Goal: Task Accomplishment & Management: Manage account settings

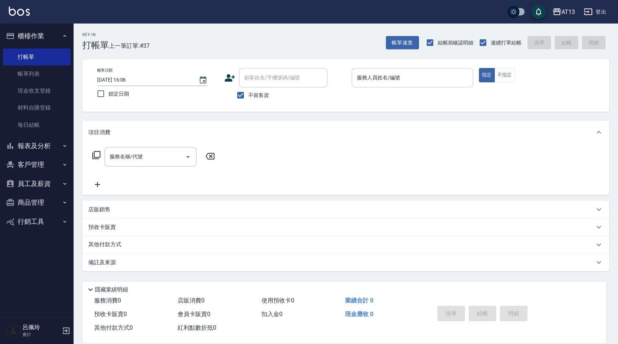
drag, startPoint x: 0, startPoint y: 0, endPoint x: 403, endPoint y: 80, distance: 411.2
click at [403, 80] on input "服務人員姓名/編號" at bounding box center [412, 77] width 115 height 13
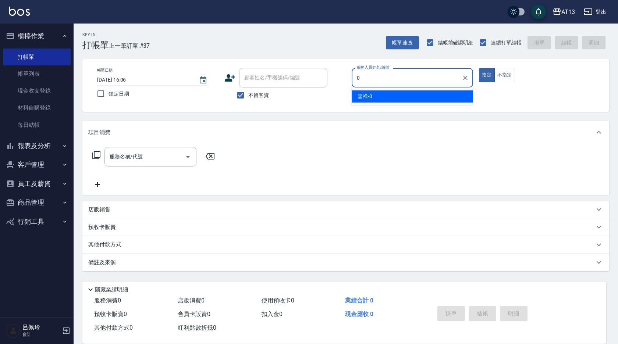
click at [443, 99] on div "嘉祥 -0" at bounding box center [412, 97] width 121 height 12
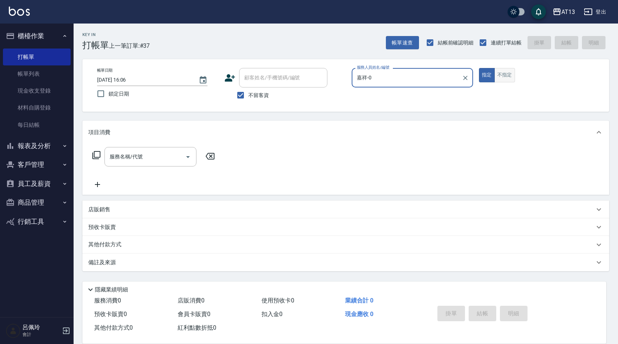
type input "嘉祥-0"
click at [502, 80] on button "不指定" at bounding box center [505, 75] width 21 height 14
click at [173, 162] on input "服務名稱/代號" at bounding box center [145, 157] width 74 height 13
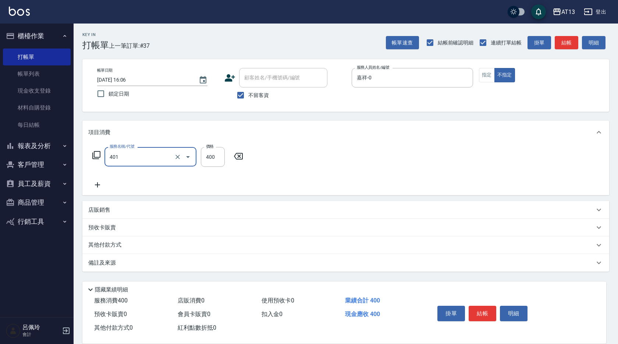
type input "剪髮(401)"
type input "150"
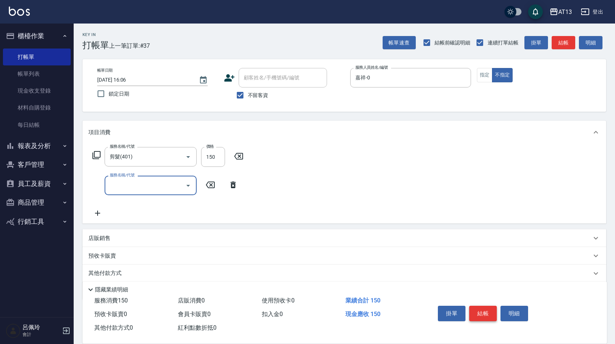
click at [478, 313] on button "結帳" at bounding box center [483, 313] width 28 height 15
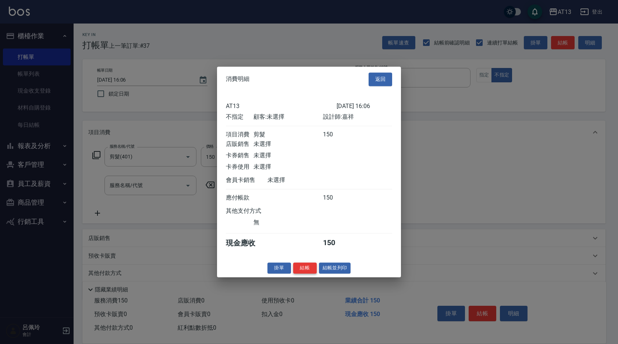
click at [311, 274] on button "結帳" at bounding box center [305, 268] width 24 height 11
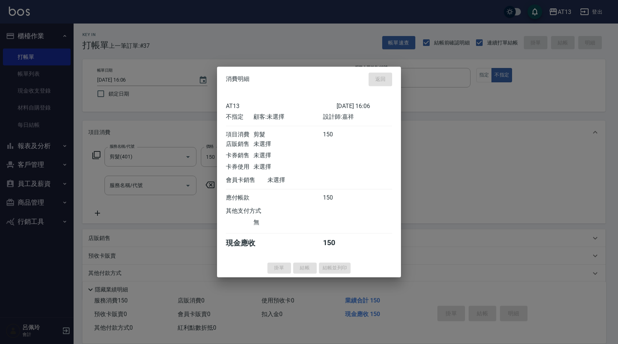
type input "[DATE] 17:06"
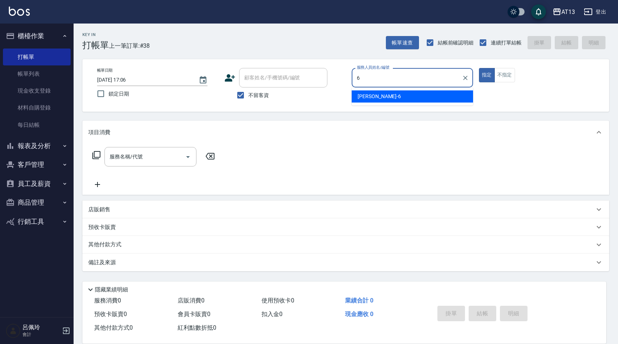
click at [418, 95] on div "亭妤 -6" at bounding box center [412, 97] width 121 height 12
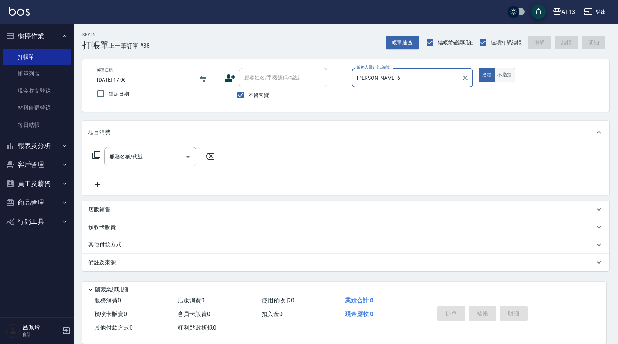
type input "[PERSON_NAME]-6"
click at [504, 75] on button "不指定" at bounding box center [505, 75] width 21 height 14
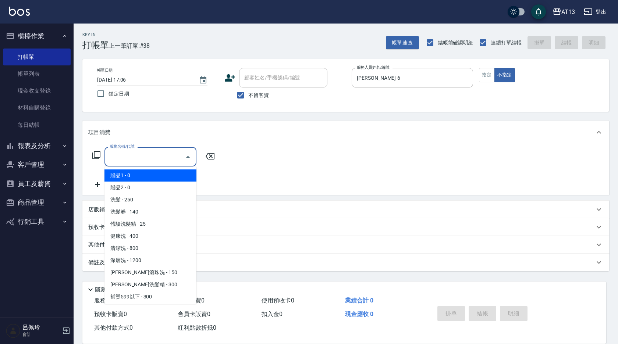
click at [158, 154] on input "服務名稱/代號" at bounding box center [145, 157] width 74 height 13
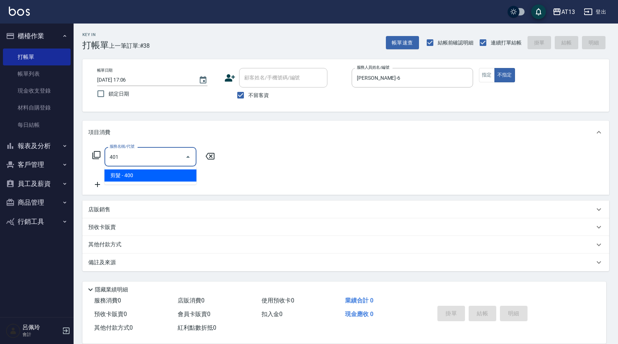
type input "剪髮(401)"
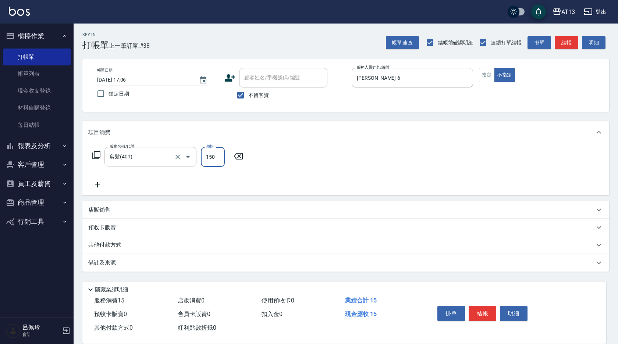
type input "150"
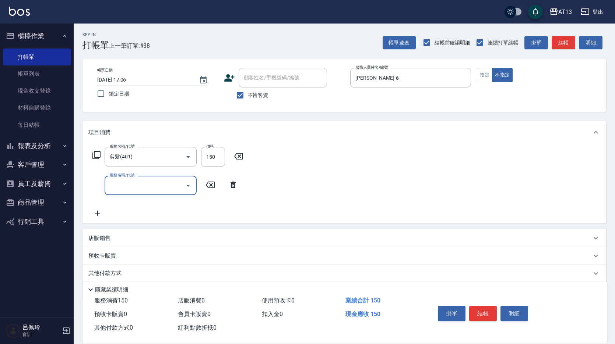
click at [394, 210] on div "服務名稱/代號 剪髮(401) 服務名稱/代號 價格 150 價格 服務名稱/代號 服務名稱/代號" at bounding box center [343, 183] width 523 height 79
click at [485, 309] on button "結帳" at bounding box center [483, 313] width 28 height 15
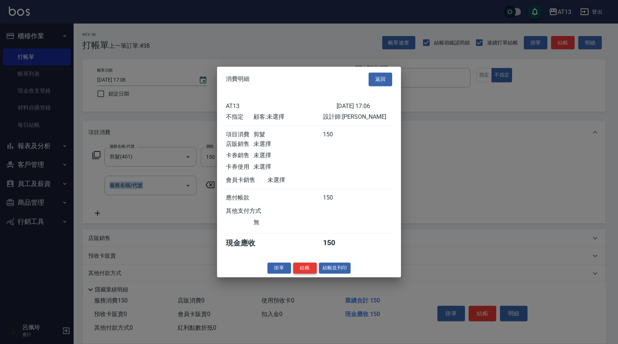
click at [306, 272] on button "結帳" at bounding box center [305, 268] width 24 height 11
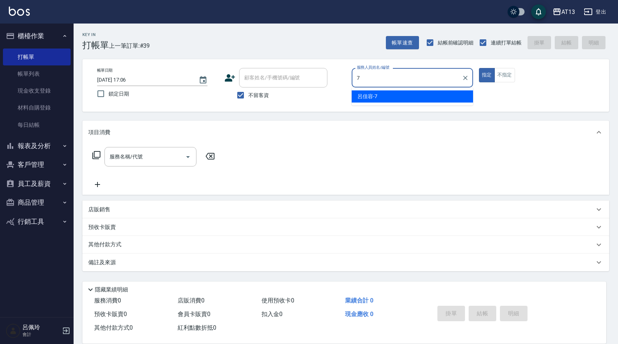
drag, startPoint x: 399, startPoint y: 99, endPoint x: 399, endPoint y: 95, distance: 3.7
click at [399, 98] on div "[PERSON_NAME]-7" at bounding box center [412, 97] width 121 height 12
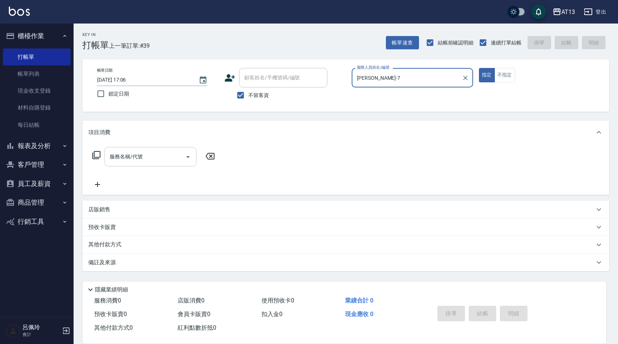
type input "[PERSON_NAME]-7"
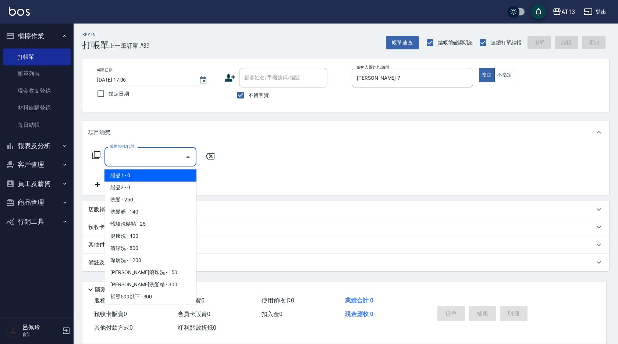
click at [141, 160] on input "服務名稱/代號" at bounding box center [145, 157] width 74 height 13
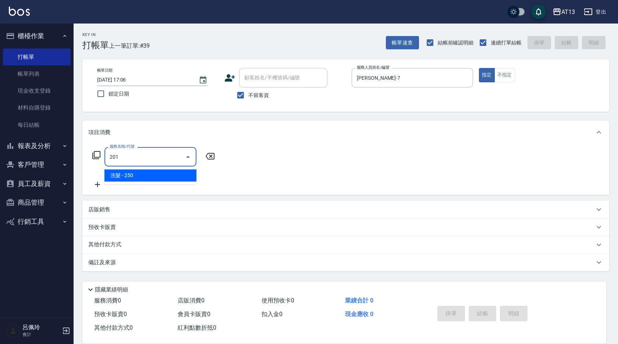
type input "洗髮(201)"
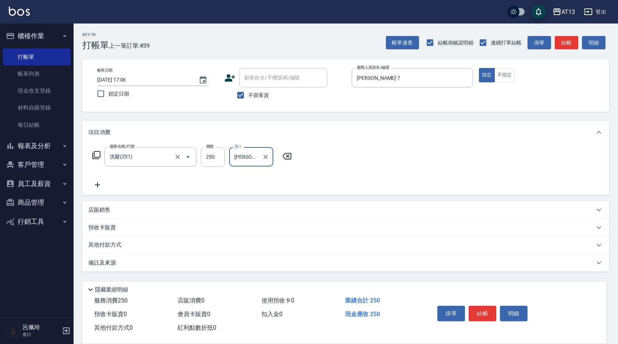
type input "[PERSON_NAME]-26"
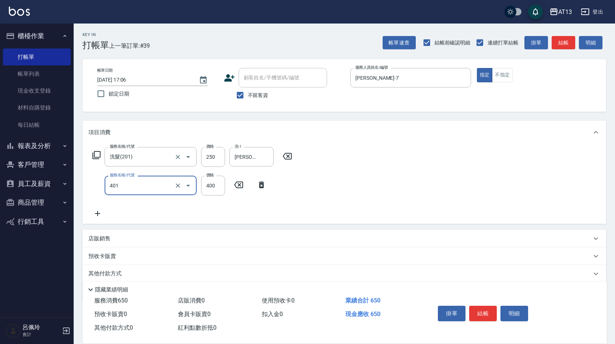
type input "剪髮(401)"
type input "300"
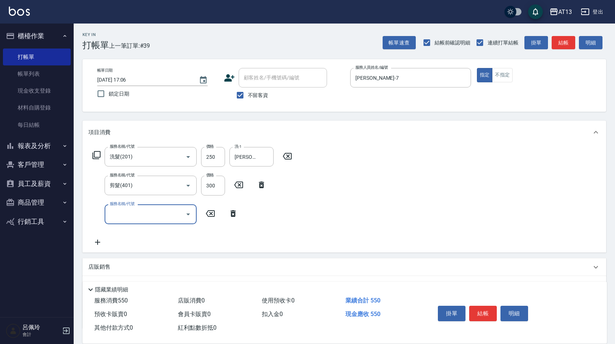
click at [380, 212] on div "服務名稱/代號 洗髮(201) 服務名稱/代號 價格 250 價格 洗-1 [PERSON_NAME]-26 洗-1 服務名稱/代號 剪髮(401) 服務名稱…" at bounding box center [343, 198] width 523 height 108
click at [488, 307] on button "結帳" at bounding box center [483, 313] width 28 height 15
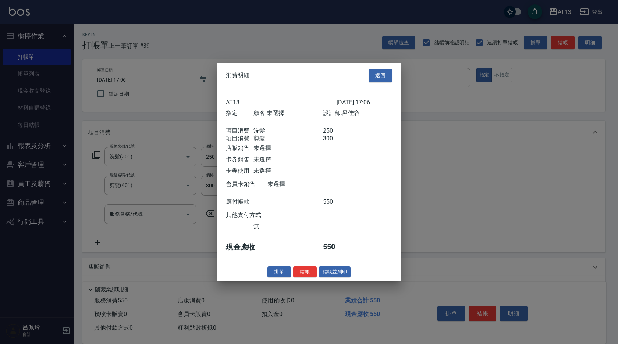
drag, startPoint x: 309, startPoint y: 279, endPoint x: 303, endPoint y: 275, distance: 7.1
click at [309, 278] on button "結帳" at bounding box center [305, 271] width 24 height 11
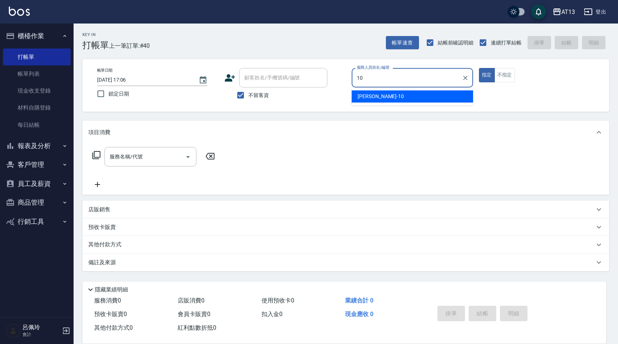
click at [376, 94] on div "[PERSON_NAME] -10" at bounding box center [412, 97] width 121 height 12
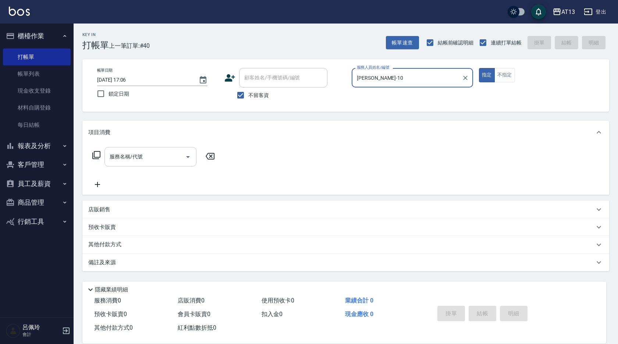
type input "[PERSON_NAME]-10"
click at [172, 153] on input "服務名稱/代號" at bounding box center [145, 157] width 74 height 13
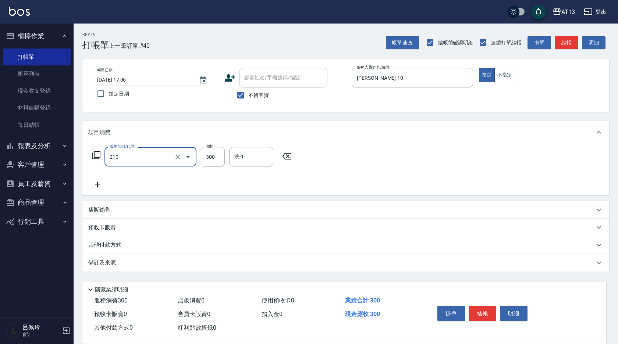
type input "[PERSON_NAME]洗髮精(210)"
type input "100"
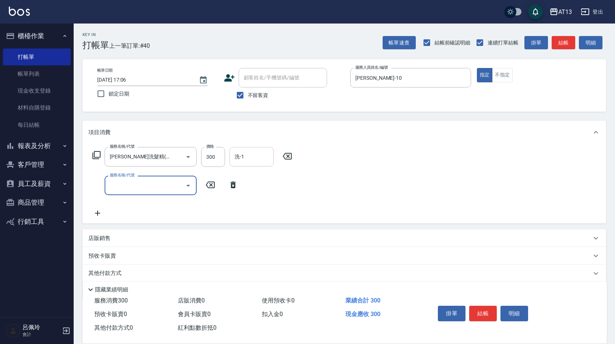
click at [242, 155] on div "洗-1 洗-1" at bounding box center [251, 157] width 44 height 20
type input "4"
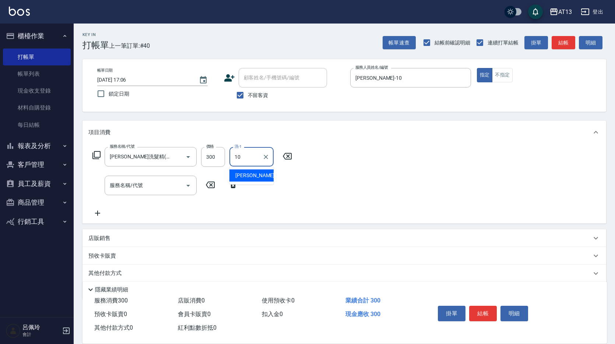
type input "[PERSON_NAME]-10"
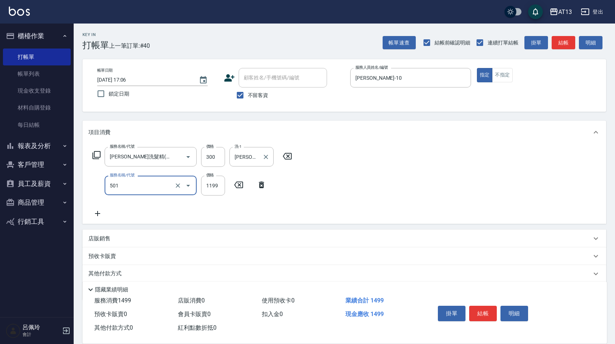
type input "染髮(501)"
type input "1200"
type input "[PERSON_NAME]-10"
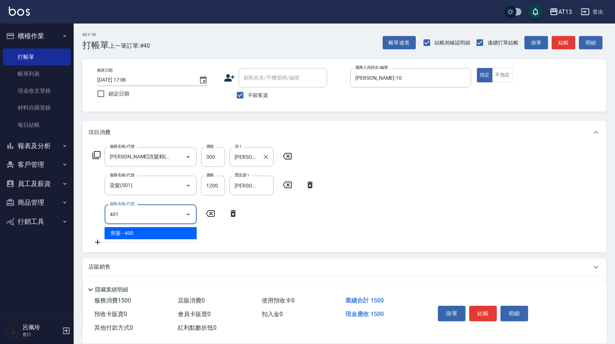
type input "剪髮(401)"
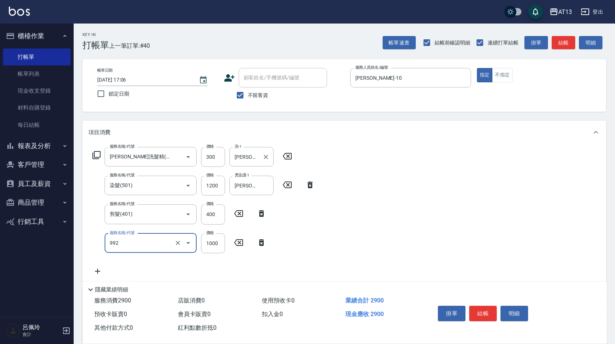
type input "接髮(992)"
type input "1700"
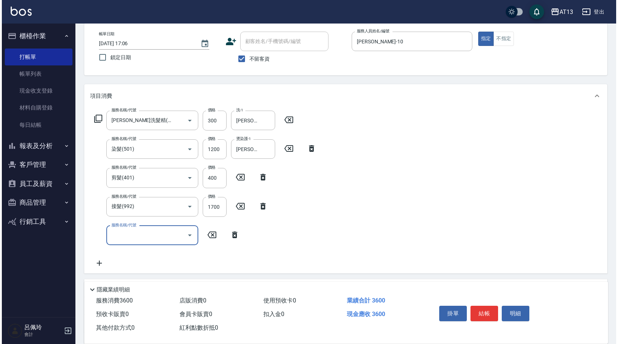
scroll to position [37, 0]
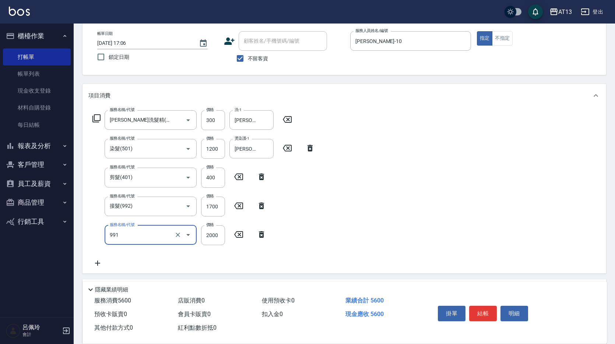
type input "接髮勞本(991)"
type input "200"
click at [92, 264] on icon at bounding box center [97, 263] width 18 height 9
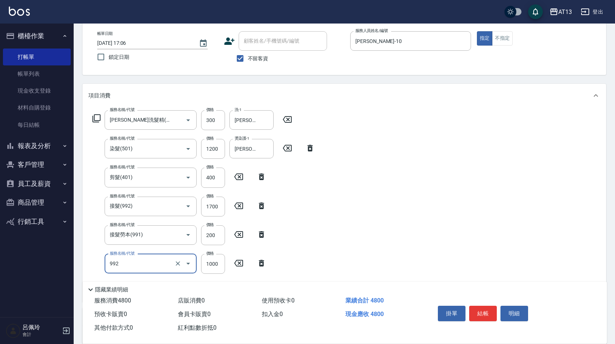
type input "接髮(992)"
type input "800"
click at [488, 311] on button "結帳" at bounding box center [483, 313] width 28 height 15
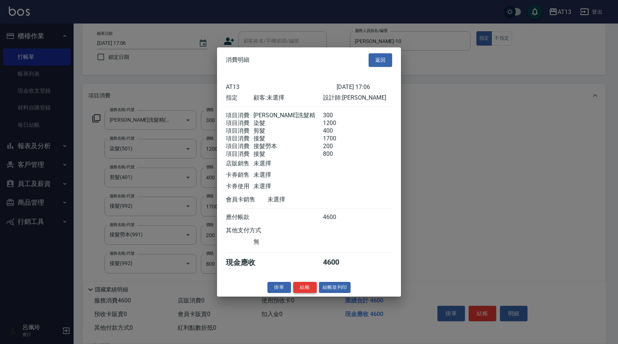
click at [315, 293] on button "結帳" at bounding box center [305, 287] width 24 height 11
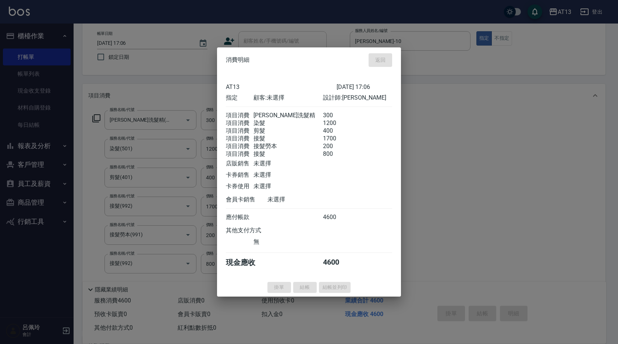
type input "[DATE] 17:07"
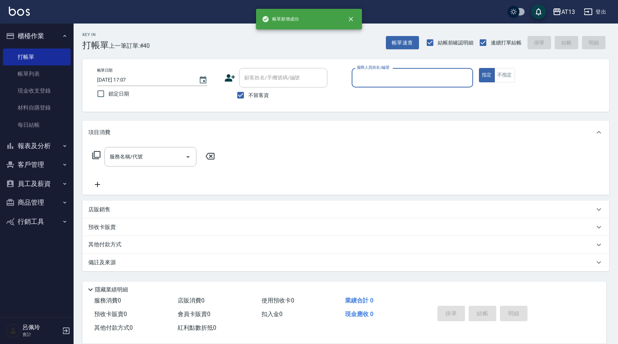
scroll to position [0, 0]
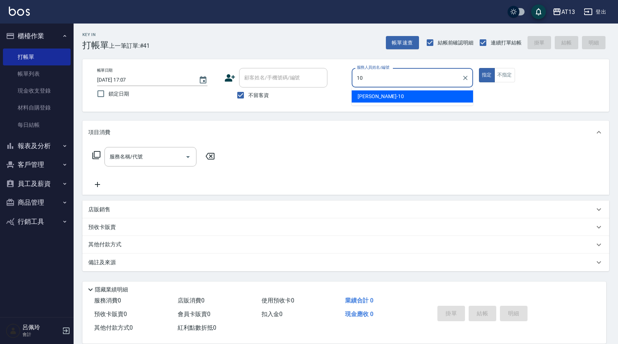
click at [380, 98] on div "[PERSON_NAME] -10" at bounding box center [412, 97] width 121 height 12
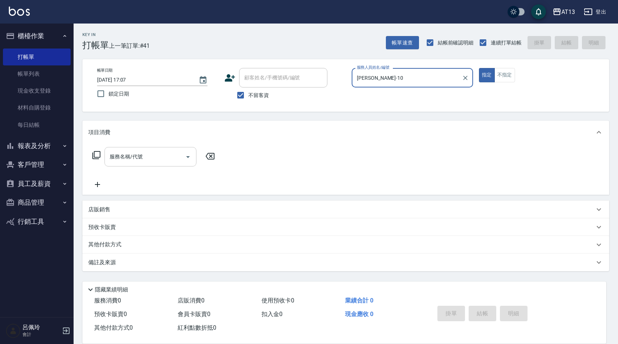
type input "[PERSON_NAME]-10"
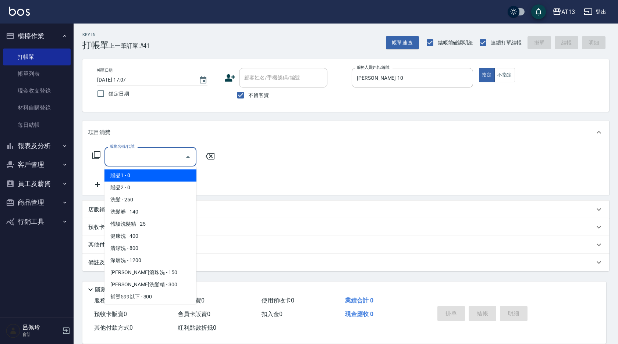
click at [155, 162] on input "服務名稱/代號" at bounding box center [145, 157] width 74 height 13
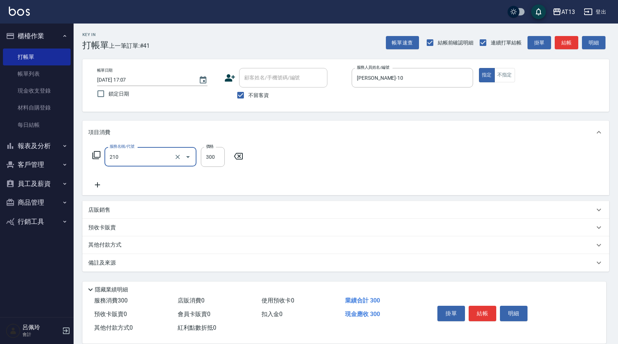
type input "[PERSON_NAME]洗髮精(210)"
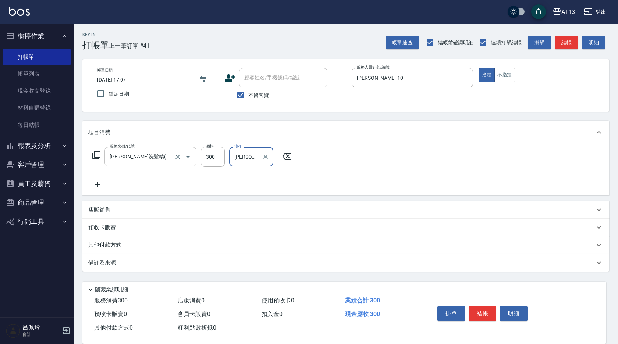
type input "[PERSON_NAME]-26"
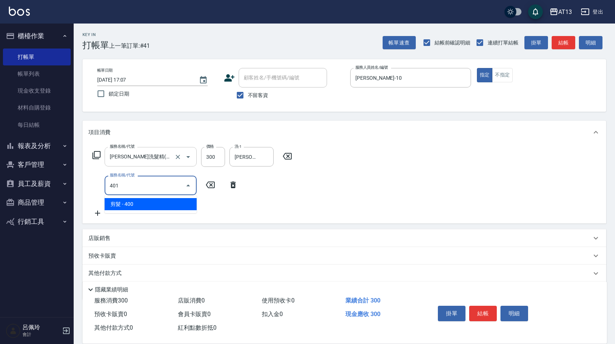
type input "剪髮(401)"
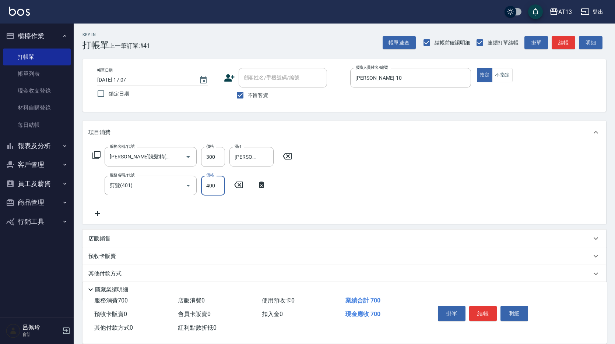
drag, startPoint x: 392, startPoint y: 209, endPoint x: 396, endPoint y: 212, distance: 4.6
click at [393, 209] on div "服務名稱/代號 [PERSON_NAME]洗髮精(210) 服務名稱/代號 價格 300 價格 洗-1 [PERSON_NAME]-26 洗-1 服務名稱/代…" at bounding box center [343, 184] width 523 height 80
click at [480, 311] on button "結帳" at bounding box center [483, 313] width 28 height 15
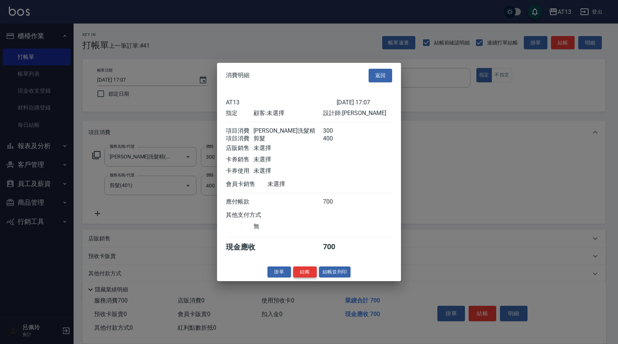
click at [302, 275] on button "結帳" at bounding box center [305, 271] width 24 height 11
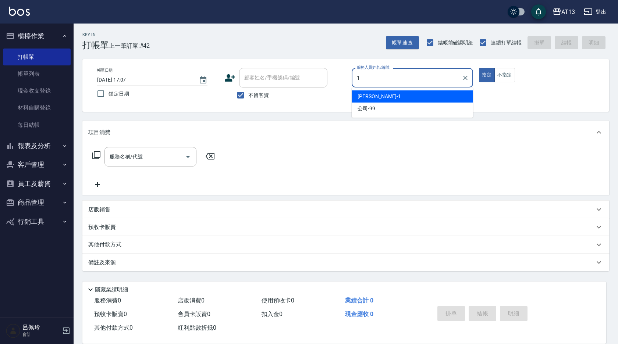
click at [374, 98] on div "[PERSON_NAME] -1" at bounding box center [412, 97] width 121 height 12
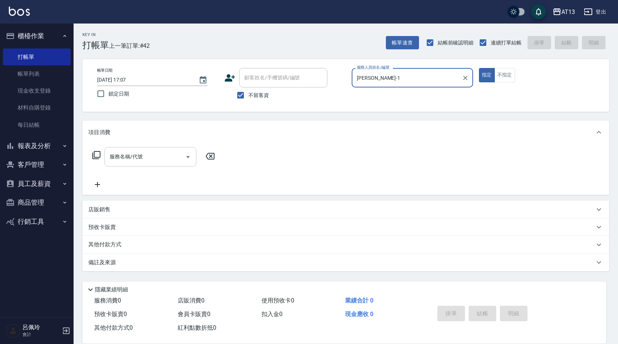
click at [146, 164] on div "服務名稱/代號" at bounding box center [151, 157] width 92 height 20
type input "[PERSON_NAME]-1"
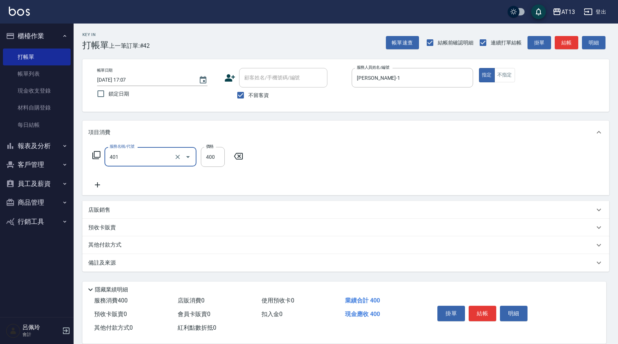
type input "剪髮(401)"
type input "450"
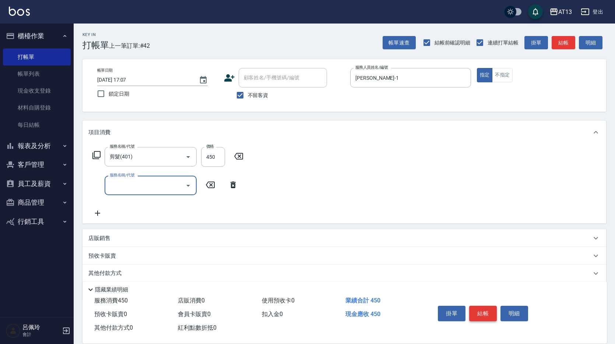
click at [486, 316] on button "結帳" at bounding box center [483, 313] width 28 height 15
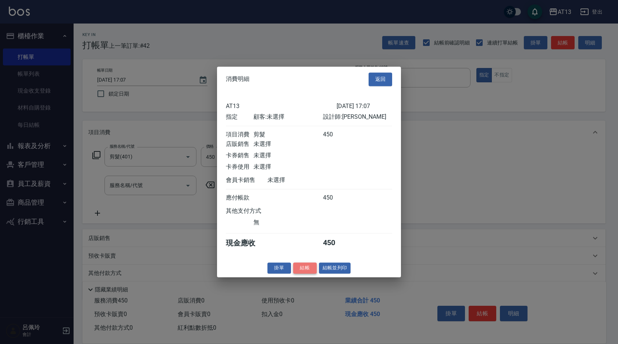
click at [305, 273] on button "結帳" at bounding box center [305, 268] width 24 height 11
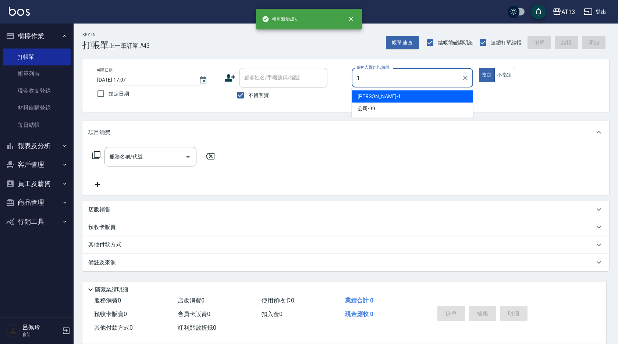
click at [364, 95] on span "[PERSON_NAME] -1" at bounding box center [379, 97] width 43 height 8
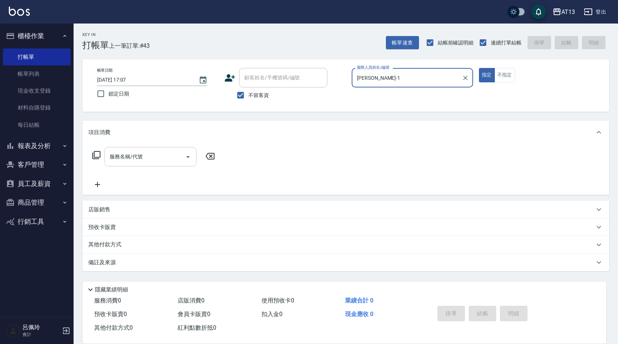
click at [173, 148] on div "服務名稱/代號" at bounding box center [151, 157] width 92 height 20
type input "[PERSON_NAME]-1"
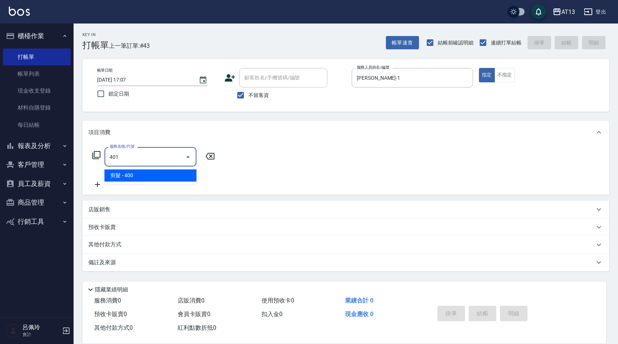
type input "剪髮(401)"
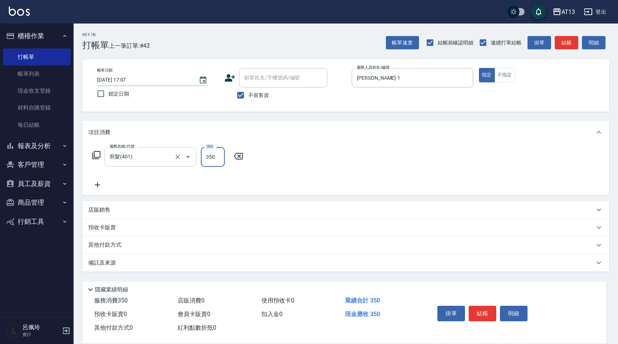
type input "350"
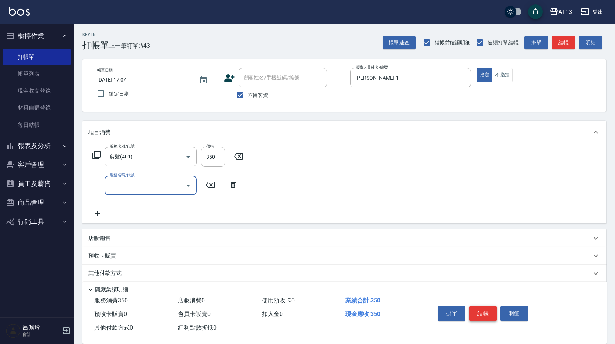
click at [480, 317] on button "結帳" at bounding box center [483, 313] width 28 height 15
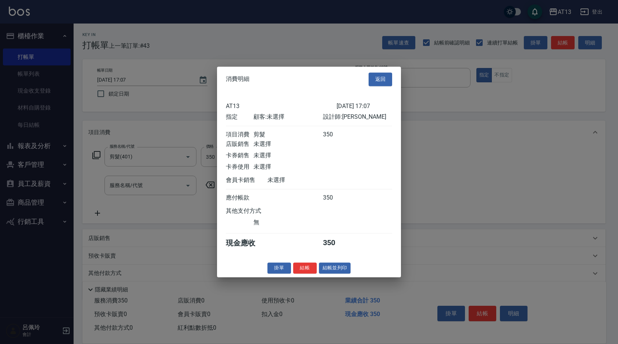
click at [307, 272] on button "結帳" at bounding box center [305, 268] width 24 height 11
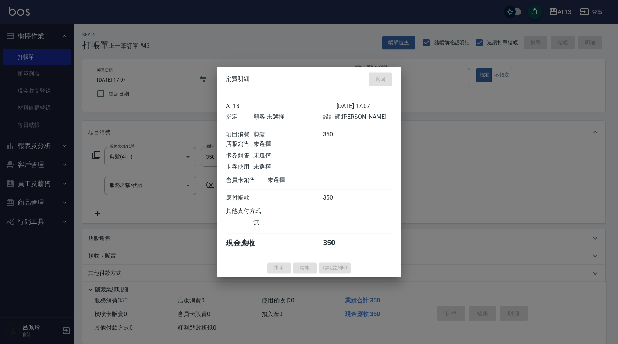
type input "[DATE] 17:08"
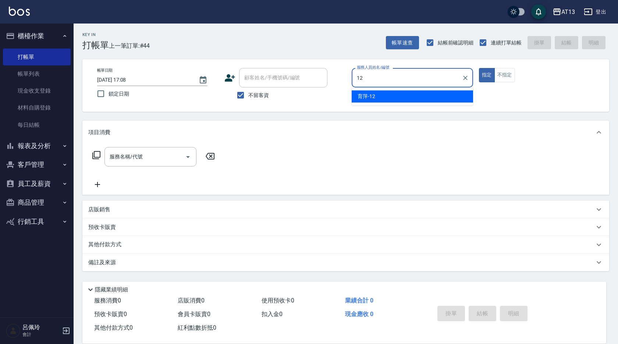
click at [387, 95] on div "育萍 -12" at bounding box center [412, 97] width 121 height 12
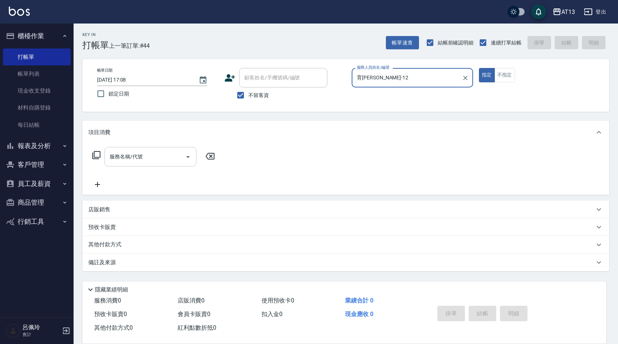
type input "育[PERSON_NAME]-12"
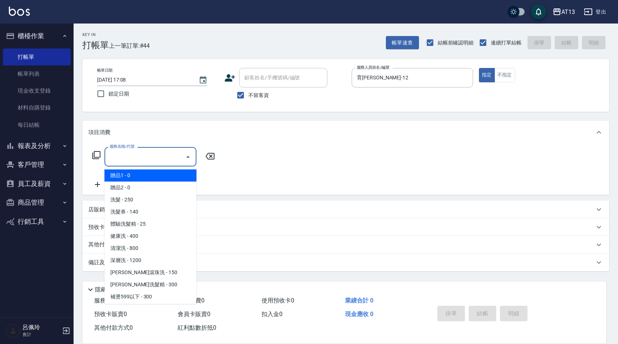
click at [166, 157] on input "服務名稱/代號" at bounding box center [145, 157] width 74 height 13
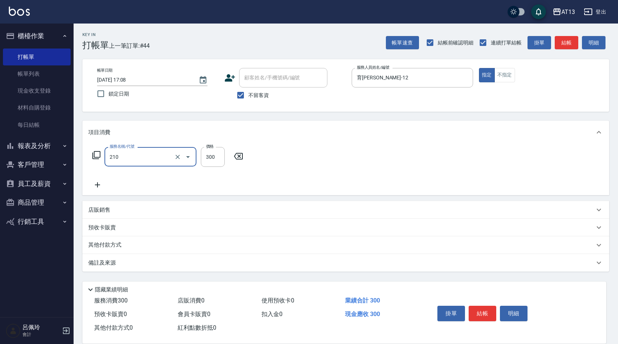
type input "[PERSON_NAME]洗髮精(210)"
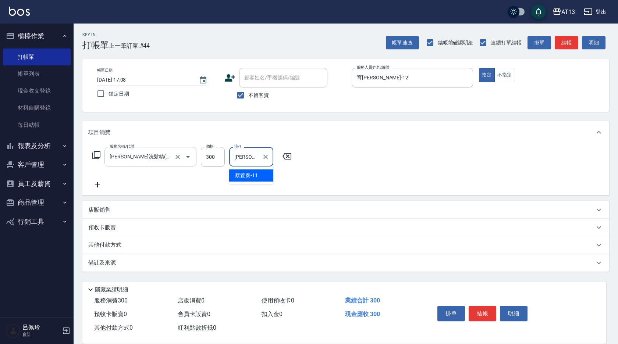
type input "[PERSON_NAME]-11"
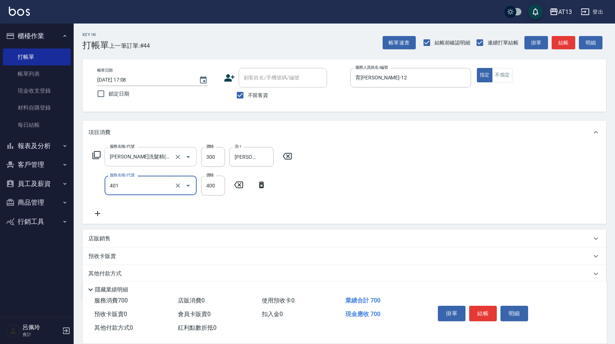
type input "剪髮(401)"
type input "500"
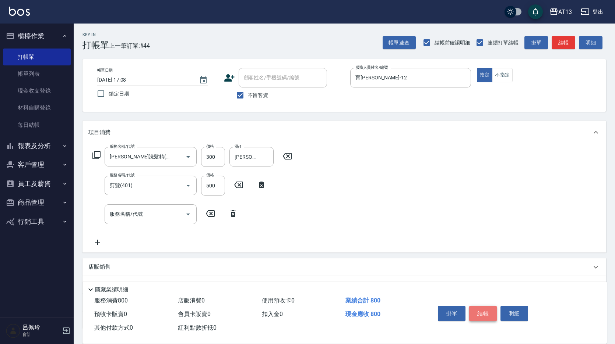
click at [477, 308] on button "結帳" at bounding box center [483, 313] width 28 height 15
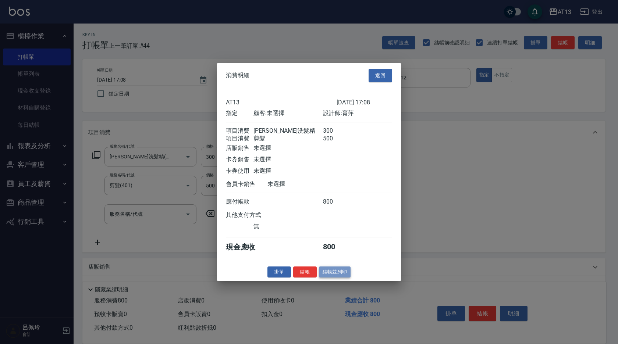
click at [321, 278] on button "結帳並列印" at bounding box center [335, 271] width 32 height 11
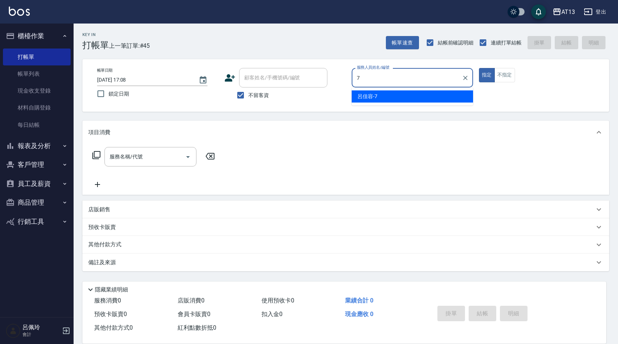
click at [389, 94] on div "[PERSON_NAME]-7" at bounding box center [412, 97] width 121 height 12
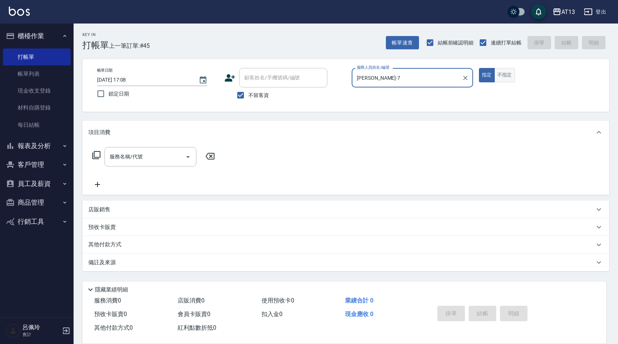
type input "[PERSON_NAME]-7"
drag, startPoint x: 506, startPoint y: 77, endPoint x: 489, endPoint y: 82, distance: 18.6
click at [504, 75] on button "不指定" at bounding box center [505, 75] width 21 height 14
click at [152, 159] on input "服務名稱/代號" at bounding box center [145, 157] width 74 height 13
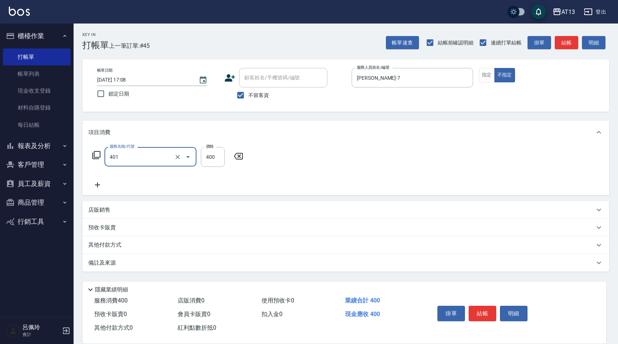
type input "剪髮(401)"
type input "50"
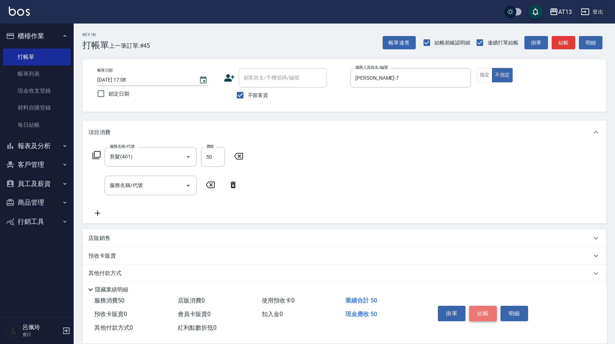
click at [488, 311] on button "結帳" at bounding box center [483, 313] width 28 height 15
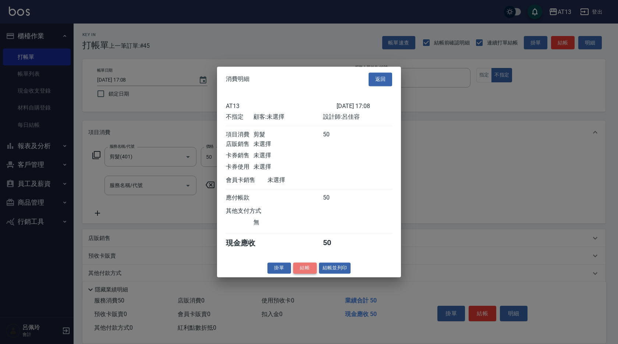
click at [308, 271] on button "結帳" at bounding box center [305, 268] width 24 height 11
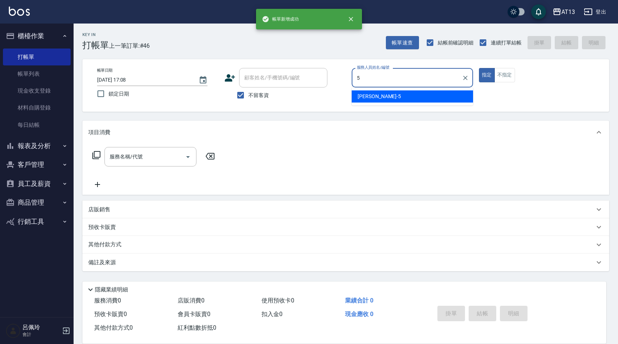
click at [386, 88] on ul "[PERSON_NAME] -5" at bounding box center [412, 97] width 121 height 18
click at [392, 98] on div "[PERSON_NAME] -5" at bounding box center [412, 97] width 121 height 12
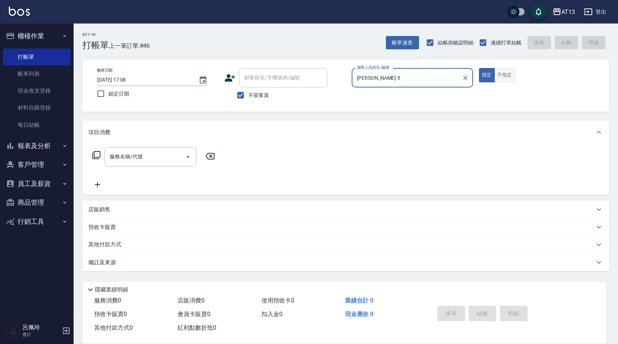
type input "[PERSON_NAME]-5"
click at [506, 79] on button "不指定" at bounding box center [505, 75] width 21 height 14
click at [162, 156] on input "服務名稱/代號" at bounding box center [145, 157] width 74 height 13
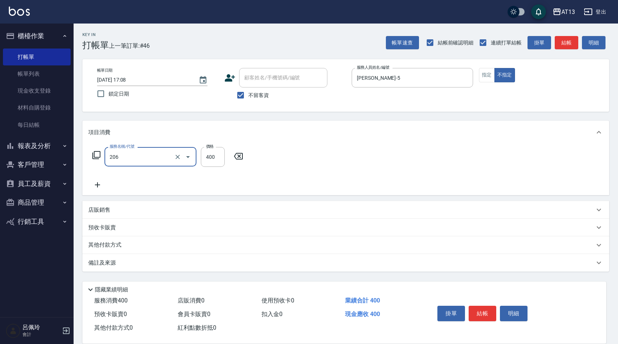
type input "健康洗(206)"
type input "[PERSON_NAME]-5"
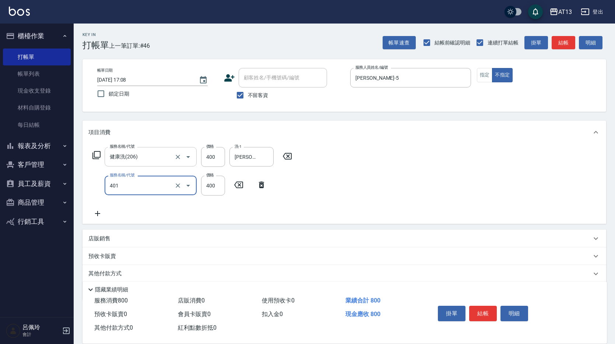
type input "剪髮(401)"
type input "150"
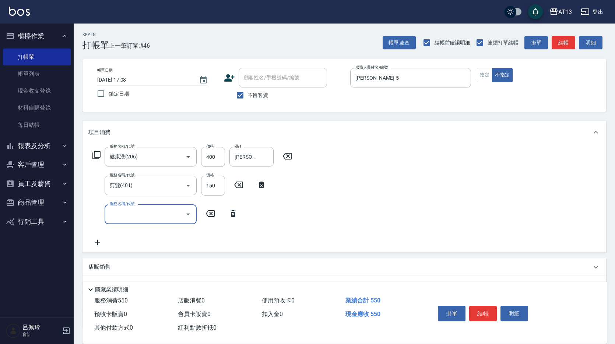
drag, startPoint x: 383, startPoint y: 190, endPoint x: 451, endPoint y: 233, distance: 80.4
click at [385, 190] on div "服務名稱/代號 健康洗(206) 服務名稱/代號 價格 400 價格 洗-1 [PERSON_NAME]-5 洗-1 服務名稱/代號 剪髮(401) 服務名稱…" at bounding box center [343, 198] width 523 height 108
click at [479, 307] on button "結帳" at bounding box center [483, 313] width 28 height 15
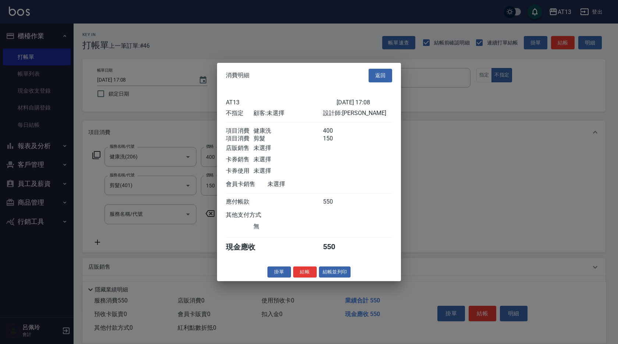
click at [310, 277] on button "結帳" at bounding box center [305, 271] width 24 height 11
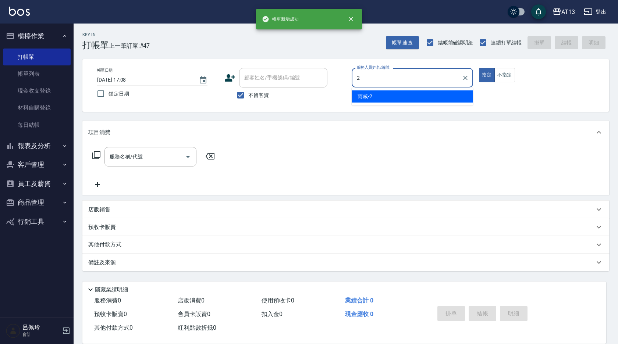
click at [376, 95] on div "雨威 -2" at bounding box center [412, 97] width 121 height 12
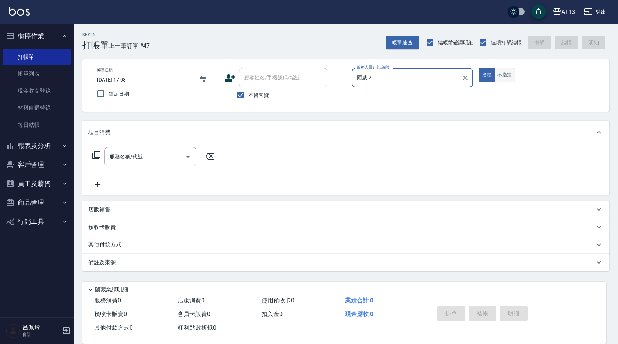
type input "雨威-2"
click at [511, 80] on button "不指定" at bounding box center [505, 75] width 21 height 14
click at [164, 155] on input "服務名稱/代號" at bounding box center [145, 157] width 74 height 13
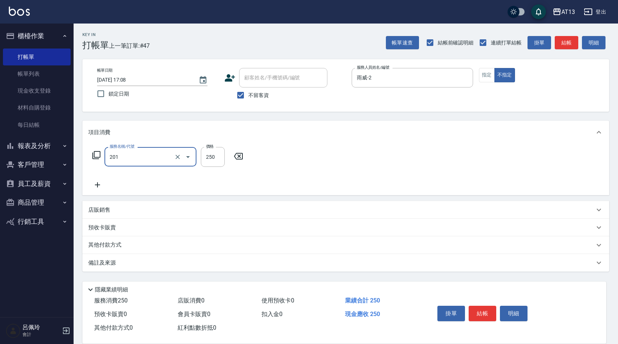
type input "洗髮(201)"
type input "雨威-2"
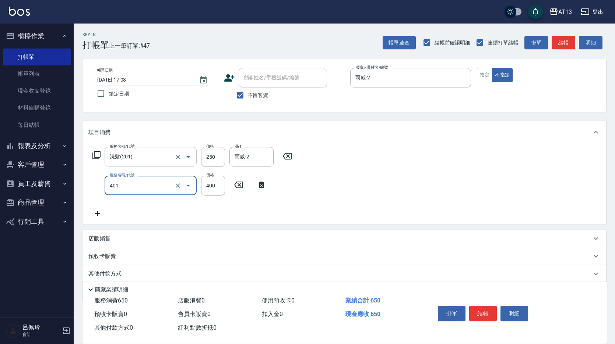
type input "剪髮(401)"
type input "200"
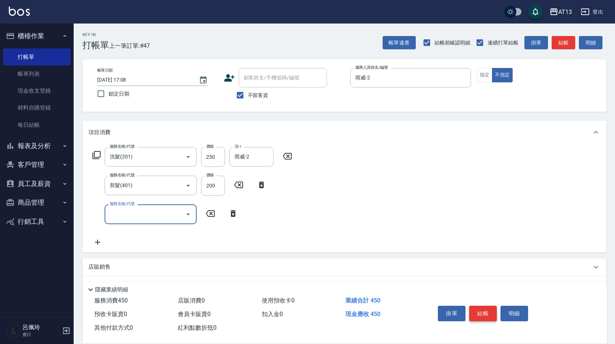
click at [482, 313] on button "結帳" at bounding box center [483, 313] width 28 height 15
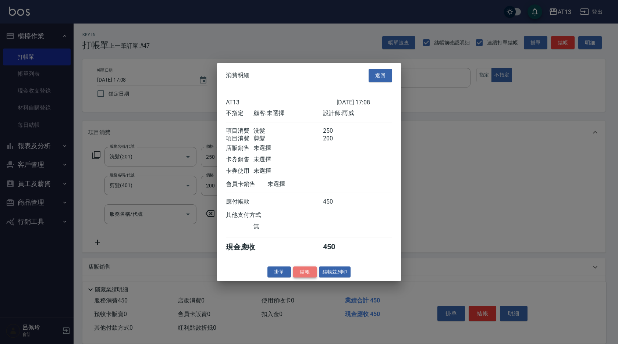
click at [307, 278] on button "結帳" at bounding box center [305, 271] width 24 height 11
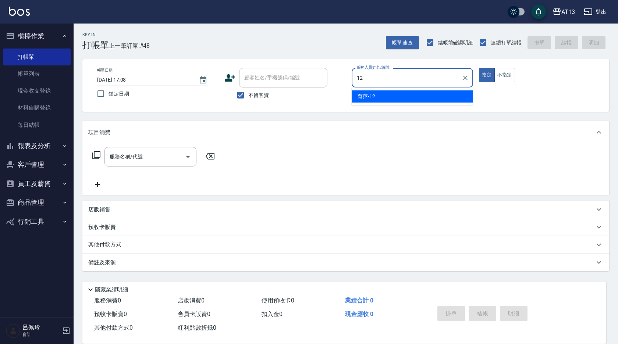
click at [386, 99] on div "育萍 -12" at bounding box center [412, 97] width 121 height 12
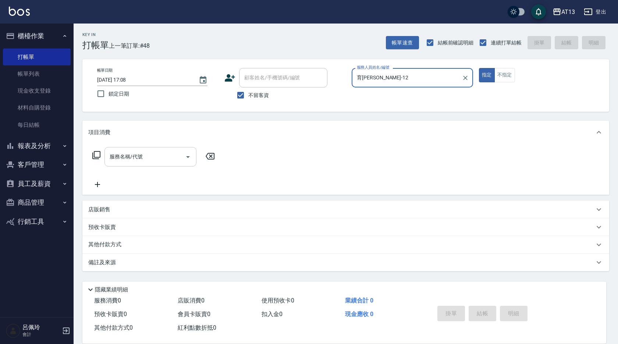
type input "育[PERSON_NAME]-12"
click at [168, 161] on input "服務名稱/代號" at bounding box center [145, 157] width 74 height 13
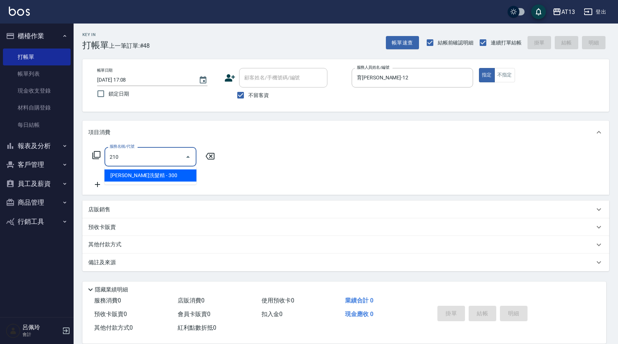
type input "[PERSON_NAME]洗髮精(210)"
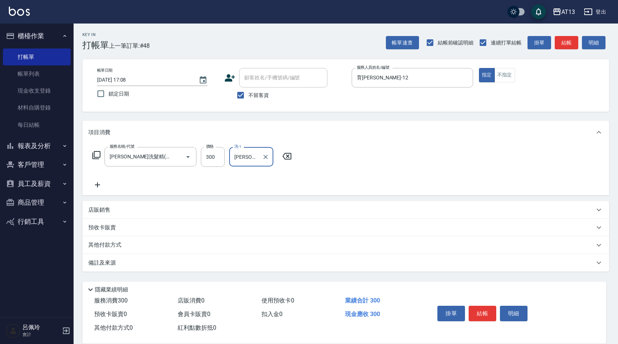
type input "[PERSON_NAME]-11"
drag, startPoint x: 362, startPoint y: 174, endPoint x: 482, endPoint y: 284, distance: 162.8
click at [362, 174] on div "服務名稱/代號 [PERSON_NAME]洗髮精(210) 服務名稱/代號 價格 300 價格 洗-1 [PERSON_NAME]-11 洗-1" at bounding box center [345, 169] width 527 height 51
click at [477, 308] on button "結帳" at bounding box center [483, 313] width 28 height 15
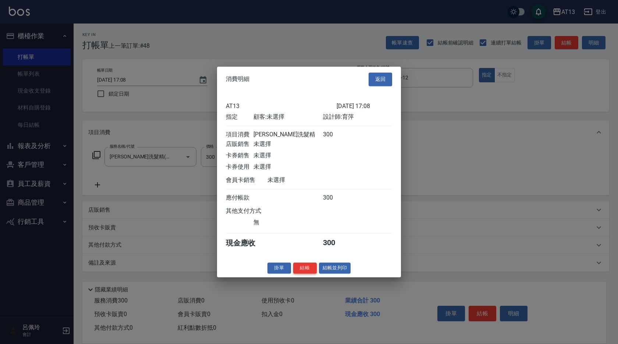
click at [309, 274] on button "結帳" at bounding box center [305, 268] width 24 height 11
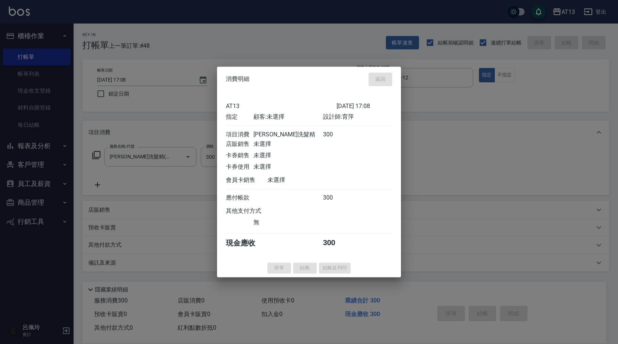
type input "[DATE] 17:09"
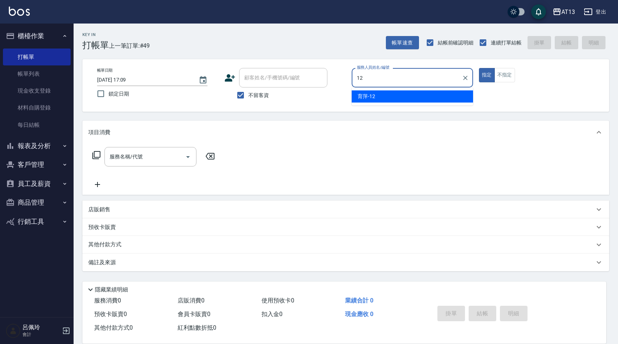
drag, startPoint x: 430, startPoint y: 98, endPoint x: 404, endPoint y: 106, distance: 26.5
click at [429, 98] on div "育萍 -12" at bounding box center [412, 97] width 121 height 12
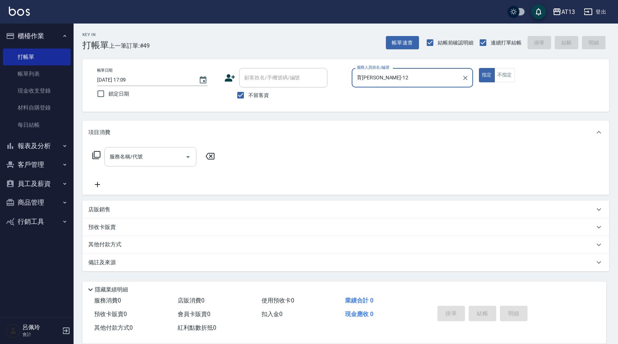
click at [145, 164] on div "服務名稱/代號" at bounding box center [151, 157] width 92 height 20
type input "育[PERSON_NAME]-12"
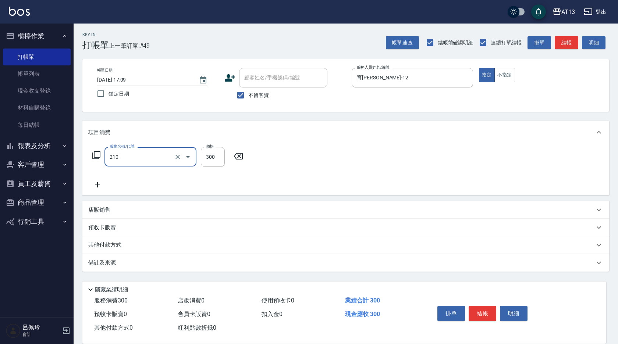
type input "[PERSON_NAME]洗髮精(210)"
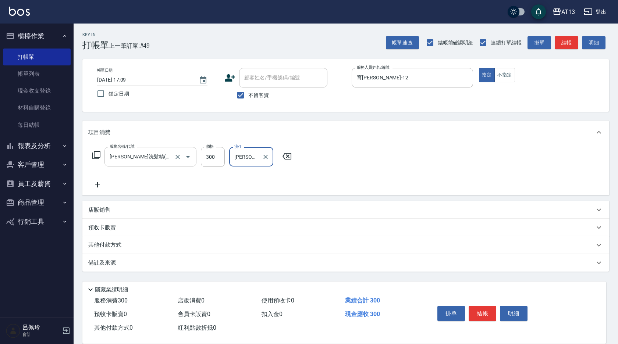
type input "[PERSON_NAME]-26"
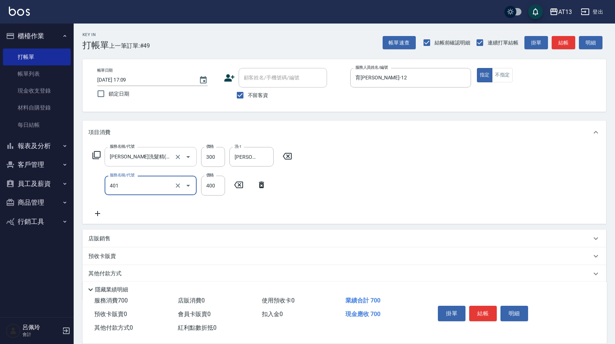
type input "剪髮(401)"
type input "500"
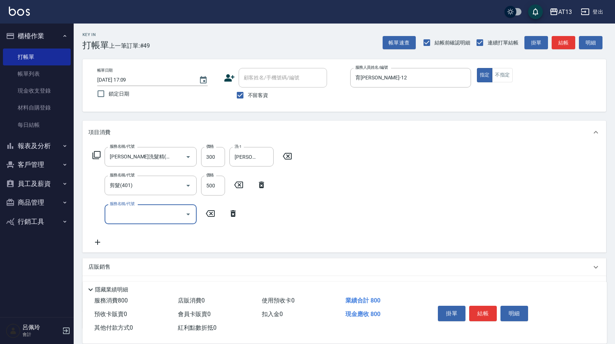
drag, startPoint x: 399, startPoint y: 179, endPoint x: 465, endPoint y: 244, distance: 92.4
click at [400, 179] on div "服務名稱/代號 [PERSON_NAME]洗髮精(210) 服務名稱/代號 價格 300 價格 洗-1 [PERSON_NAME]26 洗-1 服務名稱/代號…" at bounding box center [343, 198] width 523 height 108
click at [476, 306] on button "結帳" at bounding box center [483, 313] width 28 height 15
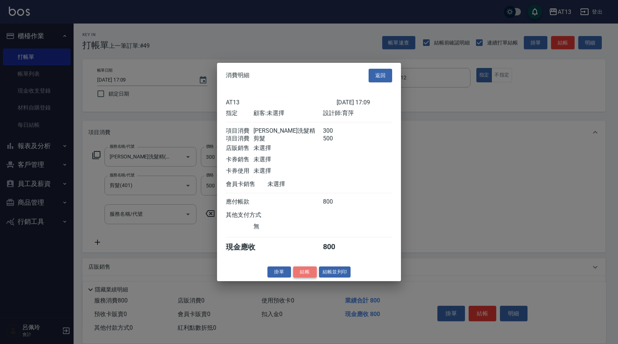
click at [314, 278] on button "結帳" at bounding box center [305, 271] width 24 height 11
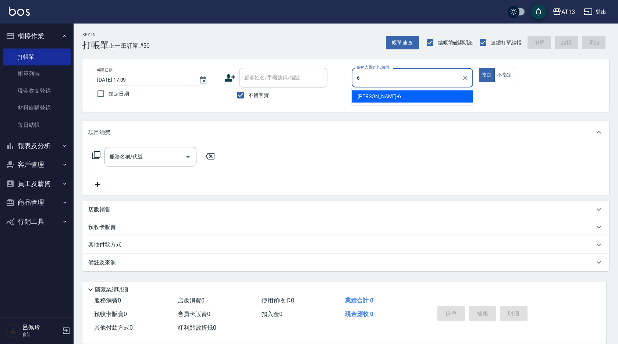
click at [371, 98] on span "亭妤 -6" at bounding box center [379, 97] width 43 height 8
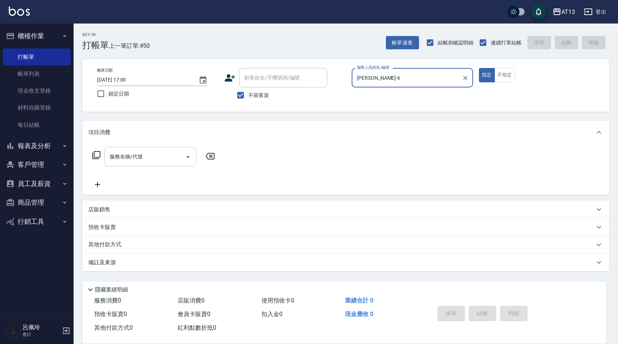
type input "[PERSON_NAME]-6"
click at [162, 160] on input "服務名稱/代號" at bounding box center [145, 157] width 74 height 13
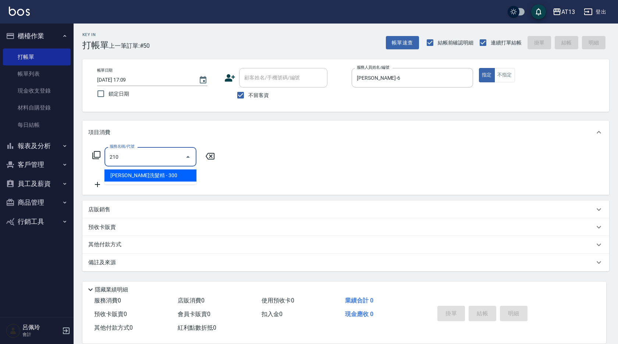
type input "[PERSON_NAME]洗髮精(210)"
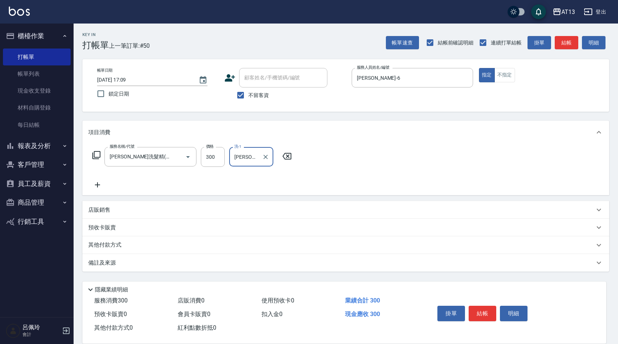
type input "[PERSON_NAME]-24"
click at [341, 176] on div "服務名稱/代號 [PERSON_NAME]洗髮精(210) 服務名稱/代號 價格 300 價格 洗-1 [PERSON_NAME]-24 洗-1" at bounding box center [345, 169] width 527 height 51
click at [477, 306] on button "結帳" at bounding box center [483, 313] width 28 height 15
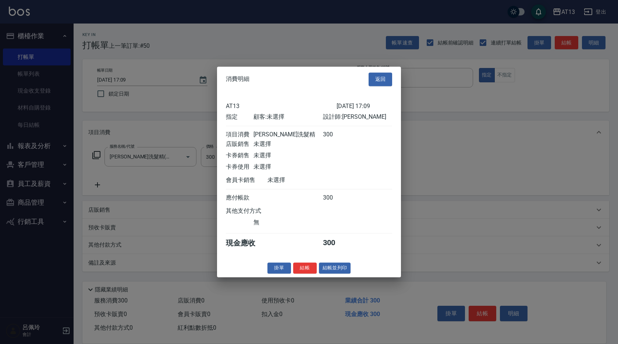
click at [308, 273] on button "結帳" at bounding box center [305, 268] width 24 height 11
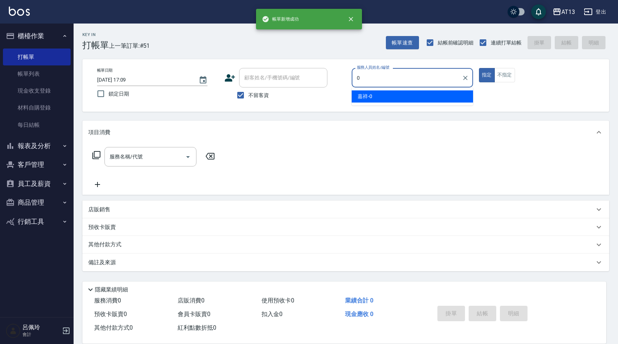
click at [362, 91] on div "嘉祥 -0" at bounding box center [412, 97] width 121 height 12
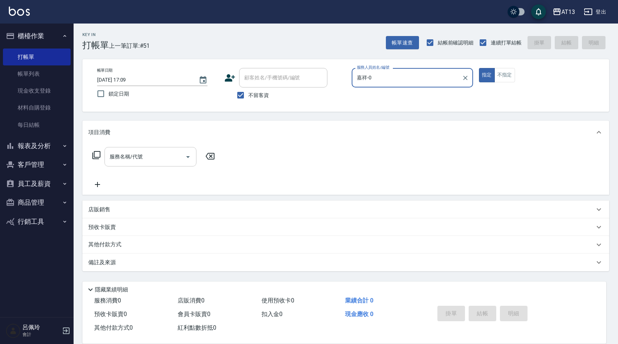
click at [162, 149] on div "服務名稱/代號" at bounding box center [151, 157] width 92 height 20
type input "嘉祥-0"
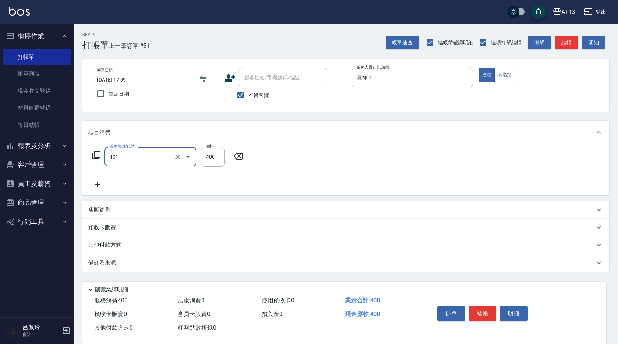
type input "剪髮(401)"
type input "450"
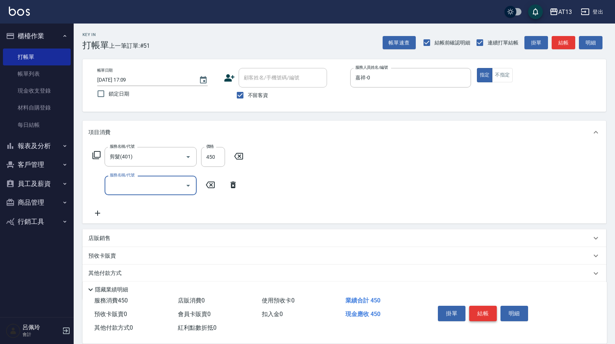
click at [482, 309] on button "結帳" at bounding box center [483, 313] width 28 height 15
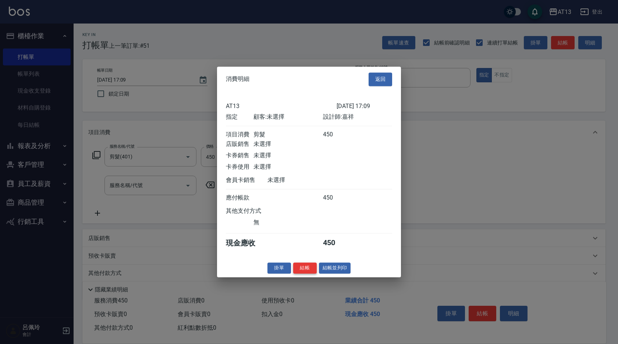
click at [307, 273] on button "結帳" at bounding box center [305, 268] width 24 height 11
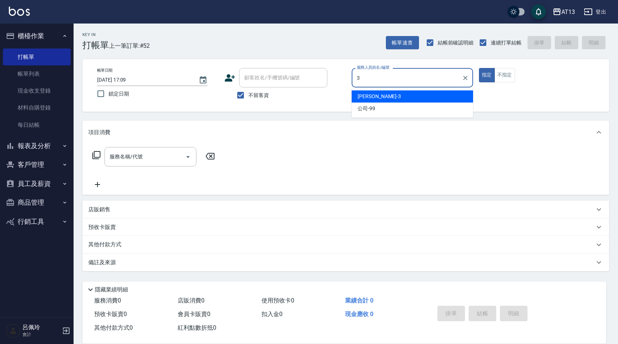
click at [365, 94] on span "[PERSON_NAME] -3" at bounding box center [379, 97] width 43 height 8
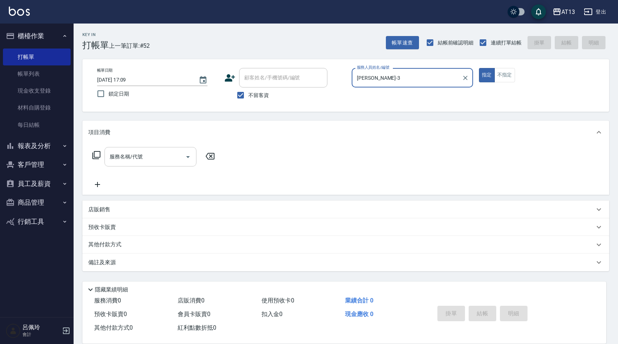
type input "[PERSON_NAME]-3"
click at [158, 157] on input "服務名稱/代號" at bounding box center [145, 157] width 74 height 13
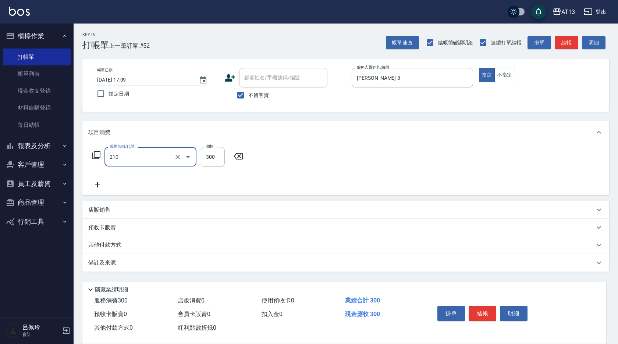
type input "[PERSON_NAME]洗髮精(210)"
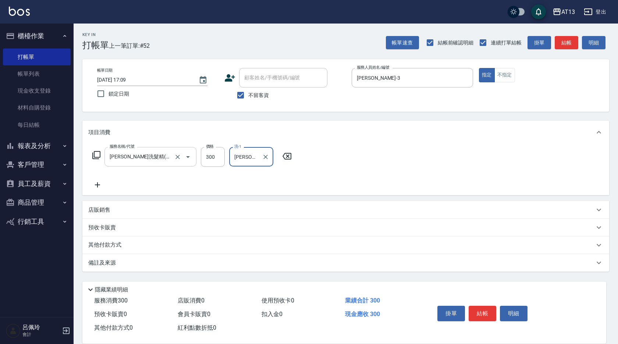
type input "[PERSON_NAME]-11"
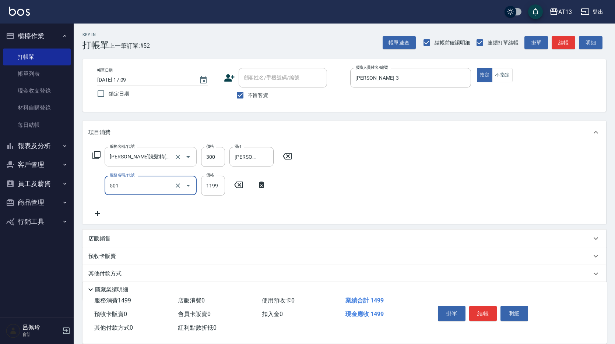
type input "染髮(501)"
type input "2000"
type input "[PERSON_NAME]-1"
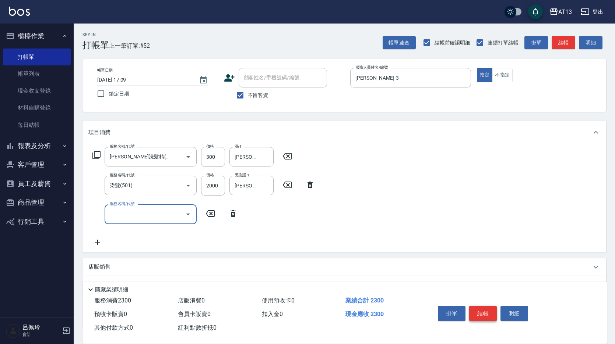
click at [485, 312] on button "結帳" at bounding box center [483, 313] width 28 height 15
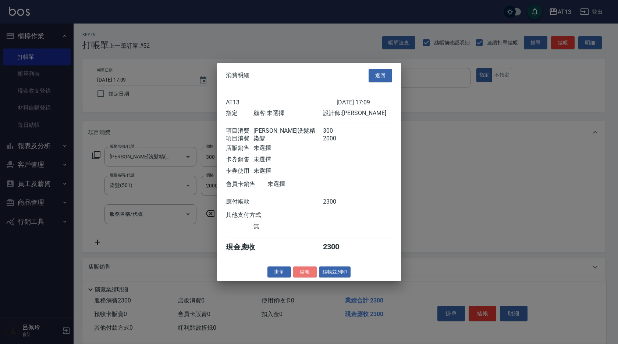
click at [309, 273] on button "結帳" at bounding box center [305, 271] width 24 height 11
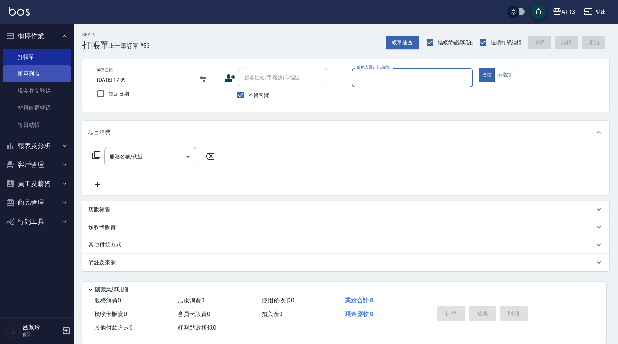
click at [31, 76] on link "帳單列表" at bounding box center [37, 73] width 68 height 17
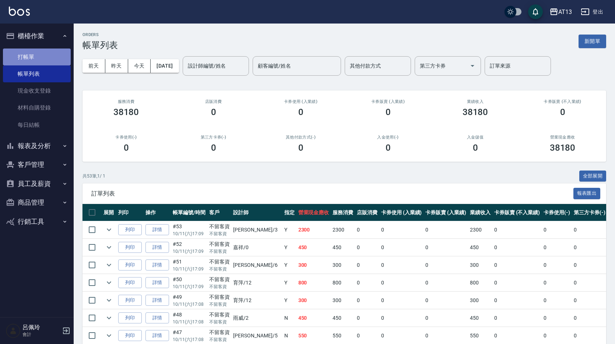
click at [36, 59] on link "打帳單" at bounding box center [37, 57] width 68 height 17
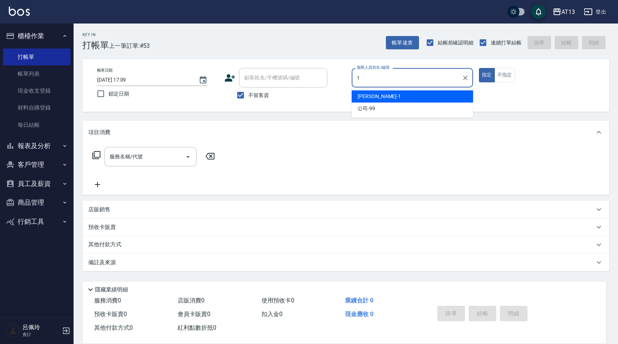
click at [453, 95] on div "[PERSON_NAME] -1" at bounding box center [412, 97] width 121 height 12
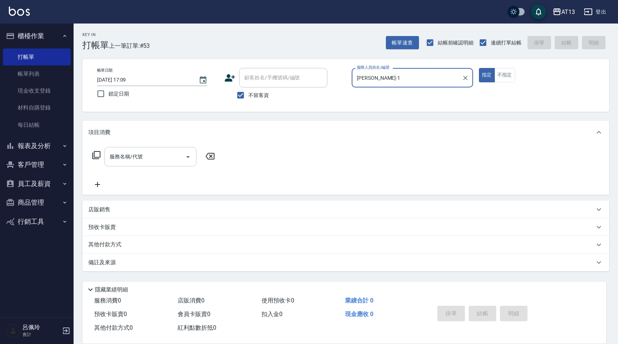
type input "[PERSON_NAME]-1"
click at [158, 159] on input "服務名稱/代號" at bounding box center [145, 157] width 74 height 13
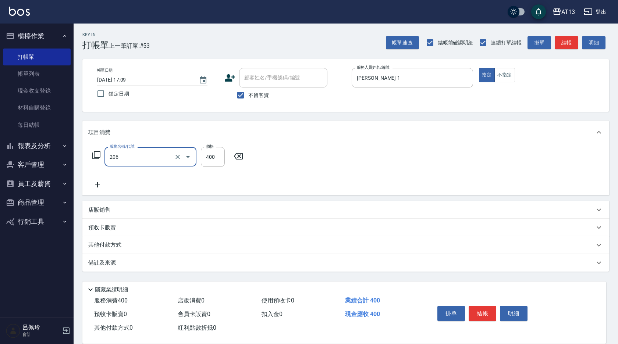
type input "健康洗(206)"
type input "[PERSON_NAME]-26"
click at [481, 306] on button "結帳" at bounding box center [483, 313] width 28 height 15
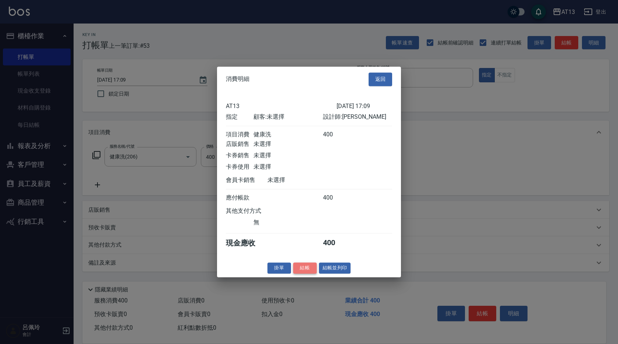
click at [307, 274] on button "結帳" at bounding box center [305, 268] width 24 height 11
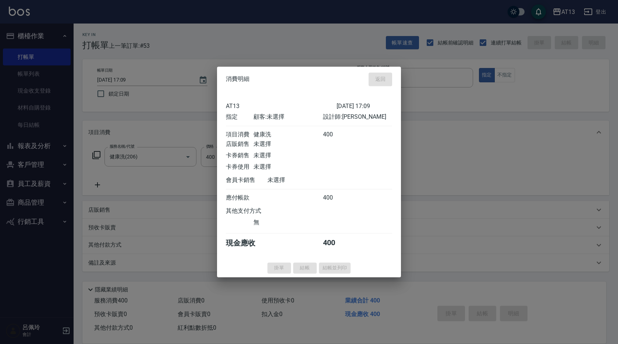
type input "[DATE] 17:32"
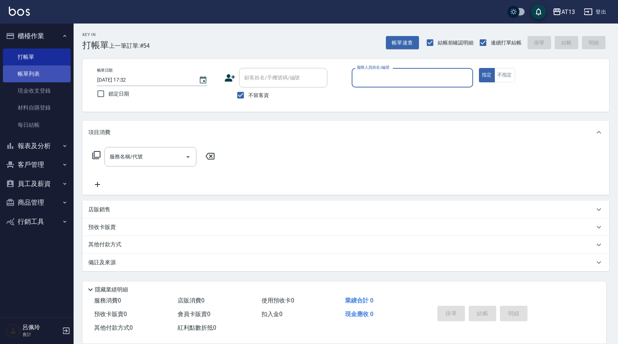
click at [31, 76] on link "帳單列表" at bounding box center [37, 73] width 68 height 17
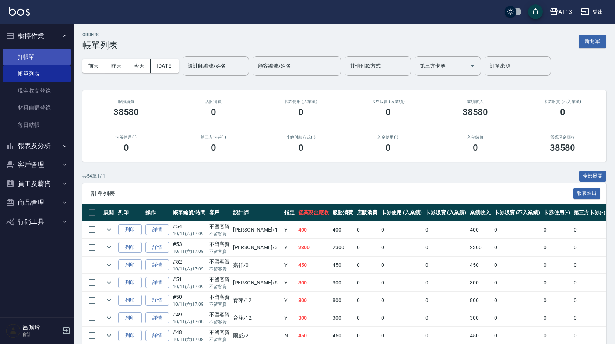
click at [36, 59] on link "打帳單" at bounding box center [37, 57] width 68 height 17
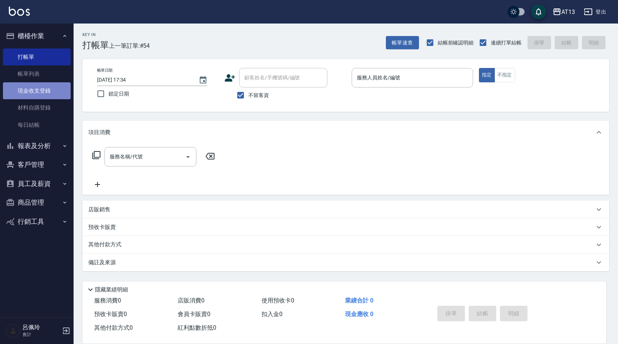
click at [32, 90] on link "現金收支登錄" at bounding box center [37, 90] width 68 height 17
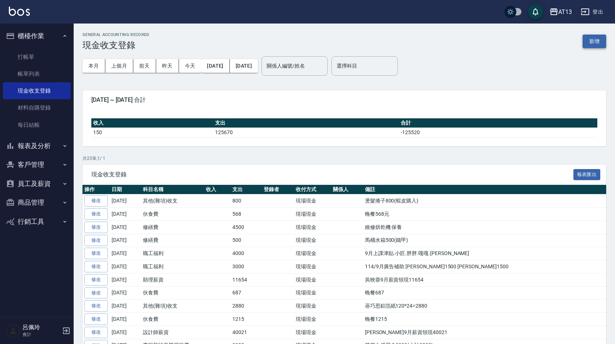
click at [601, 47] on button "新增" at bounding box center [594, 42] width 24 height 14
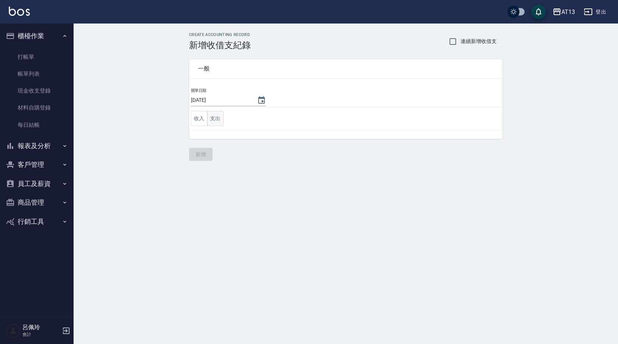
click at [216, 124] on button "支出" at bounding box center [215, 118] width 17 height 15
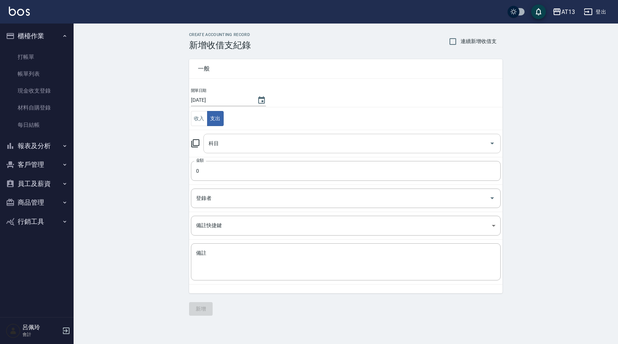
click at [494, 144] on icon "Open" at bounding box center [492, 143] width 9 height 9
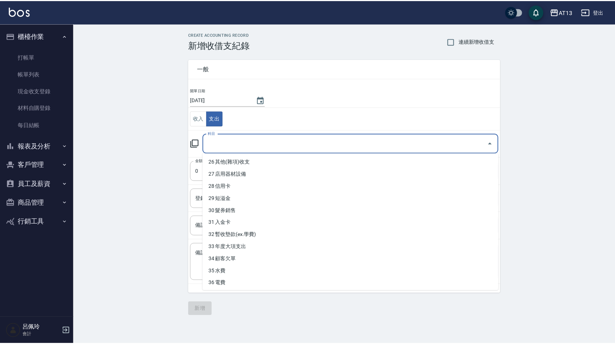
scroll to position [330, 0]
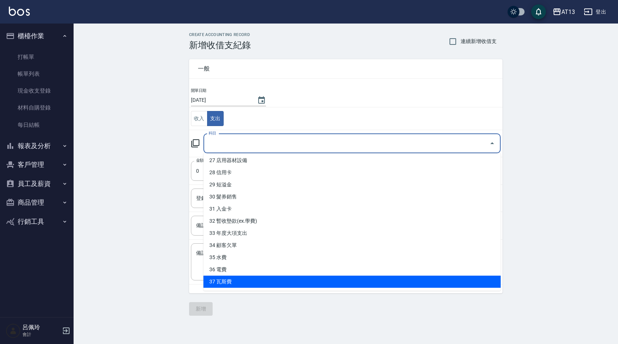
click at [361, 289] on ul "0 售貨費用 1 營業收入 2 產品販賣 3 行政幹部薪資 4 設計師薪資 5 助理薪資 6 員工借支 7 業績獎金 8 伙食費 9 勞健保勞退費 10 房屋…" at bounding box center [351, 222] width 297 height 138
click at [347, 280] on li "37 瓦斯費" at bounding box center [351, 282] width 297 height 12
type input "37 瓦斯費"
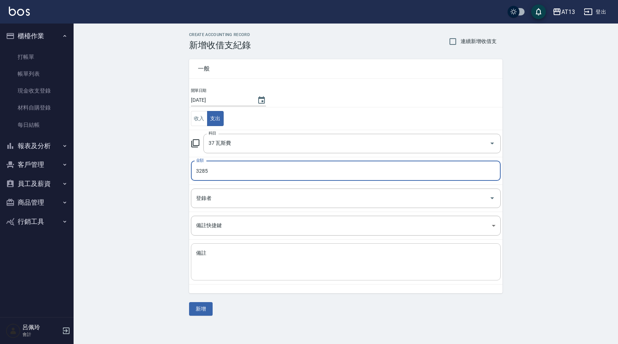
type input "3285"
click at [346, 276] on div "x 備註" at bounding box center [346, 262] width 310 height 37
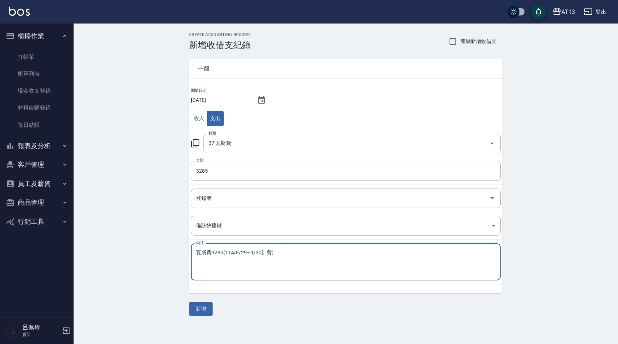
type textarea "瓦斯費3285(114/8/29~9/30計費)"
click at [346, 275] on div "瓦斯費3285(114/8/29~9/30計費) x 備註" at bounding box center [346, 262] width 310 height 37
click at [203, 302] on button "新增" at bounding box center [201, 309] width 24 height 14
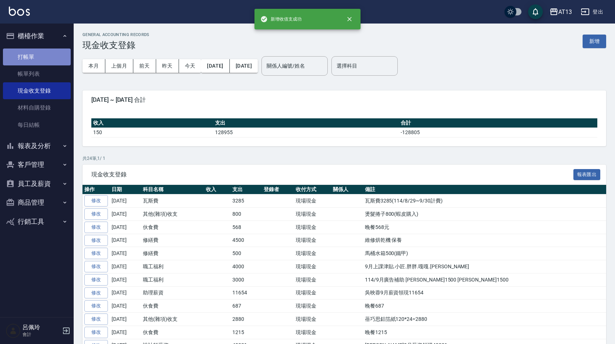
click at [35, 63] on link "打帳單" at bounding box center [37, 57] width 68 height 17
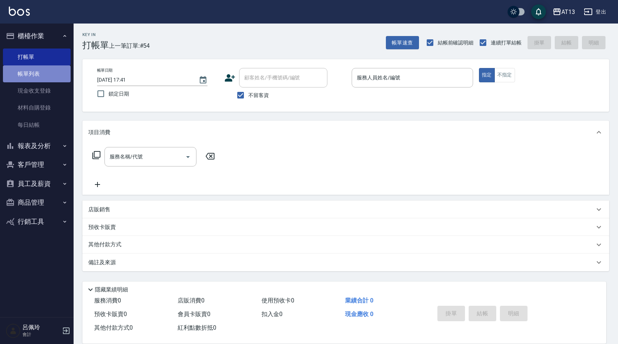
click at [25, 71] on link "帳單列表" at bounding box center [37, 73] width 68 height 17
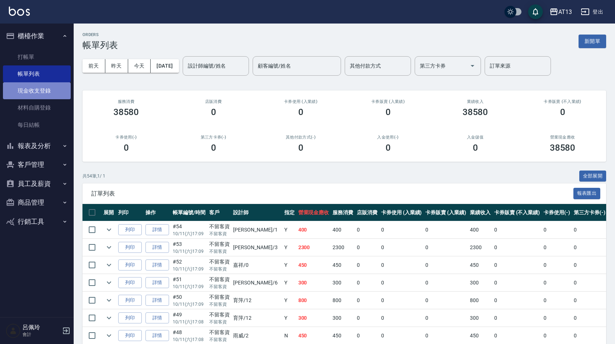
click at [24, 92] on link "現金收支登錄" at bounding box center [37, 90] width 68 height 17
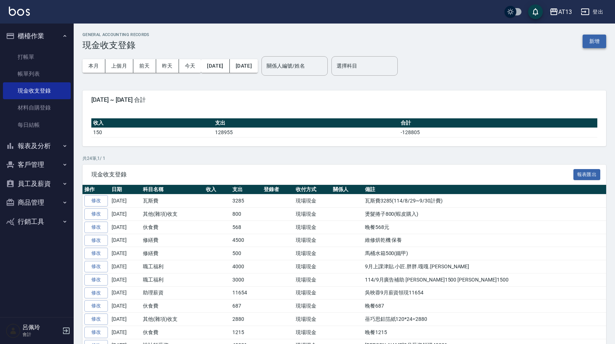
click at [589, 39] on button "新增" at bounding box center [594, 42] width 24 height 14
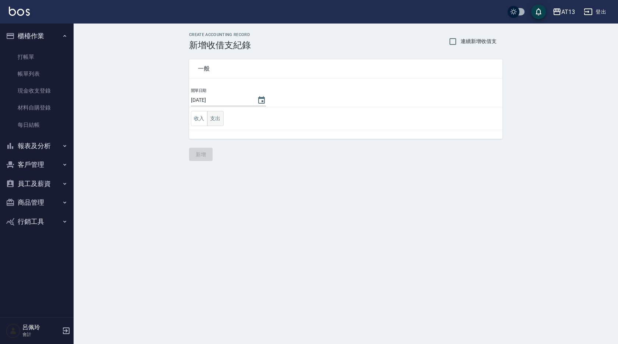
click at [218, 120] on button "支出" at bounding box center [215, 118] width 17 height 15
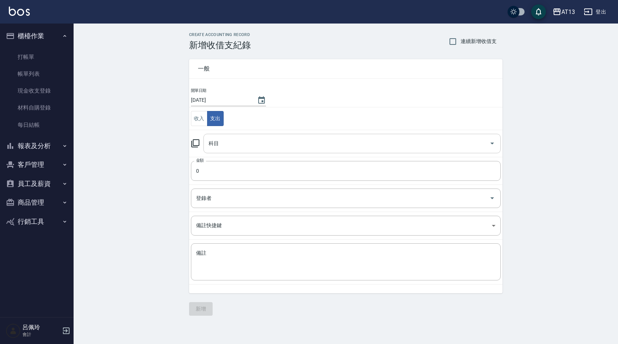
click at [496, 147] on icon "Open" at bounding box center [492, 143] width 9 height 9
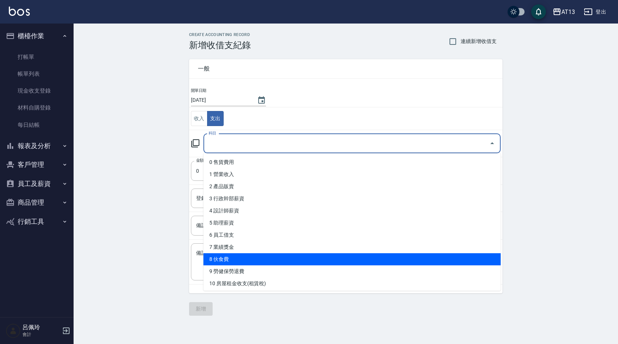
click at [340, 259] on li "8 伙食費" at bounding box center [351, 260] width 297 height 12
type input "8 伙食費"
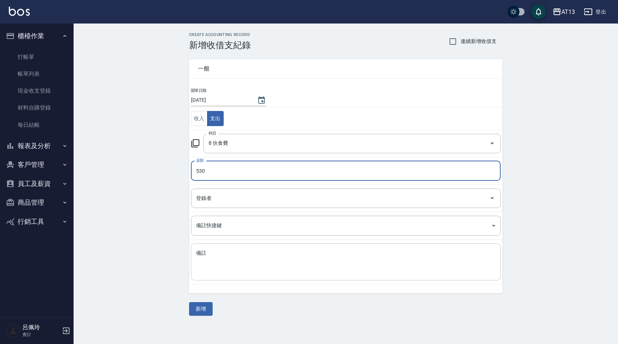
type input "530"
click at [329, 256] on textarea "備註" at bounding box center [346, 262] width 300 height 25
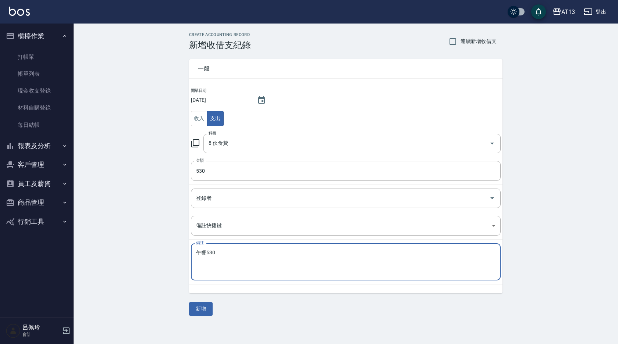
click at [329, 256] on textarea "午餐530" at bounding box center [346, 262] width 300 height 25
type textarea "午餐530"
click at [199, 311] on button "新增" at bounding box center [201, 309] width 24 height 14
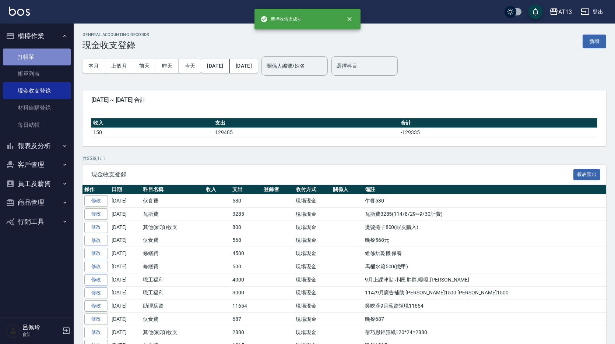
click at [33, 54] on link "打帳單" at bounding box center [37, 57] width 68 height 17
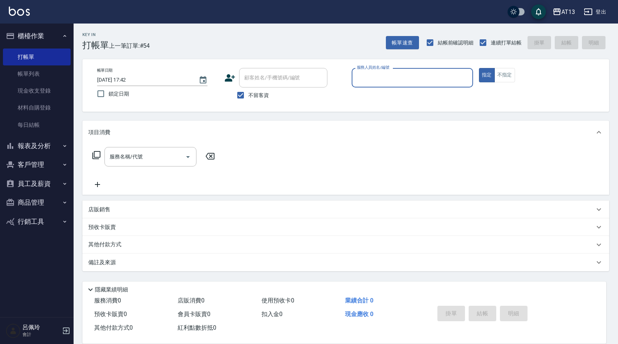
click at [437, 104] on div "帳單日期 [DATE] 17:42 鎖定日期 顧客姓名/手機號碼/編號 顧客姓名/手機號碼/編號 不留客資 服務人員姓名/編號 服務人員姓名/編號 指定 不指定" at bounding box center [345, 85] width 527 height 53
click at [377, 83] on input "服務人員姓名/編號" at bounding box center [412, 77] width 115 height 13
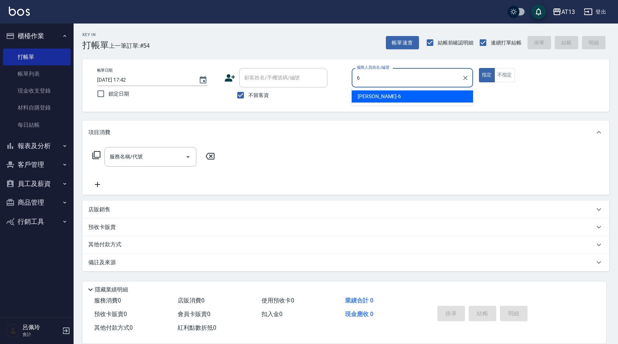
click at [432, 98] on div "亭妤 -6" at bounding box center [412, 97] width 121 height 12
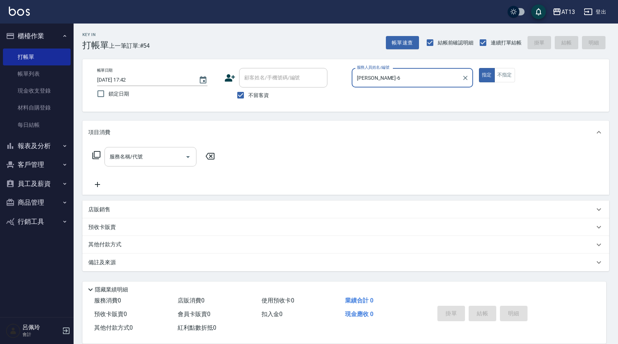
type input "[PERSON_NAME]-6"
click at [140, 155] on input "服務名稱/代號" at bounding box center [145, 157] width 74 height 13
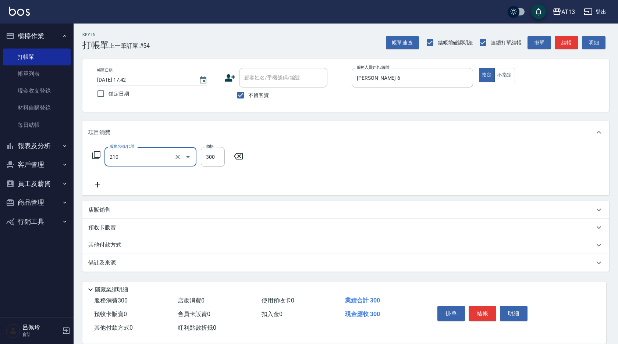
type input "[PERSON_NAME]洗髮精(210)"
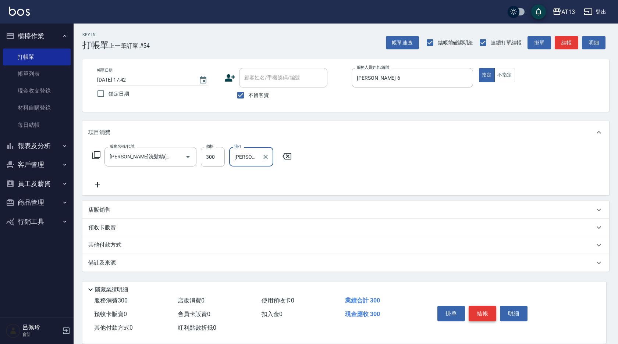
type input "[PERSON_NAME]-7"
click at [483, 312] on button "結帳" at bounding box center [483, 313] width 28 height 15
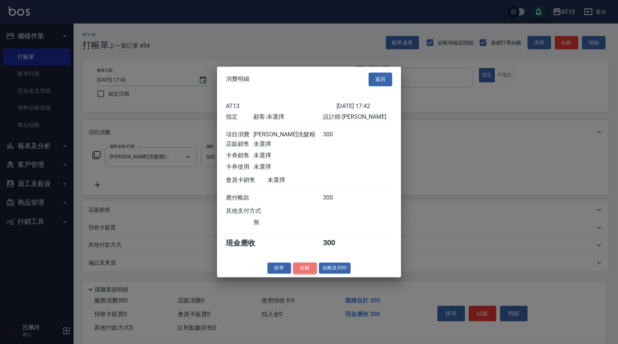
click at [314, 274] on button "結帳" at bounding box center [305, 268] width 24 height 11
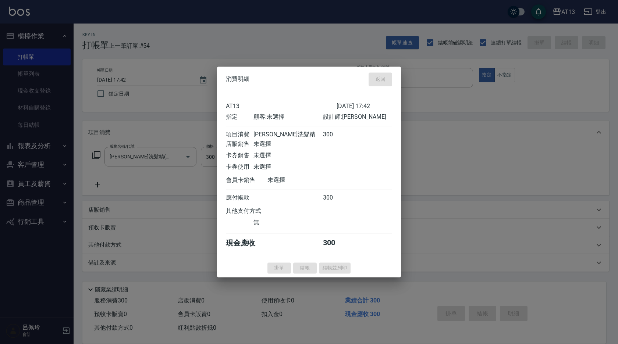
type input "[DATE] 18:34"
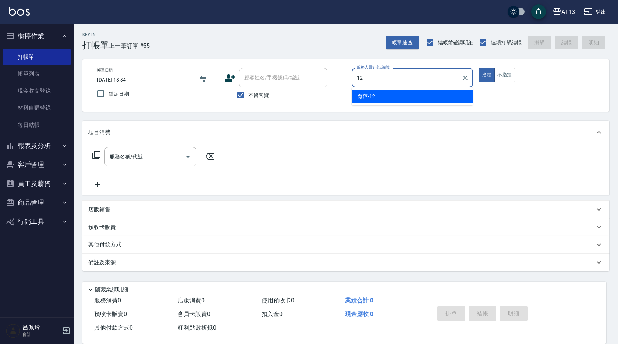
click at [421, 101] on div "育萍 -12" at bounding box center [412, 97] width 121 height 12
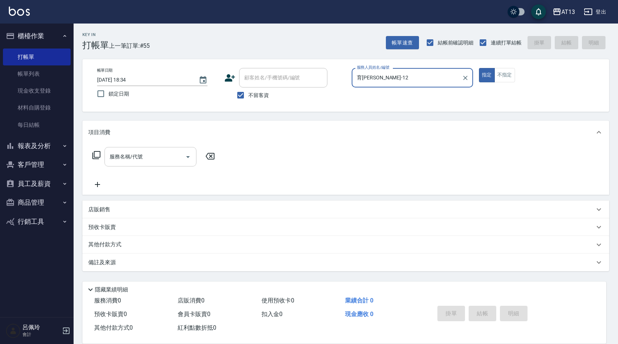
type input "育[PERSON_NAME]-12"
click at [116, 153] on div "服務名稱/代號 服務名稱/代號" at bounding box center [151, 157] width 92 height 20
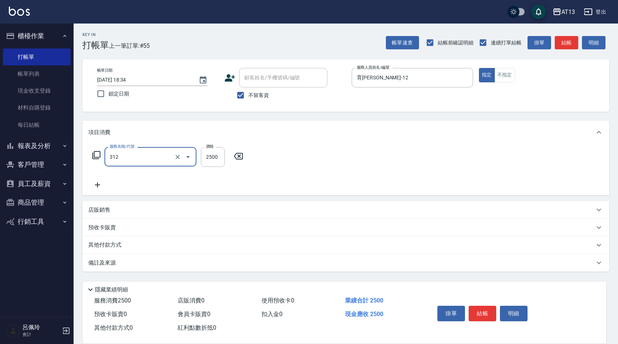
type input "有氧水離子燙2500(312)"
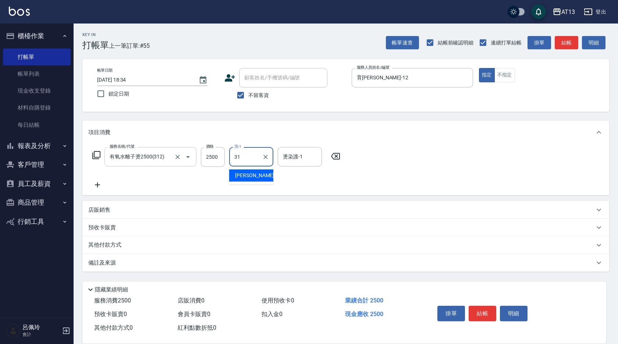
type input "[PERSON_NAME]-31"
click at [475, 309] on button "結帳" at bounding box center [483, 313] width 28 height 15
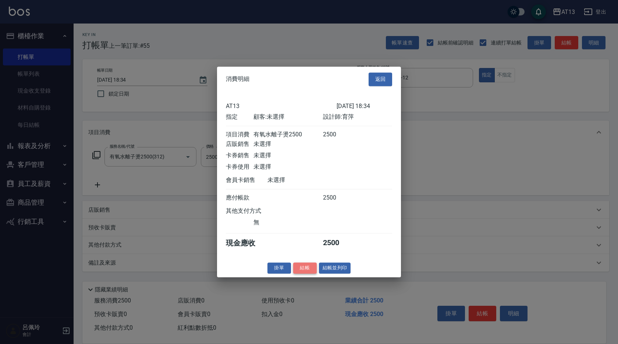
click at [311, 272] on button "結帳" at bounding box center [305, 268] width 24 height 11
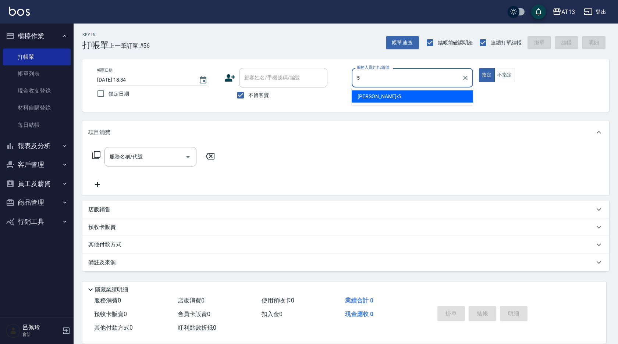
click at [416, 101] on div "[PERSON_NAME] -5" at bounding box center [412, 97] width 121 height 12
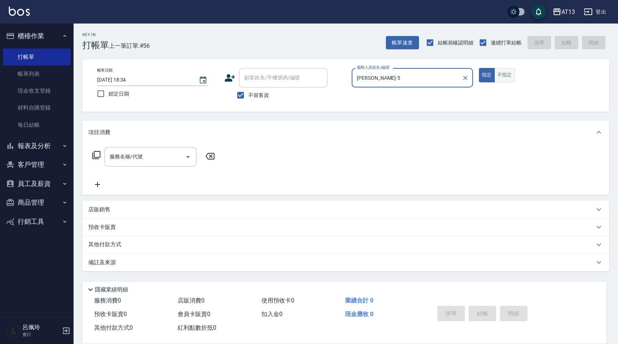
type input "[PERSON_NAME]-5"
click at [512, 75] on button "不指定" at bounding box center [505, 75] width 21 height 14
click at [137, 146] on div "服務名稱/代號 服務名稱/代號" at bounding box center [345, 169] width 527 height 51
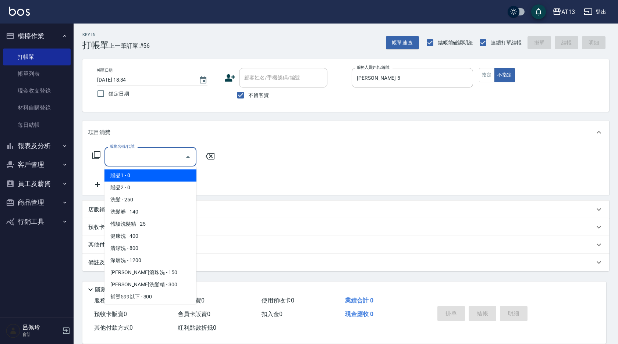
click at [150, 163] on input "服務名稱/代號" at bounding box center [145, 157] width 74 height 13
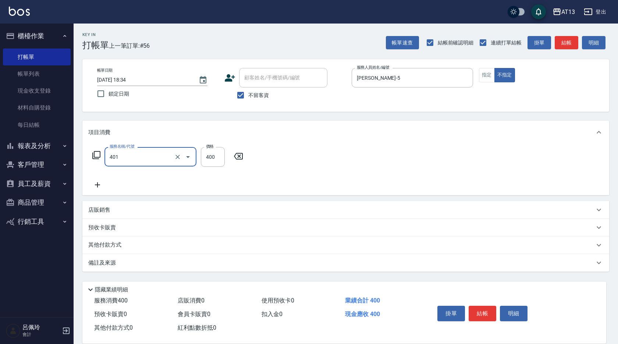
type input "剪髮(401)"
type input "150"
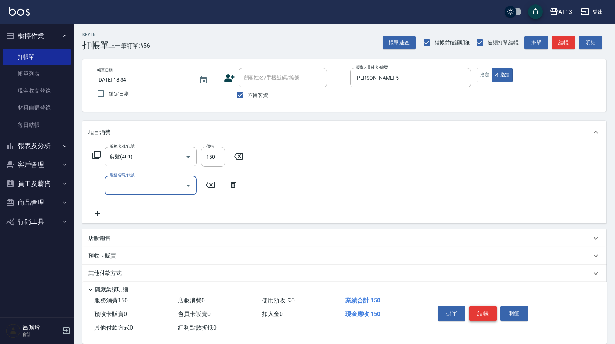
click at [493, 308] on button "結帳" at bounding box center [483, 313] width 28 height 15
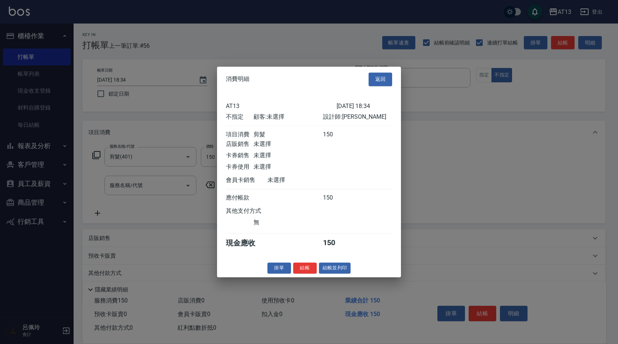
click at [307, 270] on button "結帳" at bounding box center [305, 268] width 24 height 11
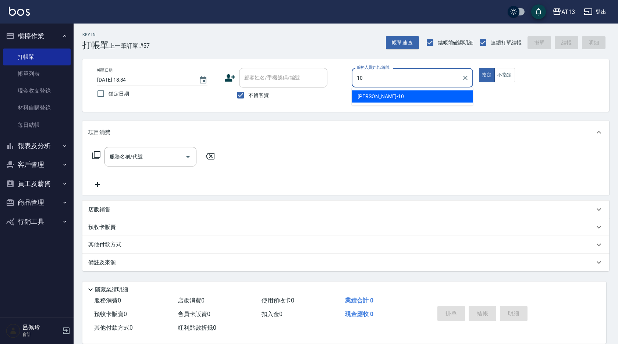
click at [391, 95] on div "[PERSON_NAME] -10" at bounding box center [412, 97] width 121 height 12
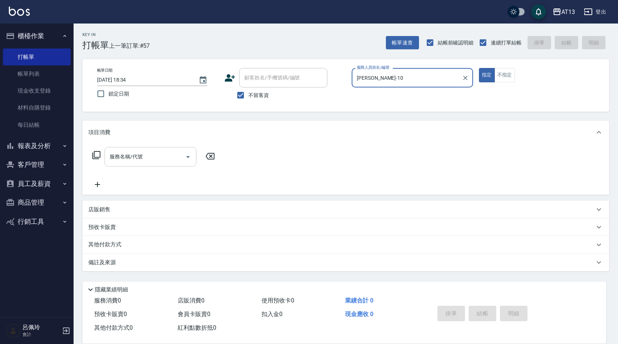
type input "[PERSON_NAME]-10"
click at [126, 156] on div "服務名稱/代號 服務名稱/代號" at bounding box center [151, 157] width 92 height 20
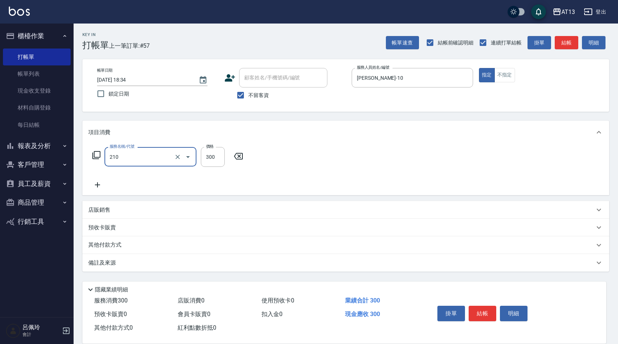
type input "[PERSON_NAME]洗髮精(210)"
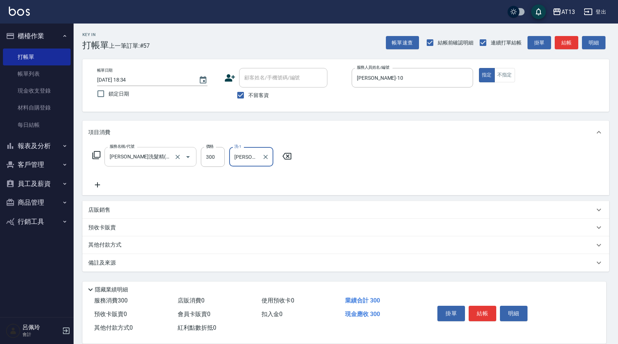
type input "[PERSON_NAME]-29"
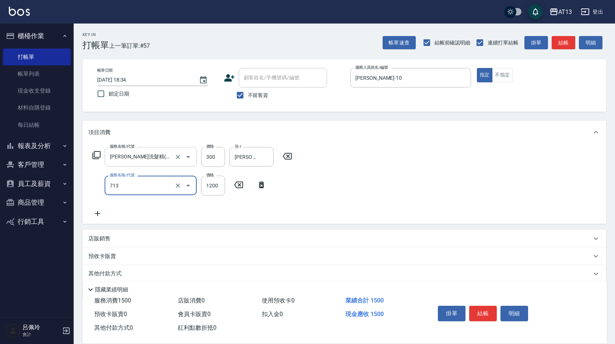
type input "水樣結構式1200(713)"
type input "840"
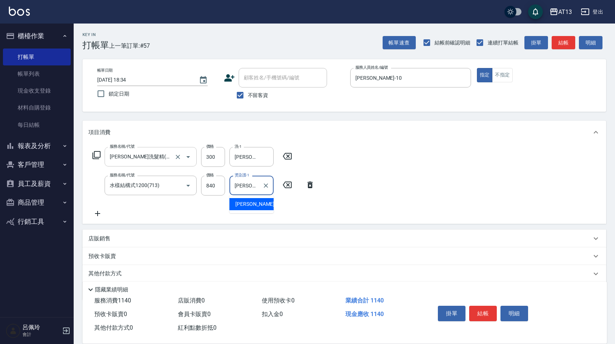
type input "[PERSON_NAME]-29"
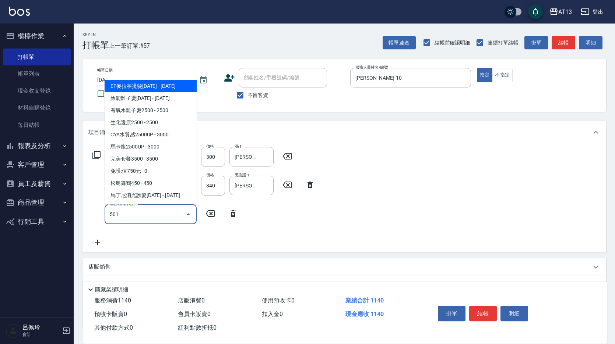
type input "染髮(501)"
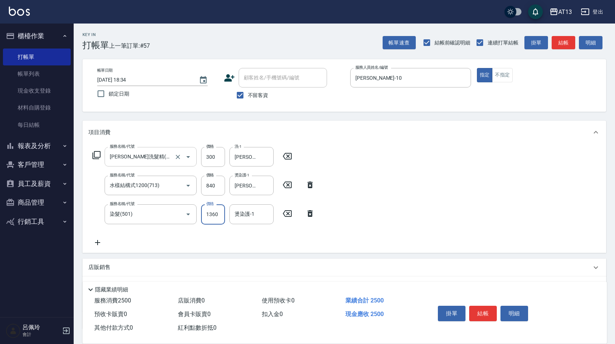
type input "1360"
type input "[PERSON_NAME]-29"
click at [523, 239] on div "服務名稱/代號 [PERSON_NAME]洗髮精(210) 服務名稱/代號 價格 300 價格 洗-1 妤宸-29 洗-1 服務名稱/代號 水樣結構式1200…" at bounding box center [343, 198] width 523 height 109
click at [487, 308] on button "結帳" at bounding box center [483, 313] width 28 height 15
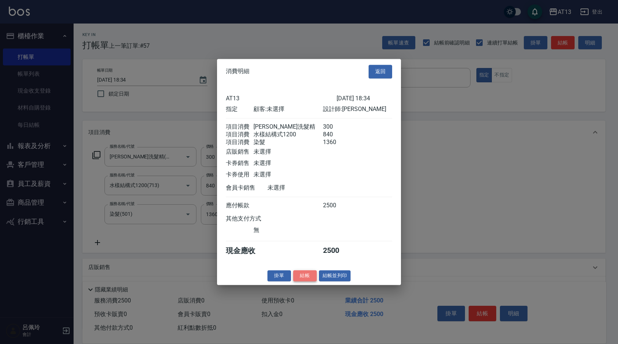
click at [300, 282] on button "結帳" at bounding box center [305, 275] width 24 height 11
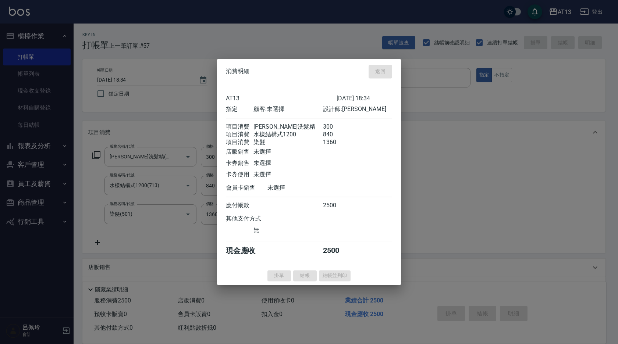
type input "[DATE] 18:35"
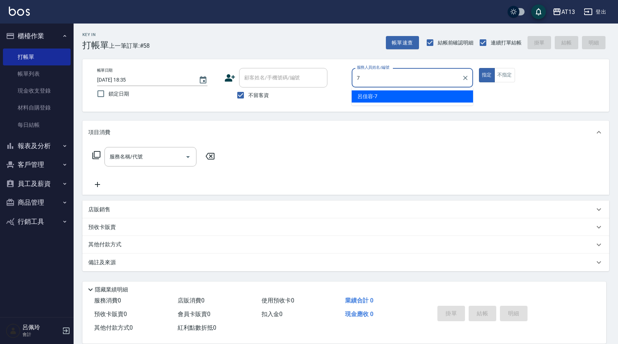
click at [387, 88] on ul "[PERSON_NAME]-7" at bounding box center [412, 97] width 121 height 18
click at [402, 97] on div "[PERSON_NAME]-7" at bounding box center [412, 97] width 121 height 12
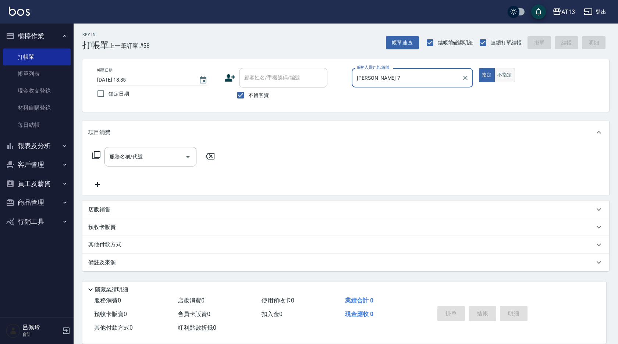
type input "[PERSON_NAME]-7"
click at [511, 72] on button "不指定" at bounding box center [505, 75] width 21 height 14
click at [118, 166] on div "服務名稱/代號" at bounding box center [151, 157] width 92 height 20
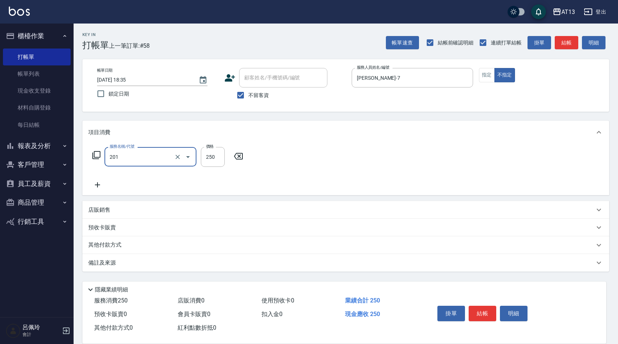
type input "洗髮(201)"
type input "[PERSON_NAME]-7"
click at [495, 192] on div "服務名稱/代號 洗髮(201) 服務名稱/代號 價格 250 價格 洗-1 [PERSON_NAME]-7 洗-1" at bounding box center [345, 169] width 527 height 51
click at [495, 314] on button "結帳" at bounding box center [483, 313] width 28 height 15
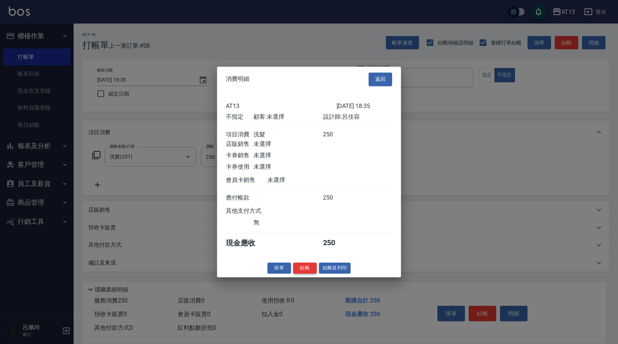
click at [312, 274] on button "結帳" at bounding box center [305, 268] width 24 height 11
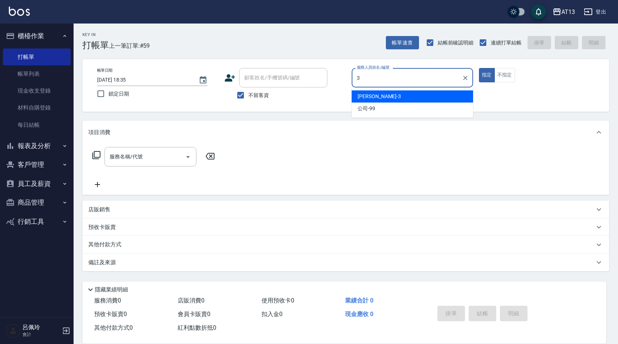
click at [446, 101] on div "[PERSON_NAME] -3" at bounding box center [412, 97] width 121 height 12
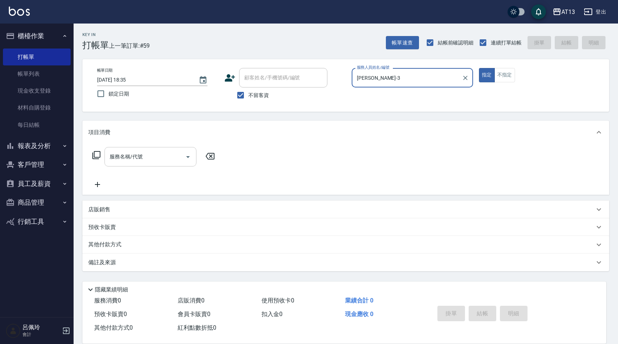
type input "[PERSON_NAME]-3"
click at [134, 163] on input "服務名稱/代號" at bounding box center [145, 157] width 74 height 13
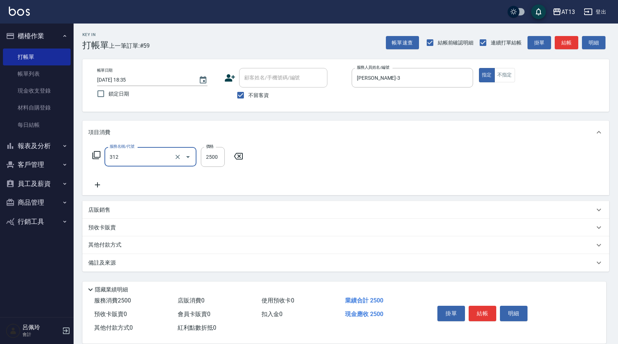
type input "有氧水離子燙2500(312)"
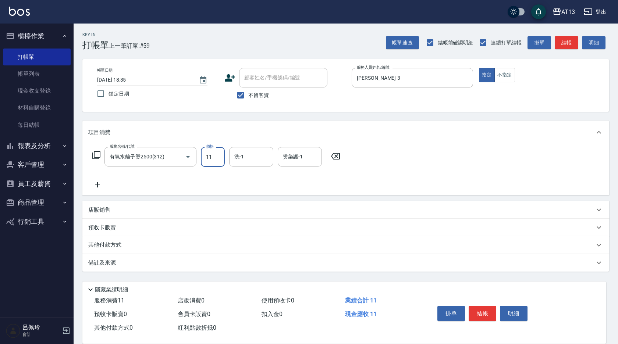
click at [207, 157] on input "11" at bounding box center [213, 157] width 24 height 20
click at [207, 161] on input "11" at bounding box center [213, 157] width 24 height 20
click at [207, 160] on input "11" at bounding box center [213, 157] width 24 height 20
type input "2500"
type input "[PERSON_NAME]-11"
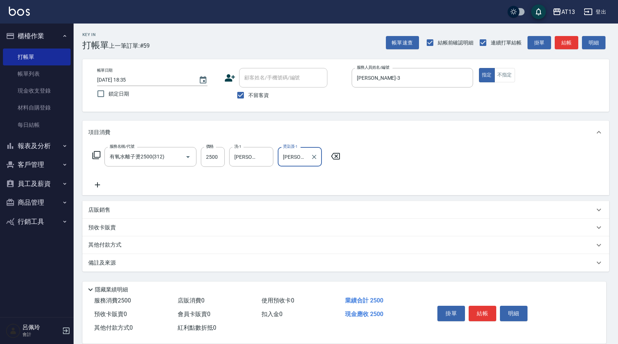
type input "[PERSON_NAME]-11"
drag, startPoint x: 532, startPoint y: 168, endPoint x: 545, endPoint y: 277, distance: 109.7
click at [534, 167] on div "服務名稱/代號 有氧水離子燙2500(312) 服務名稱/代號 價格 2500 價格 洗-1 [PERSON_NAME]-11 洗-1 燙染護-1 [PERS…" at bounding box center [345, 169] width 527 height 51
click at [484, 306] on button "結帳" at bounding box center [483, 313] width 28 height 15
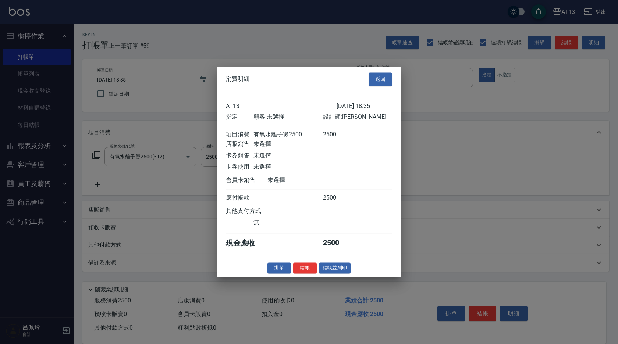
click at [309, 266] on div "消費明細 返回 AT13 [DATE] 18:35 指定 顧客: 未選擇 設計師: 敏玹 項目消費 有氧水離子燙2500 2500 店販銷售 未選擇 卡券銷售…" at bounding box center [309, 172] width 184 height 211
click at [307, 274] on button "結帳" at bounding box center [305, 268] width 24 height 11
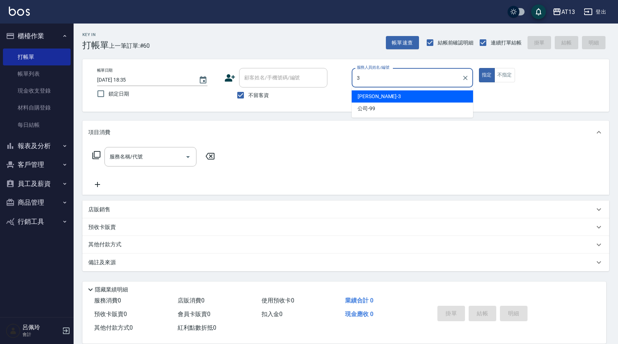
click at [421, 101] on div "[PERSON_NAME] -3" at bounding box center [412, 97] width 121 height 12
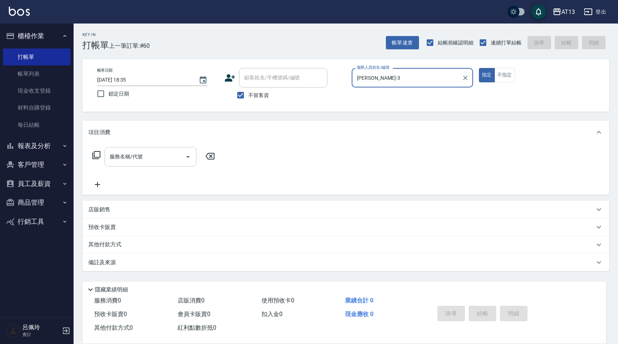
type input "[PERSON_NAME]-3"
click at [150, 152] on input "服務名稱/代號" at bounding box center [145, 157] width 74 height 13
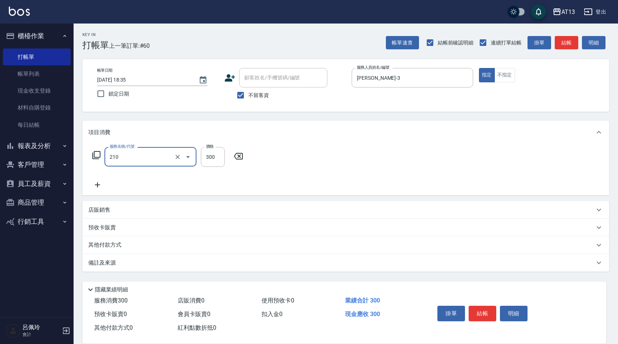
type input "[PERSON_NAME]洗髮精(210)"
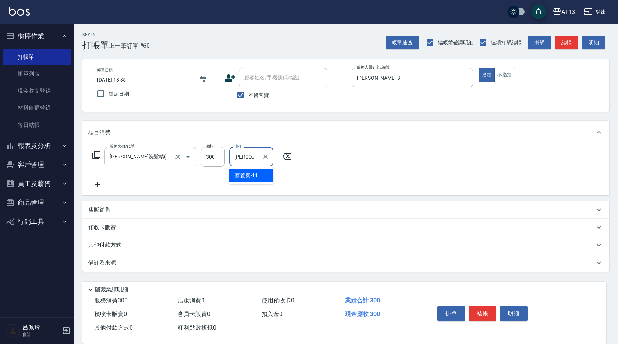
type input "[PERSON_NAME]-11"
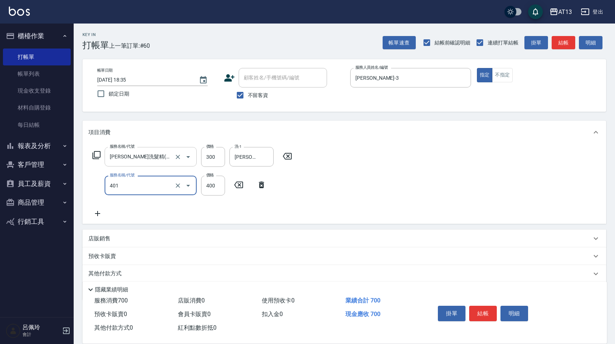
type input "剪髮(401)"
type input "350"
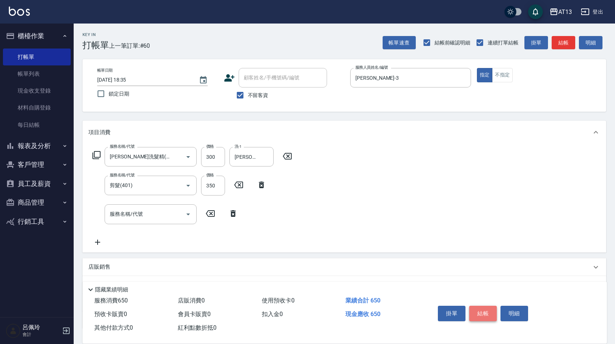
click at [486, 309] on button "結帳" at bounding box center [483, 313] width 28 height 15
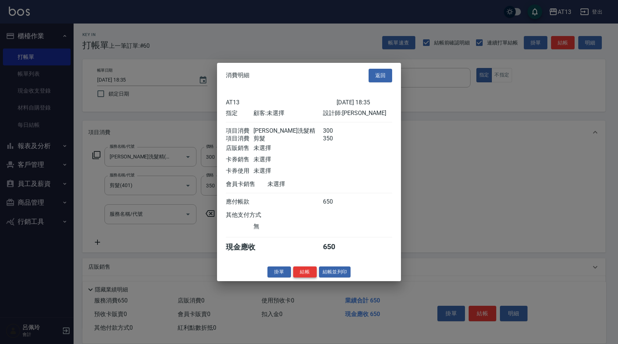
click at [302, 273] on button "結帳" at bounding box center [305, 271] width 24 height 11
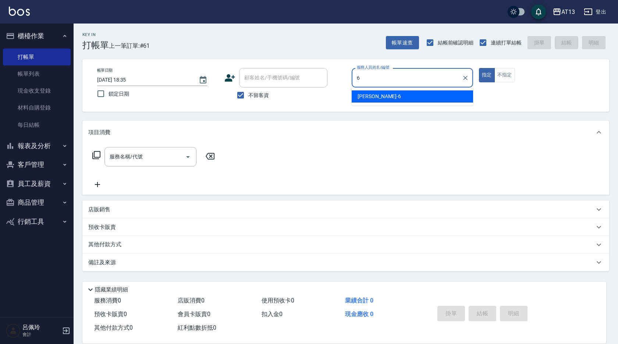
click at [382, 98] on div "亭妤 -6" at bounding box center [412, 97] width 121 height 12
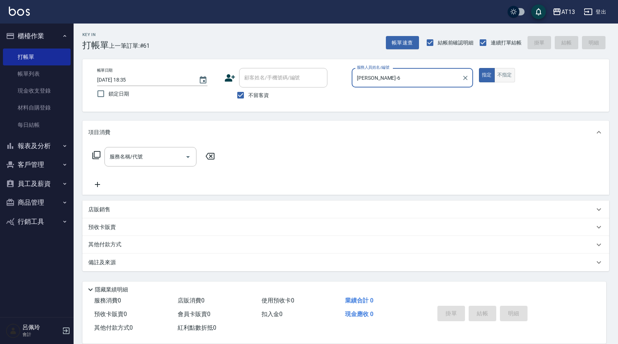
type input "[PERSON_NAME]-6"
click at [506, 74] on button "不指定" at bounding box center [505, 75] width 21 height 14
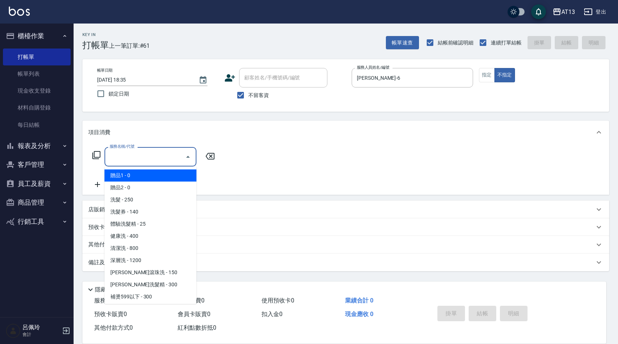
click at [157, 152] on input "服務名稱/代號" at bounding box center [145, 157] width 74 height 13
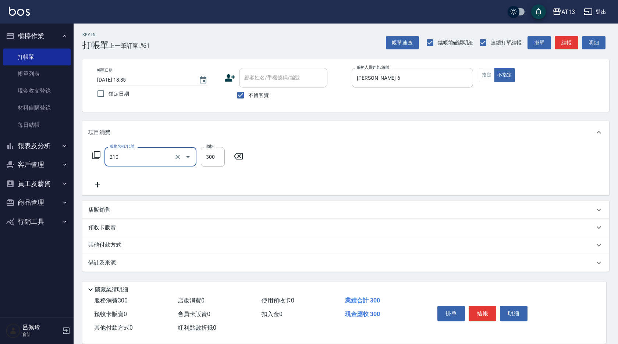
type input "[PERSON_NAME]洗髮精(210)"
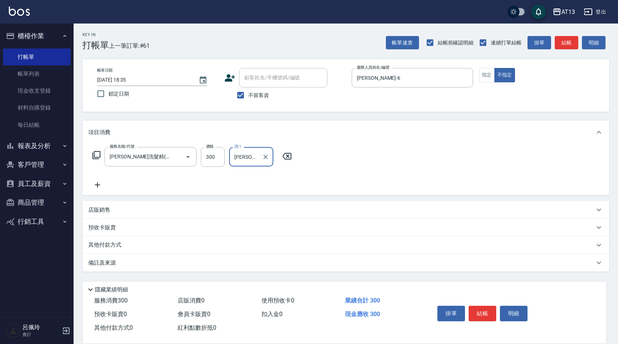
type input "[PERSON_NAME]-6"
click at [341, 159] on div "服務名稱/代號 [PERSON_NAME]洗髮精(210) 服務名稱/代號 價格 300 價格 洗-1 亭妤-6 洗-1" at bounding box center [345, 169] width 527 height 51
click at [473, 309] on button "結帳" at bounding box center [483, 313] width 28 height 15
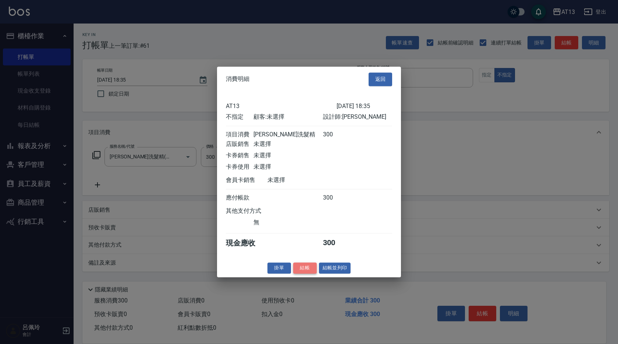
click at [312, 270] on button "結帳" at bounding box center [305, 268] width 24 height 11
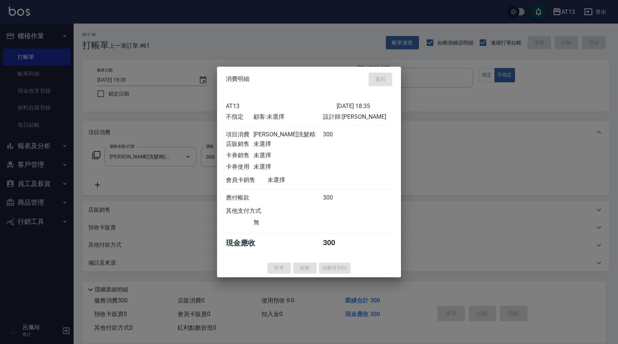
type input "[DATE] 18:36"
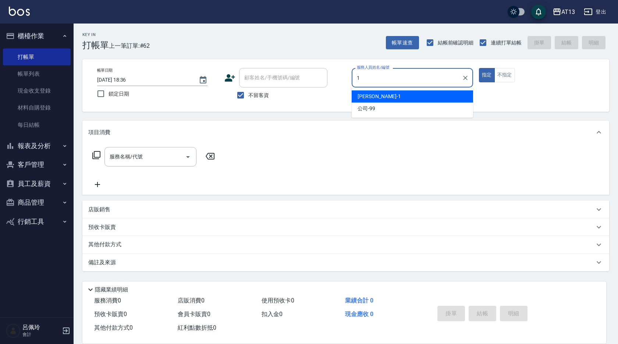
click at [403, 96] on div "[PERSON_NAME] -1" at bounding box center [412, 97] width 121 height 12
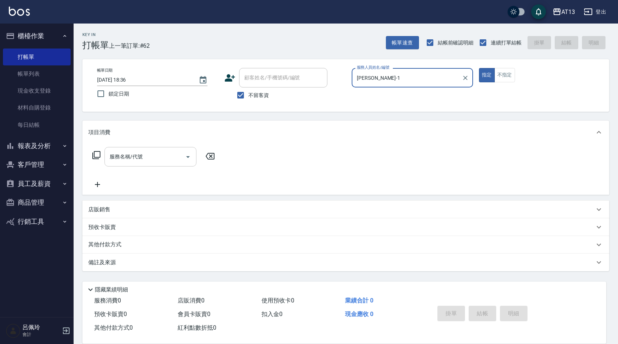
click at [155, 149] on div "服務名稱/代號" at bounding box center [151, 157] width 92 height 20
type input "[PERSON_NAME]-1"
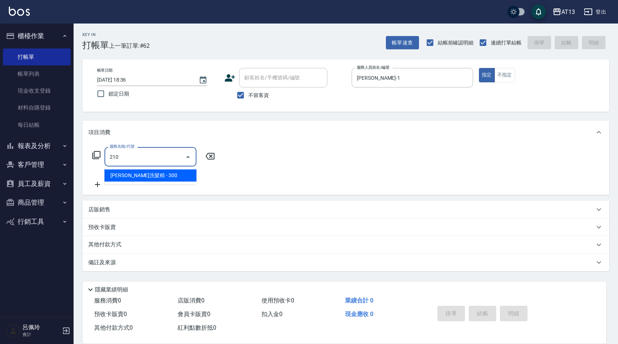
type input "[PERSON_NAME]洗髮精(210)"
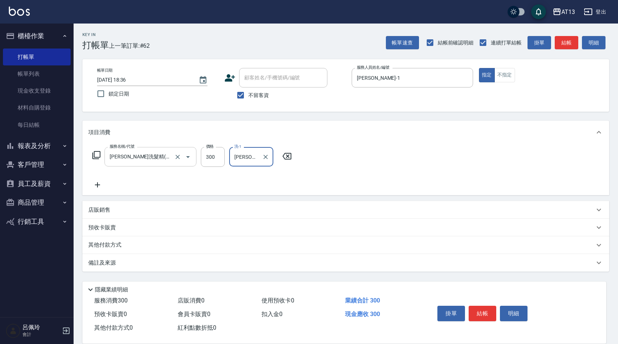
type input "[PERSON_NAME]-26"
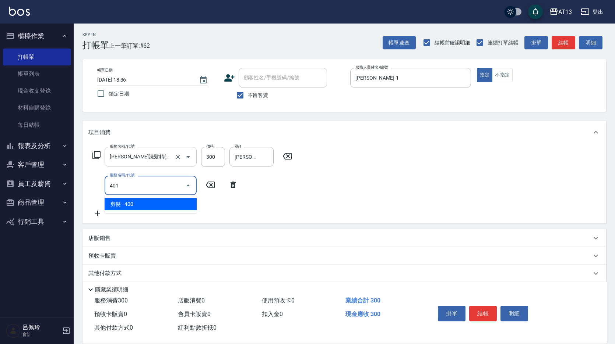
type input "剪髮(401)"
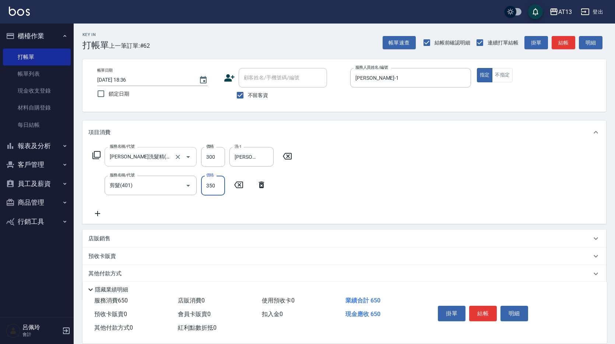
type input "350"
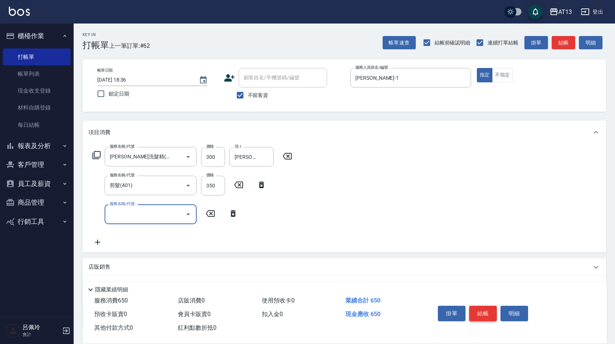
click at [479, 309] on button "結帳" at bounding box center [483, 313] width 28 height 15
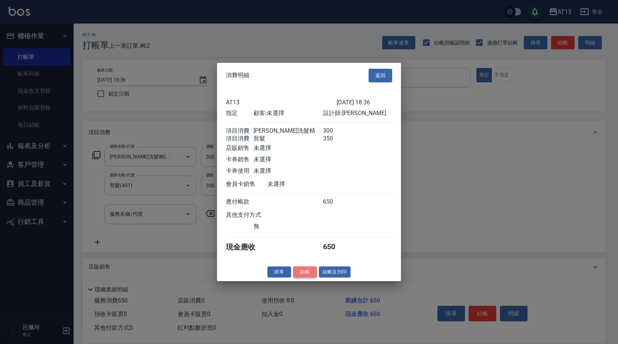
click at [309, 277] on button "結帳" at bounding box center [305, 271] width 24 height 11
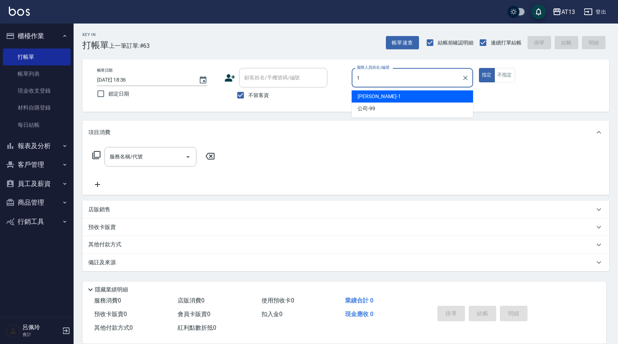
click at [447, 96] on div "[PERSON_NAME] -1" at bounding box center [412, 97] width 121 height 12
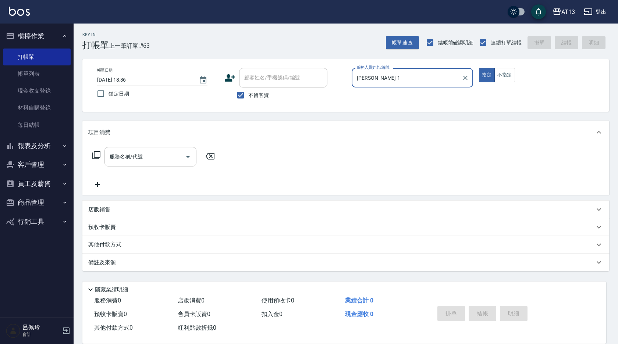
type input "[PERSON_NAME]-1"
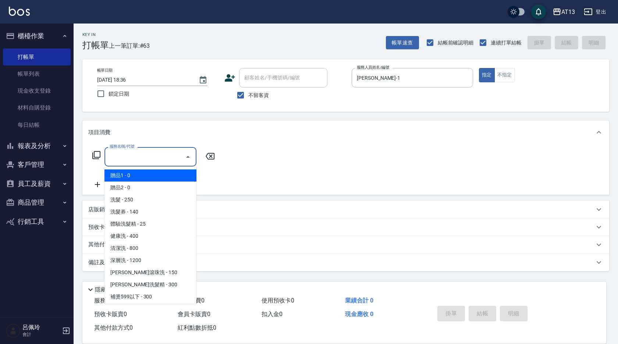
click at [117, 160] on input "服務名稱/代號" at bounding box center [145, 157] width 74 height 13
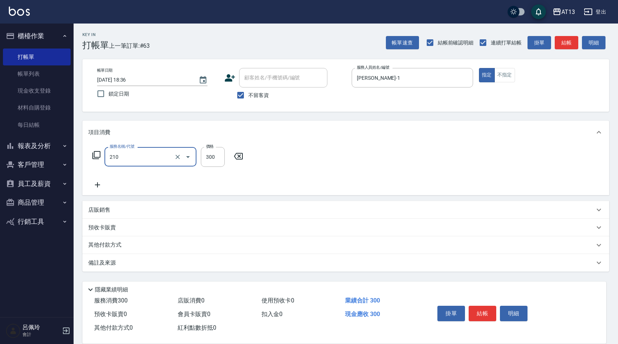
type input "[PERSON_NAME]洗髮精(210)"
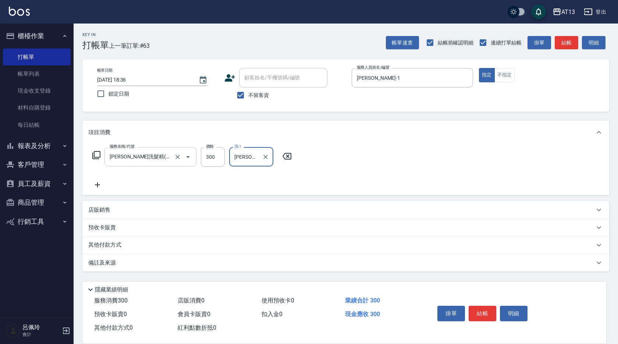
type input "[PERSON_NAME]-24"
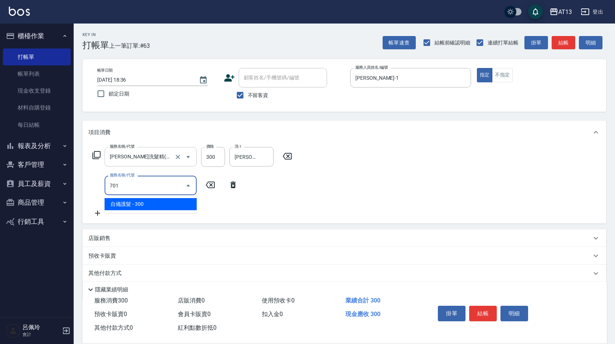
type input "自備護髮(701)"
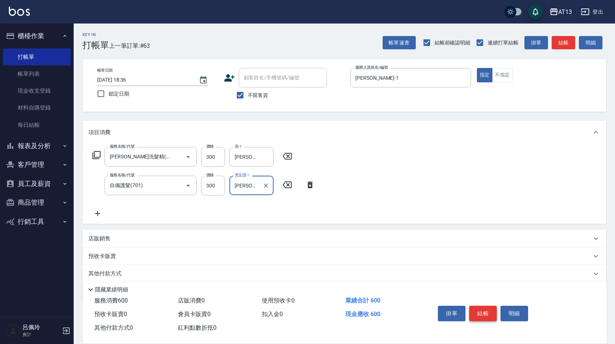
type input "[PERSON_NAME]-24"
click at [473, 311] on button "結帳" at bounding box center [483, 313] width 28 height 15
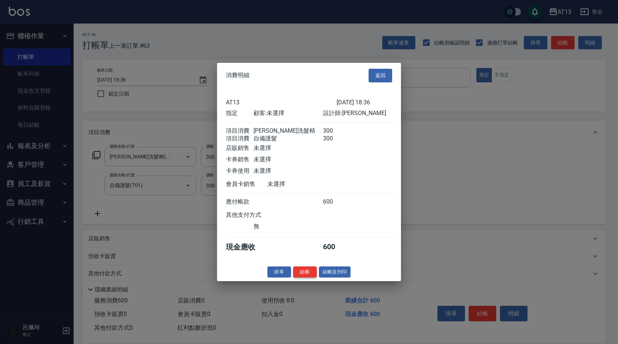
click at [304, 277] on button "結帳" at bounding box center [305, 271] width 24 height 11
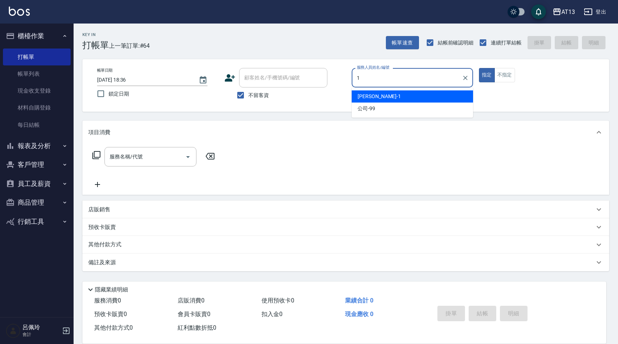
click at [359, 93] on span "[PERSON_NAME] -1" at bounding box center [379, 97] width 43 height 8
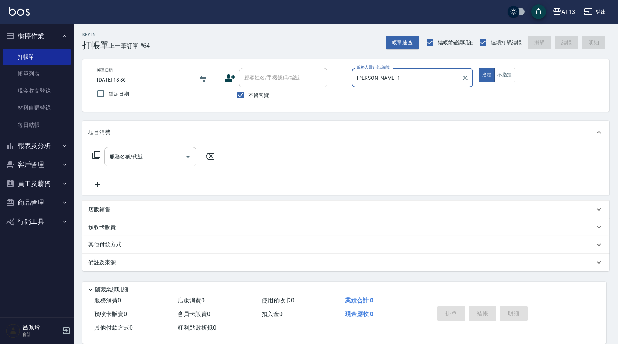
type input "[PERSON_NAME]-1"
click at [144, 161] on input "服務名稱/代號" at bounding box center [145, 157] width 74 height 13
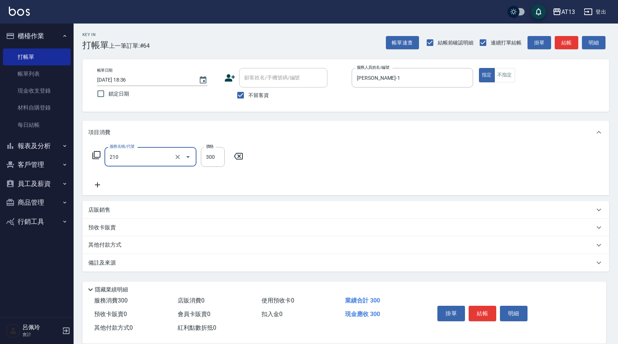
type input "[PERSON_NAME]洗髮精(210)"
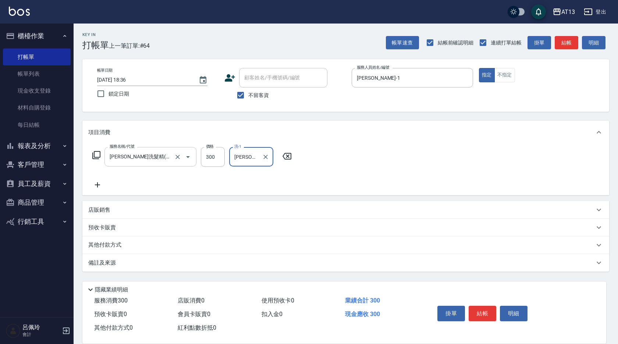
type input "[PERSON_NAME]-7"
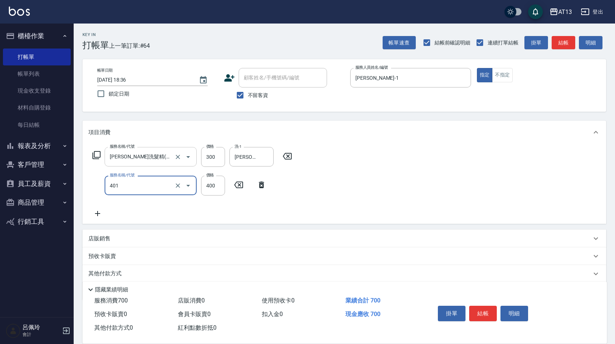
type input "剪髮(401)"
type input "350"
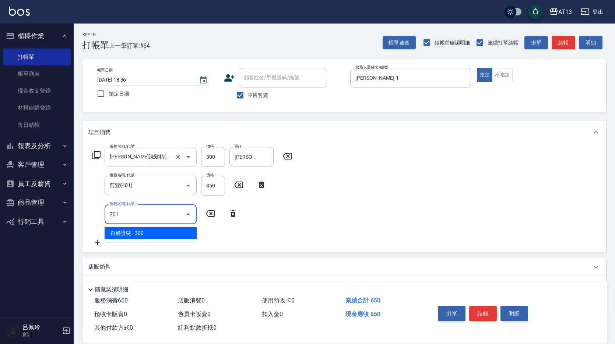
type input "自備護髮(701)"
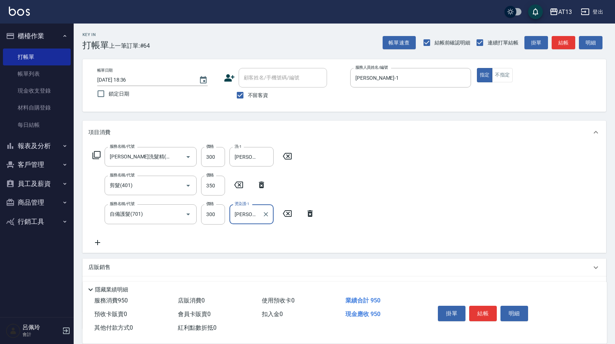
type input "[PERSON_NAME]-24"
click at [434, 190] on div "服務名稱/代號 [PERSON_NAME]洗髮精(210) 服務名稱/代號 價格 300 價格 洗-1 [PERSON_NAME]-7 洗-1 服務名稱/代號…" at bounding box center [343, 198] width 523 height 109
click at [488, 317] on button "結帳" at bounding box center [483, 313] width 28 height 15
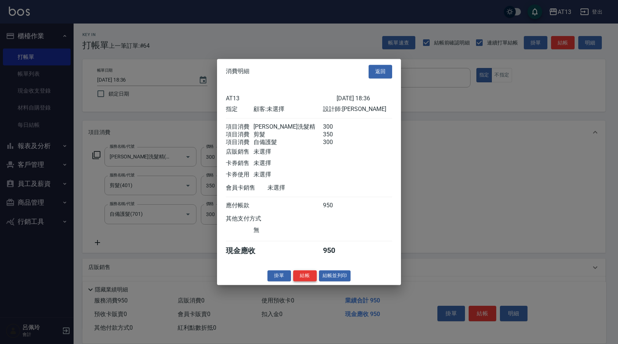
click at [295, 279] on button "結帳" at bounding box center [305, 275] width 24 height 11
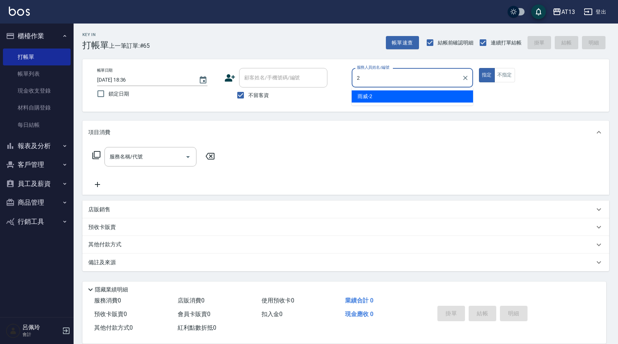
click at [380, 92] on div "雨威 -2" at bounding box center [412, 97] width 121 height 12
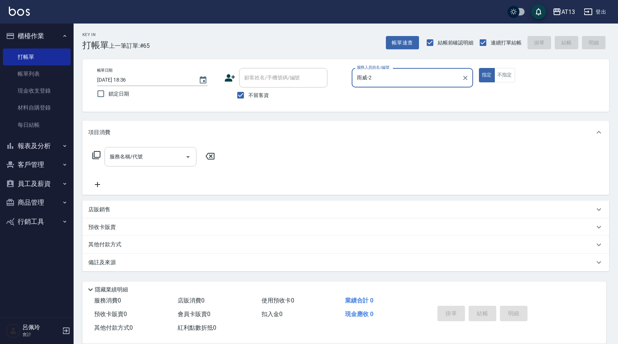
type input "雨威-2"
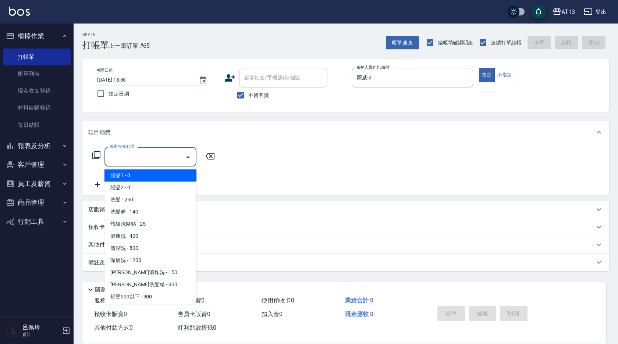
click at [149, 163] on input "服務名稱/代號" at bounding box center [145, 157] width 74 height 13
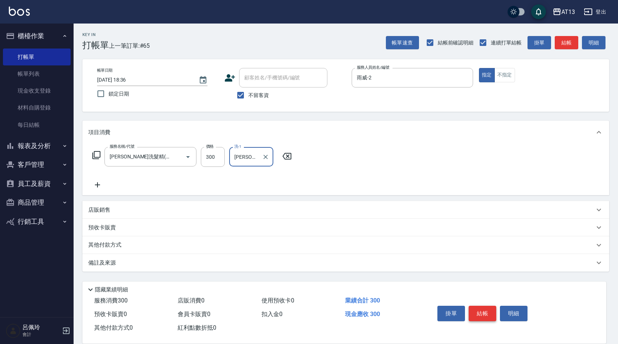
click at [477, 306] on button "結帳" at bounding box center [483, 313] width 28 height 15
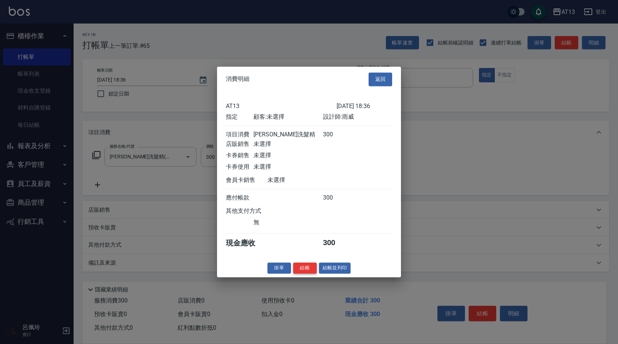
click at [297, 270] on button "結帳" at bounding box center [305, 268] width 24 height 11
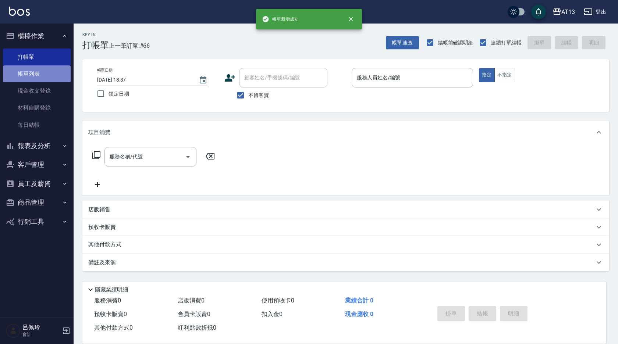
click at [40, 76] on link "帳單列表" at bounding box center [37, 73] width 68 height 17
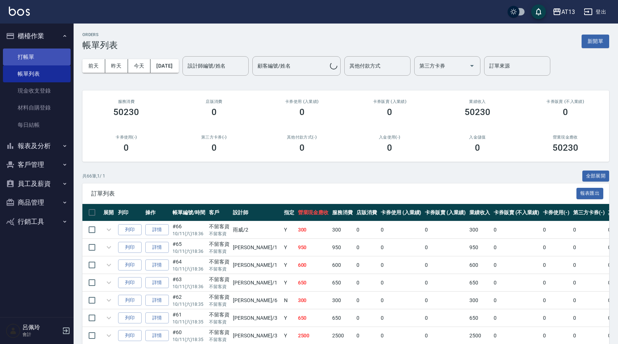
click at [18, 53] on link "打帳單" at bounding box center [37, 57] width 68 height 17
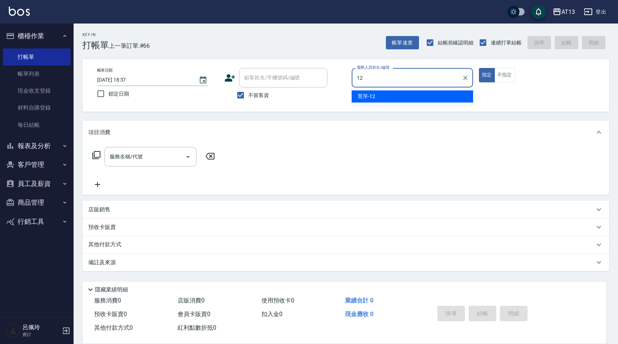
click at [450, 96] on div "育萍 -12" at bounding box center [412, 97] width 121 height 12
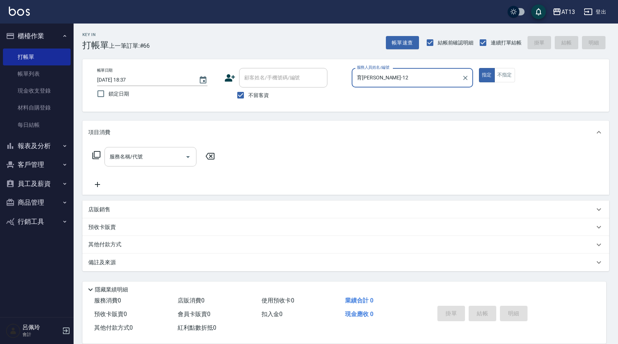
click at [140, 152] on div "服務名稱/代號 服務名稱/代號" at bounding box center [151, 157] width 92 height 20
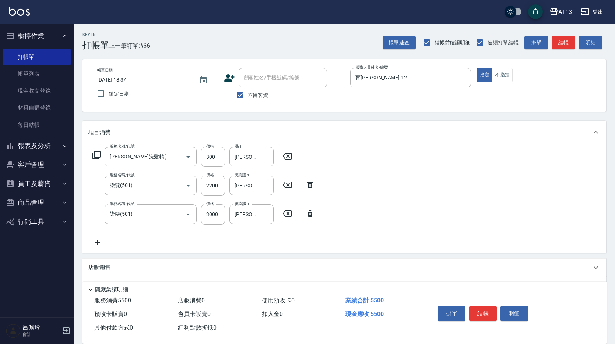
click at [497, 313] on div "掛單 結帳 明細" at bounding box center [483, 314] width 96 height 23
click at [479, 306] on button "結帳" at bounding box center [483, 313] width 28 height 15
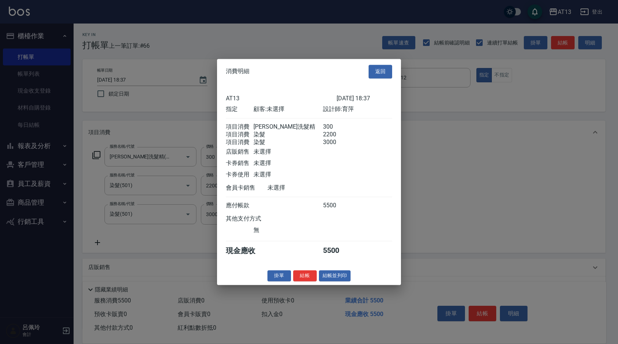
click at [299, 280] on button "結帳" at bounding box center [305, 275] width 24 height 11
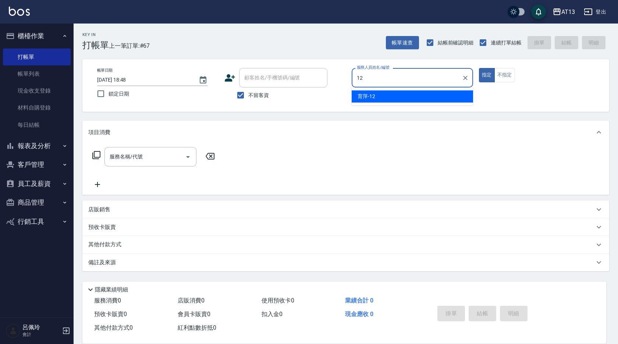
drag, startPoint x: 432, startPoint y: 92, endPoint x: 428, endPoint y: 94, distance: 5.1
click at [431, 92] on div "育萍 -12" at bounding box center [412, 97] width 121 height 12
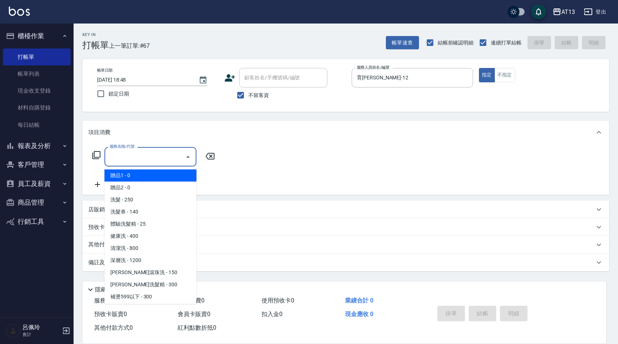
click at [113, 163] on input "服務名稱/代號" at bounding box center [145, 157] width 74 height 13
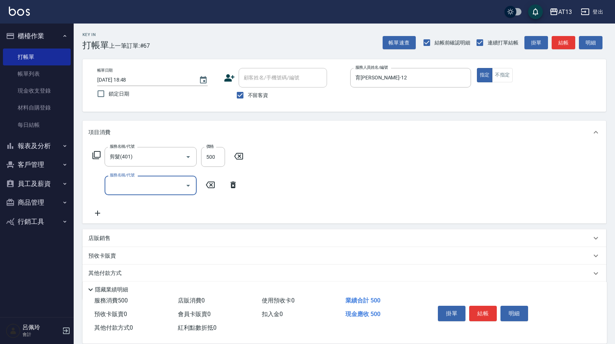
click at [574, 183] on div "服務名稱/代號 剪髮(401) 服務名稱/代號 價格 500 價格 服務名稱/代號 服務名稱/代號" at bounding box center [343, 183] width 523 height 79
click at [470, 316] on button "結帳" at bounding box center [483, 313] width 28 height 15
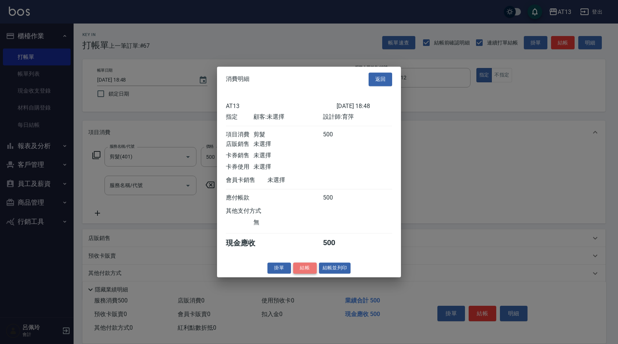
click at [308, 272] on button "結帳" at bounding box center [305, 268] width 24 height 11
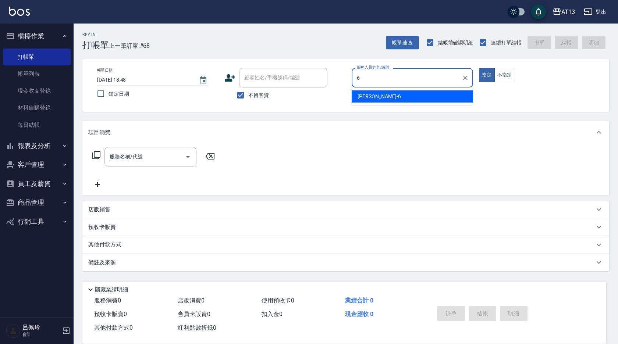
click at [426, 95] on div "亭妤 -6" at bounding box center [412, 97] width 121 height 12
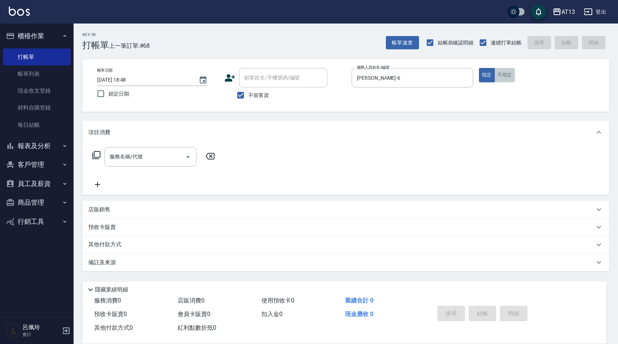
click at [504, 78] on button "不指定" at bounding box center [505, 75] width 21 height 14
click at [159, 160] on input "服務名稱/代號" at bounding box center [145, 157] width 74 height 13
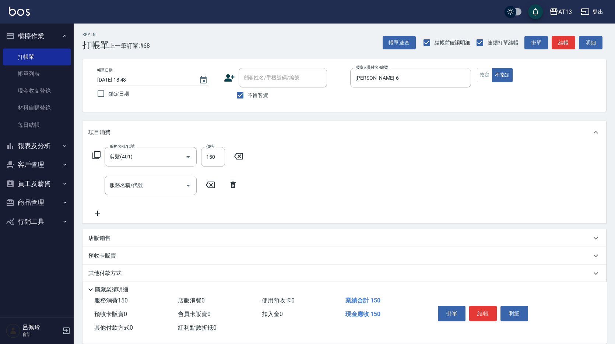
click at [385, 184] on div "服務名稱/代號 剪髮(401) 服務名稱/代號 價格 150 價格 服務名稱/代號 服務名稱/代號" at bounding box center [343, 183] width 523 height 79
click at [494, 307] on button "結帳" at bounding box center [483, 313] width 28 height 15
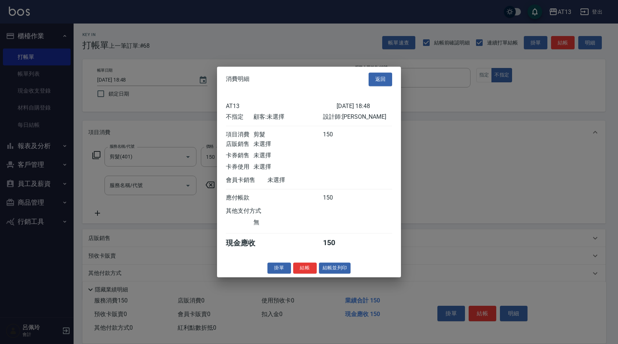
click at [314, 274] on div "掛單 結帳 結帳並列印" at bounding box center [309, 268] width 184 height 11
click at [307, 274] on button "結帳" at bounding box center [305, 268] width 24 height 11
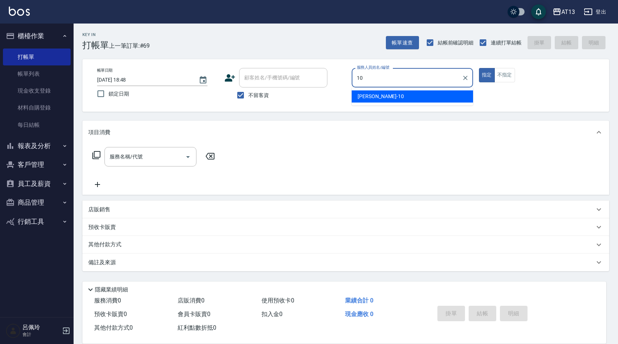
click at [390, 95] on div "[PERSON_NAME] -10" at bounding box center [412, 97] width 121 height 12
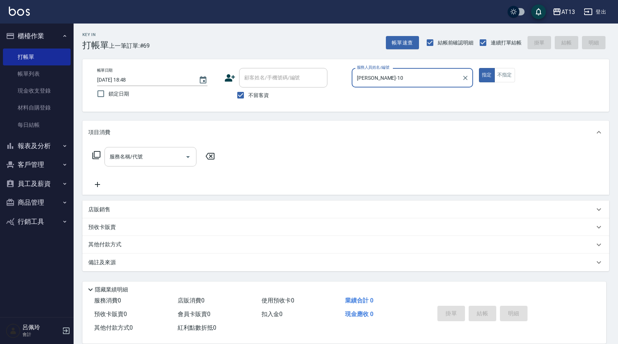
click at [133, 157] on input "服務名稱/代號" at bounding box center [145, 157] width 74 height 13
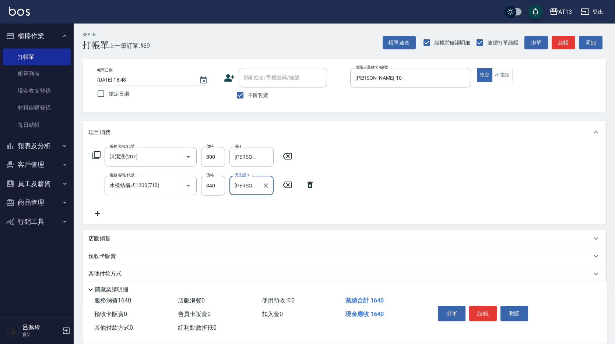
click at [436, 202] on div "服務名稱/代號 [PERSON_NAME](207) 服務名稱/代號 價格 800 價格 洗-1 [PERSON_NAME]-24 洗-1 服務名稱/代號 水…" at bounding box center [343, 184] width 523 height 80
click at [96, 213] on icon at bounding box center [97, 213] width 18 height 9
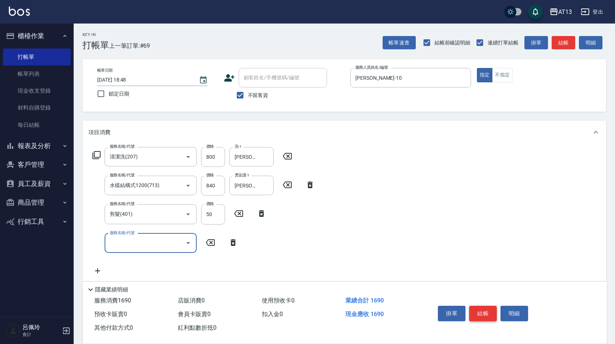
click at [490, 310] on button "結帳" at bounding box center [483, 313] width 28 height 15
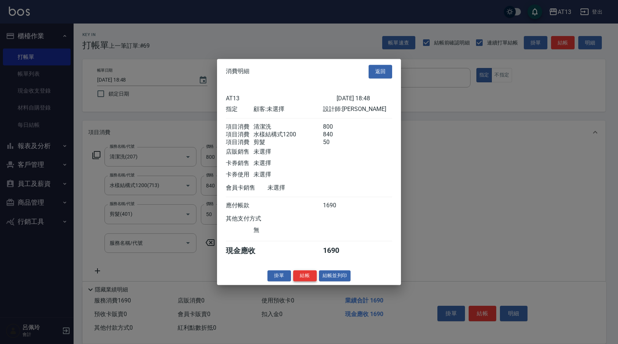
click at [307, 278] on button "結帳" at bounding box center [305, 275] width 24 height 11
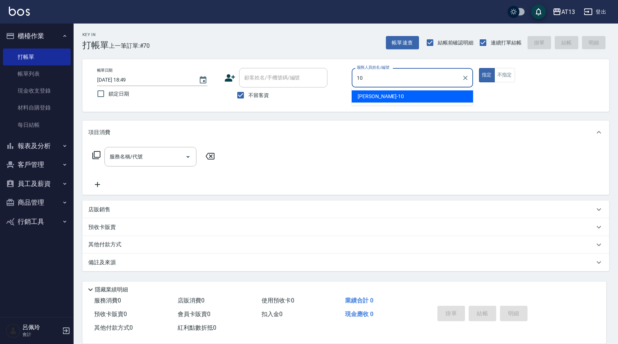
click at [406, 96] on div "[PERSON_NAME] -10" at bounding box center [412, 97] width 121 height 12
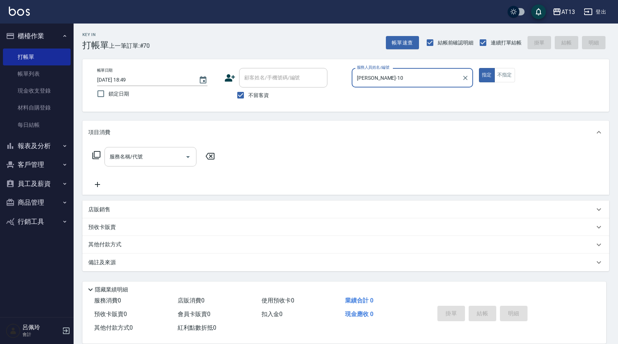
click at [171, 147] on div "服務名稱/代號" at bounding box center [151, 157] width 92 height 20
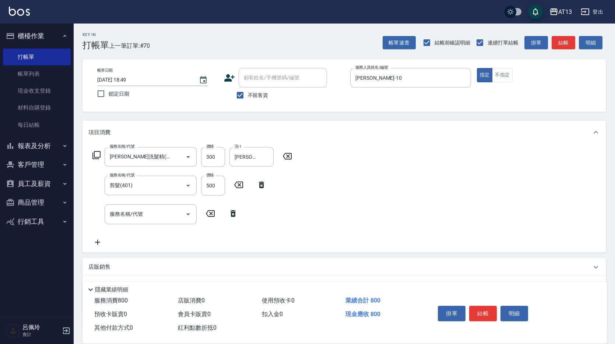
click at [418, 187] on div "服務名稱/代號 [PERSON_NAME]洗髮精(210) 服務名稱/代號 價格 300 價格 洗-1 稔穎-10 洗-1 服務名稱/代號 剪髮(401) 服…" at bounding box center [343, 198] width 523 height 108
click at [486, 308] on button "結帳" at bounding box center [483, 313] width 28 height 15
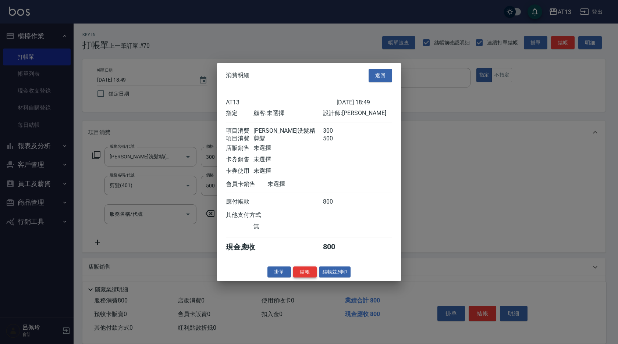
click at [306, 278] on button "結帳" at bounding box center [305, 271] width 24 height 11
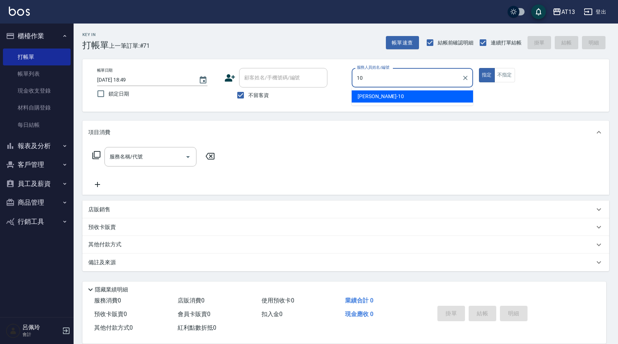
click at [379, 85] on div "10 服務人員姓名/編號" at bounding box center [412, 78] width 121 height 20
click at [380, 98] on div "[PERSON_NAME] -10" at bounding box center [412, 97] width 121 height 12
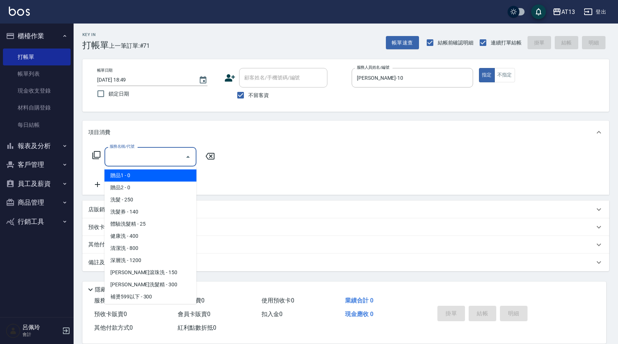
click at [125, 155] on input "服務名稱/代號" at bounding box center [145, 157] width 74 height 13
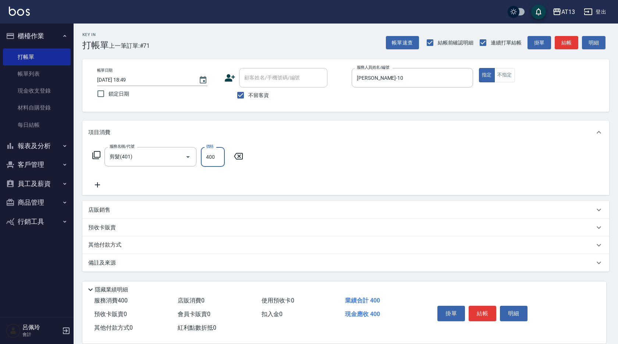
click at [305, 155] on div "服務名稱/代號 剪髮(401) 服務名稱/代號 價格 400 價格" at bounding box center [345, 169] width 527 height 51
click at [488, 307] on button "結帳" at bounding box center [483, 313] width 28 height 15
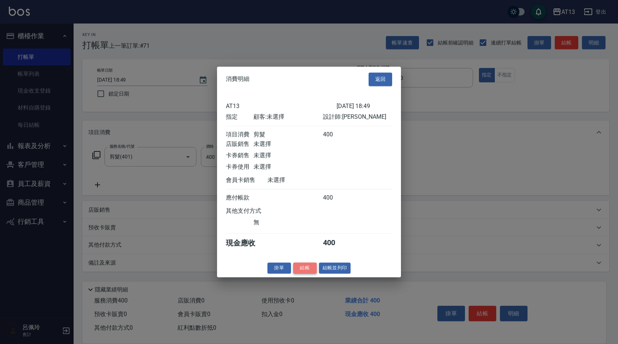
click at [308, 274] on button "結帳" at bounding box center [305, 268] width 24 height 11
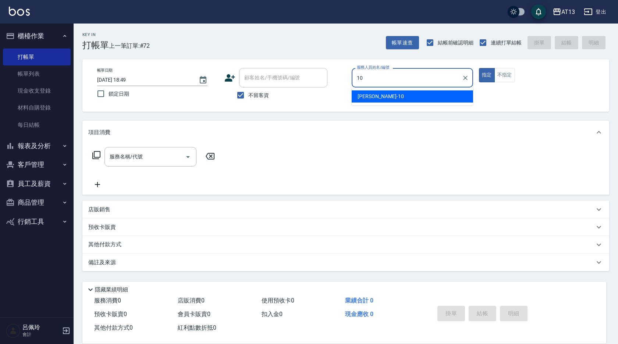
click at [408, 99] on div "[PERSON_NAME] -10" at bounding box center [412, 97] width 121 height 12
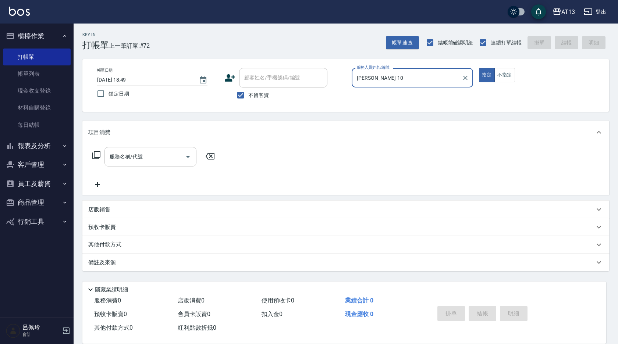
click at [123, 157] on div "服務名稱/代號 服務名稱/代號" at bounding box center [151, 157] width 92 height 20
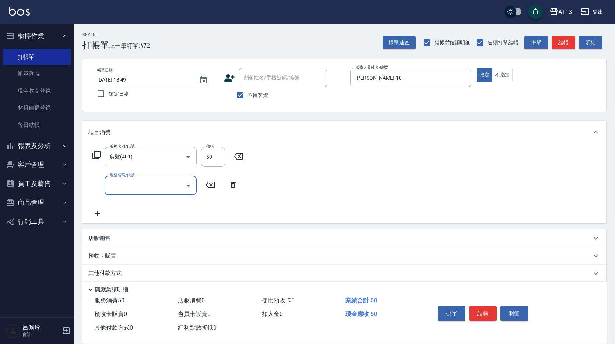
click at [416, 154] on div "服務名稱/代號 剪髮(401) 服務名稱/代號 價格 50 價格 服務名稱/代號 服務名稱/代號" at bounding box center [343, 183] width 523 height 79
click at [483, 311] on button "結帳" at bounding box center [483, 313] width 28 height 15
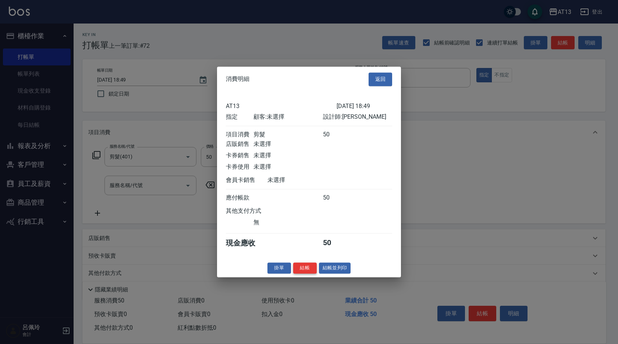
click at [307, 274] on button "結帳" at bounding box center [305, 268] width 24 height 11
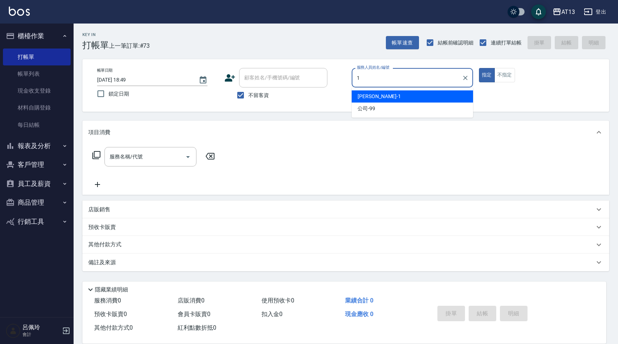
click at [399, 96] on div "[PERSON_NAME] -1" at bounding box center [412, 97] width 121 height 12
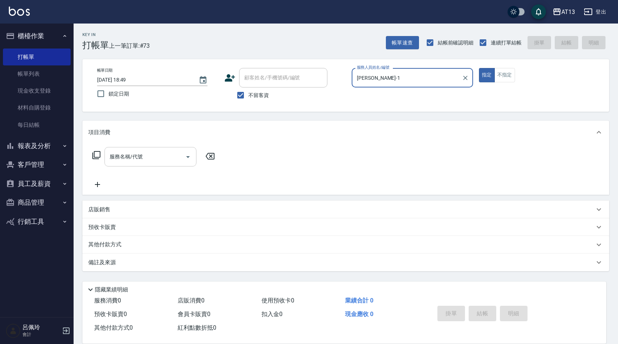
click at [139, 161] on input "服務名稱/代號" at bounding box center [145, 157] width 74 height 13
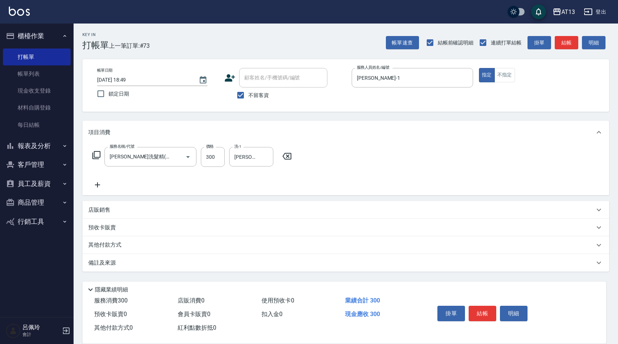
click at [501, 157] on div "服務名稱/代號 [PERSON_NAME]洗髮精(210) 服務名稱/代號 價格 300 價格 洗-1 [PERSON_NAME]-11 洗-1" at bounding box center [345, 169] width 527 height 51
drag, startPoint x: 490, startPoint y: 308, endPoint x: 481, endPoint y: 301, distance: 11.0
click at [489, 308] on button "結帳" at bounding box center [483, 313] width 28 height 15
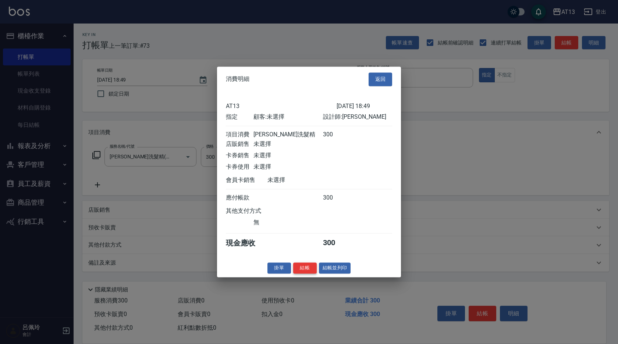
click at [311, 272] on button "結帳" at bounding box center [305, 268] width 24 height 11
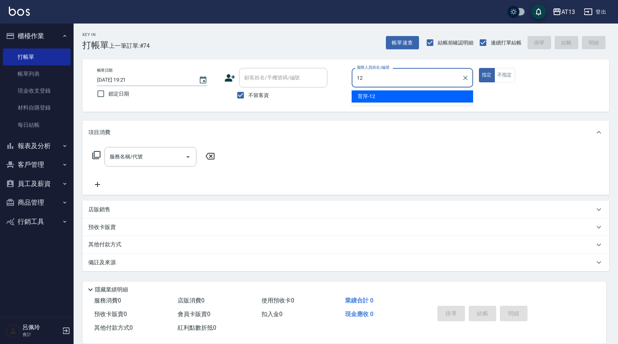
click at [402, 95] on div "育萍 -12" at bounding box center [412, 97] width 121 height 12
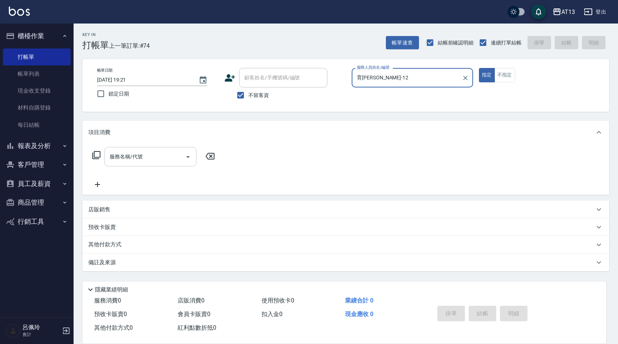
click at [144, 152] on input "服務名稱/代號" at bounding box center [145, 157] width 74 height 13
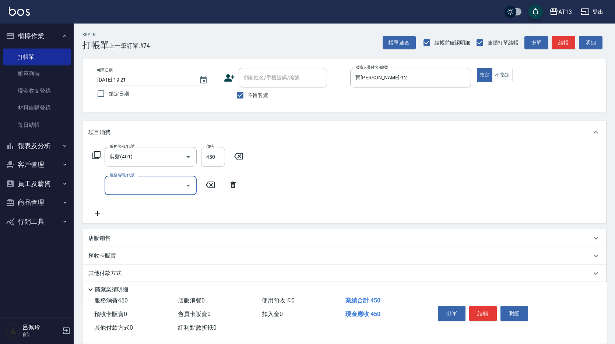
click at [332, 174] on div "服務名稱/代號 剪髮(401) 服務名稱/代號 價格 450 價格 服務名稱/代號 服務名稱/代號" at bounding box center [343, 183] width 523 height 79
click at [111, 234] on div "店販銷售" at bounding box center [343, 239] width 523 height 18
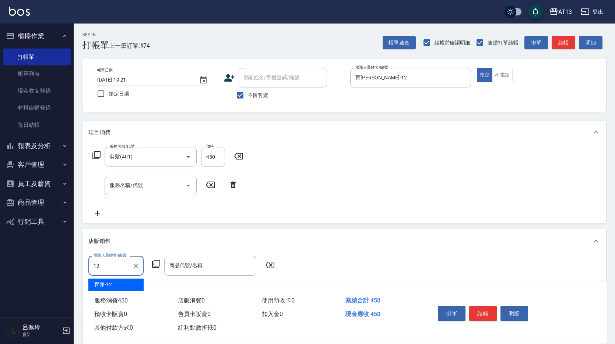
click at [121, 284] on div "育萍 -12" at bounding box center [115, 285] width 55 height 12
click at [201, 265] on div "商品代號/名稱 商品代號/名稱" at bounding box center [210, 266] width 92 height 20
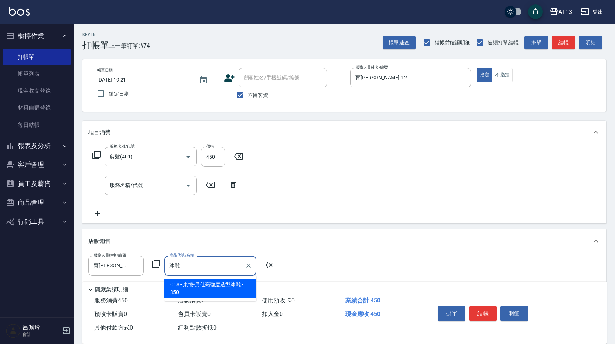
click at [211, 295] on span "C18 - 東憶-男仕高強度造型冰雕 - 350" at bounding box center [210, 289] width 92 height 20
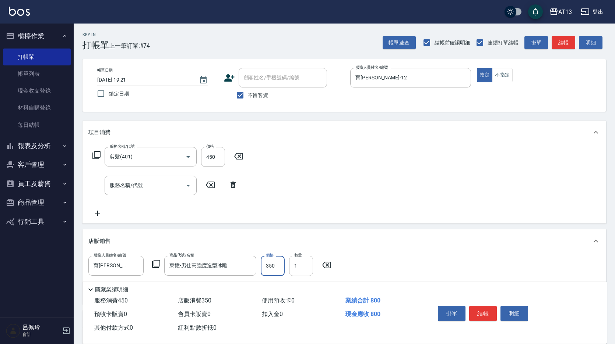
click at [275, 267] on input "350" at bounding box center [273, 266] width 24 height 20
click at [453, 181] on div "服務名稱/代號 剪髮(401) 服務名稱/代號 價格 450 價格 服務名稱/代號 服務名稱/代號" at bounding box center [343, 183] width 523 height 79
click at [489, 307] on button "結帳" at bounding box center [483, 313] width 28 height 15
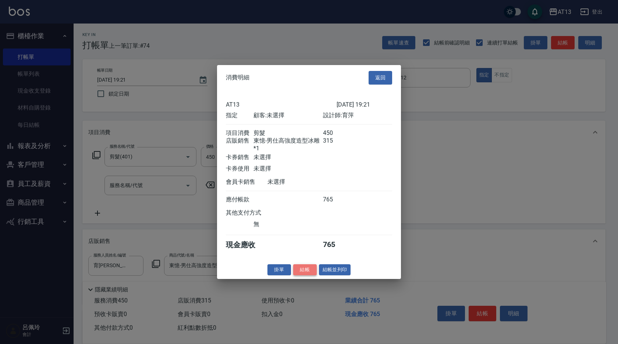
click at [309, 274] on button "結帳" at bounding box center [305, 269] width 24 height 11
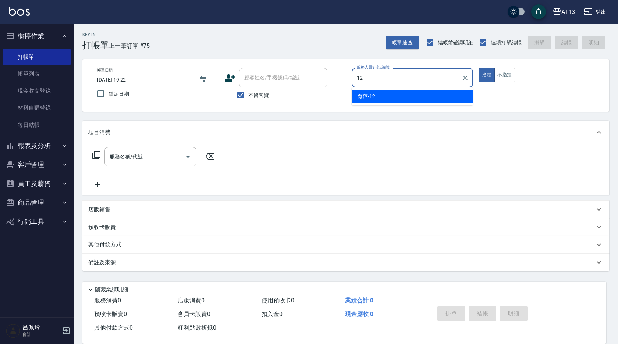
click at [398, 93] on div "育萍 -12" at bounding box center [412, 97] width 121 height 12
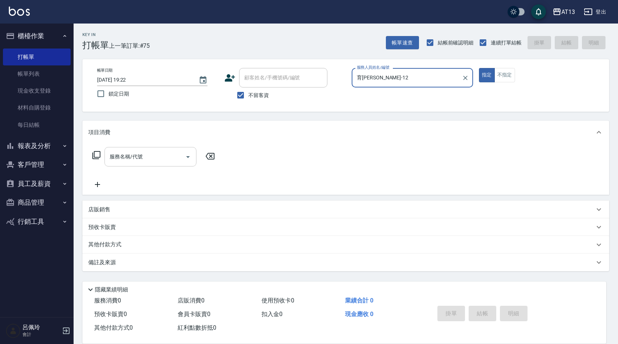
click at [119, 149] on div "服務名稱/代號" at bounding box center [151, 157] width 92 height 20
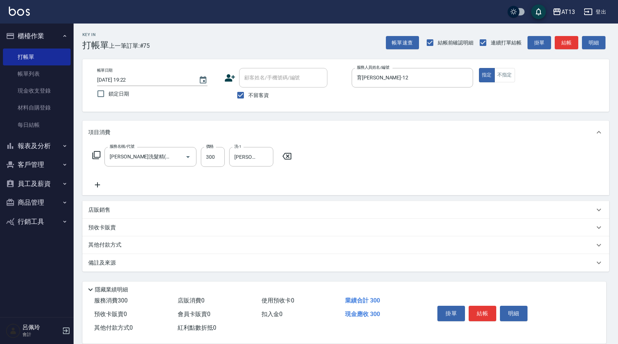
click at [336, 175] on div "服務名稱/代號 [PERSON_NAME]洗髮精(210) 服務名稱/代號 價格 300 價格 洗-1 [PERSON_NAME]-26 洗-1" at bounding box center [345, 169] width 527 height 51
click at [473, 311] on button "結帳" at bounding box center [483, 313] width 28 height 15
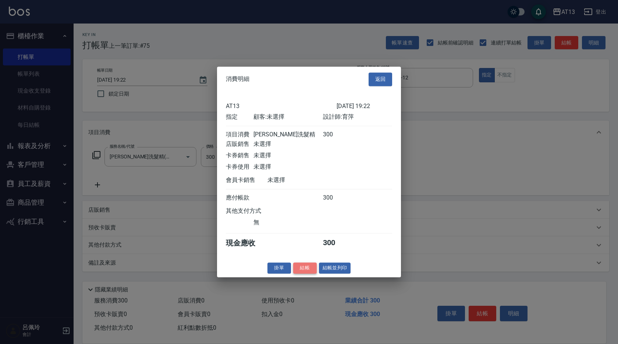
click at [302, 274] on button "結帳" at bounding box center [305, 268] width 24 height 11
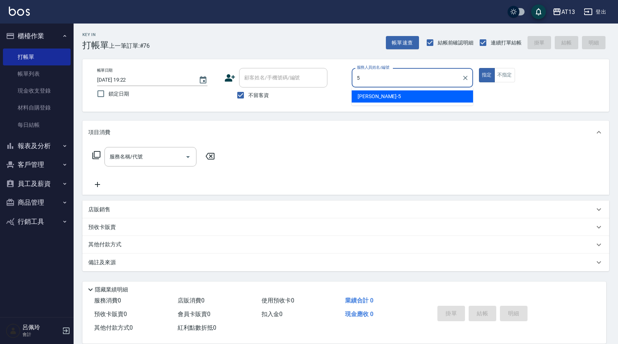
click at [386, 97] on div "[PERSON_NAME] -5" at bounding box center [412, 97] width 121 height 12
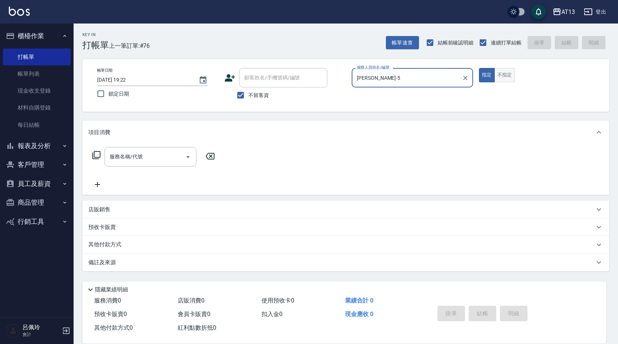
click at [507, 75] on button "不指定" at bounding box center [505, 75] width 21 height 14
click at [117, 156] on div "服務名稱/代號 服務名稱/代號" at bounding box center [151, 157] width 92 height 20
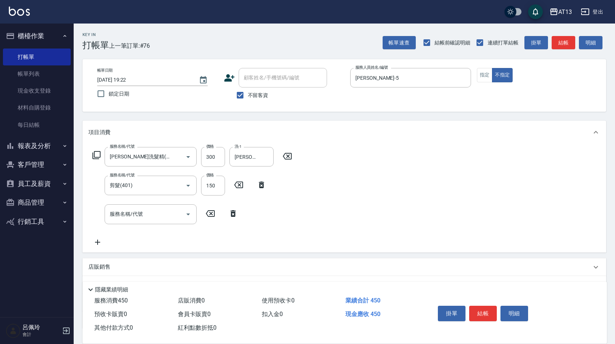
click at [431, 219] on div "服務名稱/代號 [PERSON_NAME]洗髮精(210) 服務名稱/代號 價格 300 價格 洗-1 [PERSON_NAME]-5 洗-1 服務名稱/代號…" at bounding box center [343, 198] width 523 height 108
click at [476, 311] on button "結帳" at bounding box center [483, 313] width 28 height 15
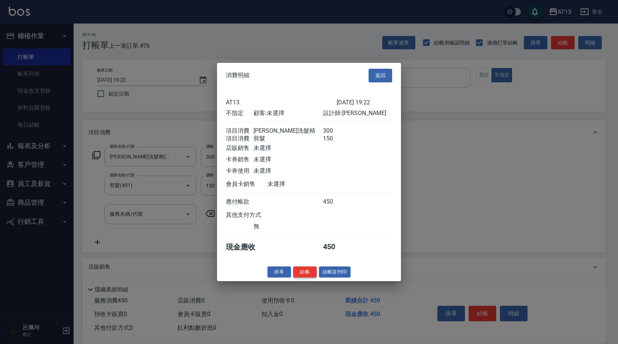
click at [304, 278] on button "結帳" at bounding box center [305, 271] width 24 height 11
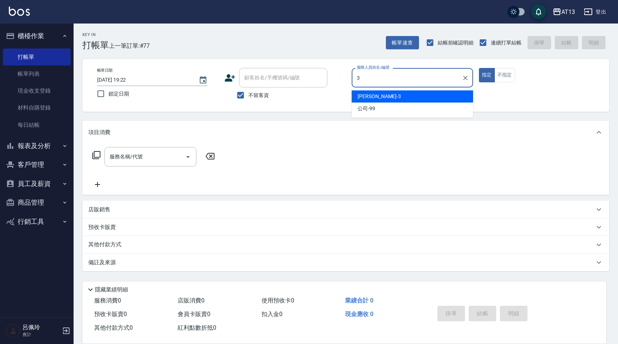
click at [387, 99] on div "[PERSON_NAME] -3" at bounding box center [412, 97] width 121 height 12
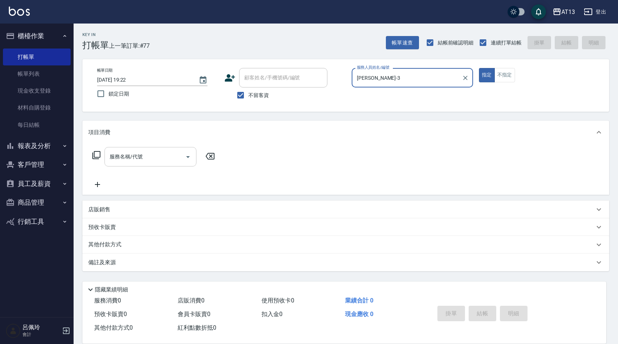
click at [171, 158] on input "服務名稱/代號" at bounding box center [145, 157] width 74 height 13
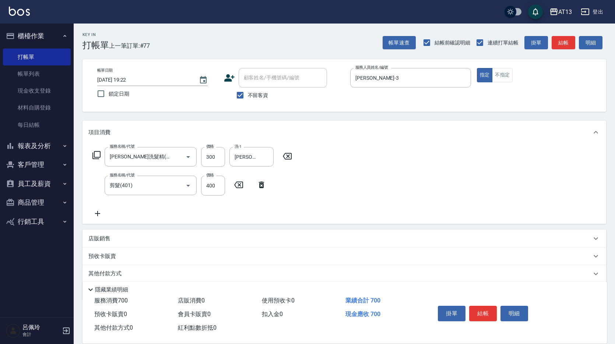
click at [484, 178] on div "服務名稱/代號 [PERSON_NAME]洗髮精(210) 服務名稱/代號 價格 300 價格 洗-1 [PERSON_NAME]-29 洗-1 服務名稱/代…" at bounding box center [343, 184] width 523 height 80
click at [491, 311] on button "結帳" at bounding box center [483, 313] width 28 height 15
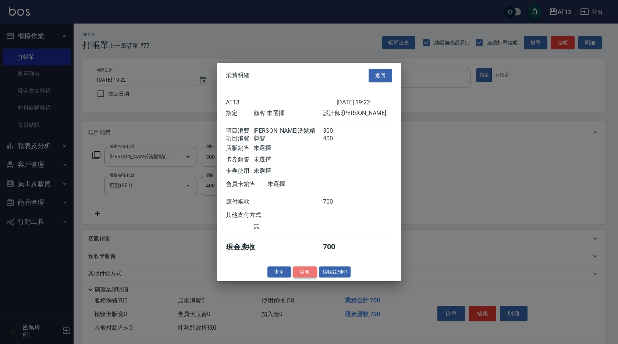
click at [302, 277] on button "結帳" at bounding box center [305, 271] width 24 height 11
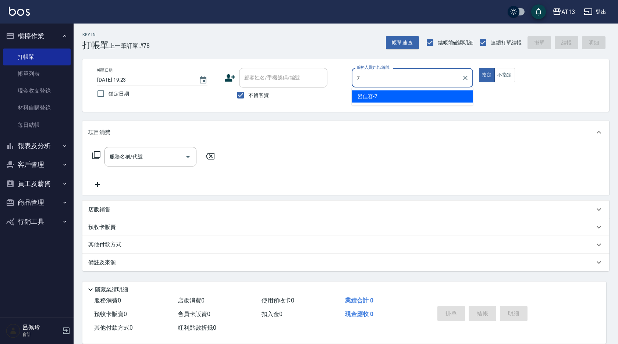
click at [449, 99] on div "[PERSON_NAME]-7" at bounding box center [412, 97] width 121 height 12
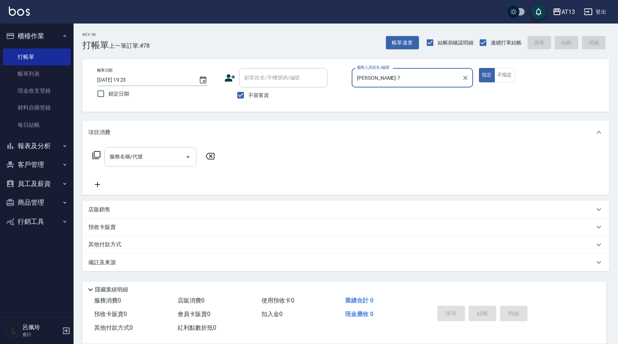
click at [132, 161] on input "服務名稱/代號" at bounding box center [145, 157] width 74 height 13
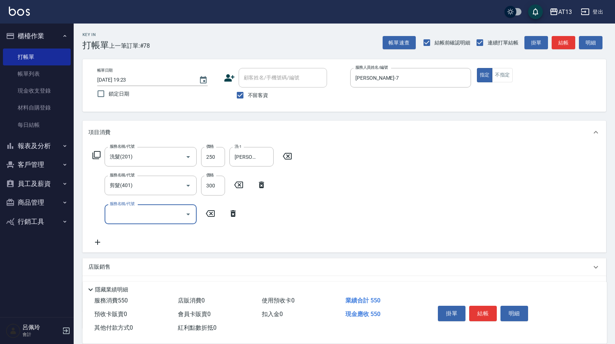
drag, startPoint x: 385, startPoint y: 216, endPoint x: 406, endPoint y: 236, distance: 28.9
click at [386, 216] on div "服務名稱/代號 洗髮(201) 服務名稱/代號 價格 250 價格 洗-1 妤宸-29 洗-1 服務名稱/代號 剪髮(401) 服務名稱/代號 價格 300 …" at bounding box center [343, 198] width 523 height 108
click at [478, 306] on button "結帳" at bounding box center [483, 313] width 28 height 15
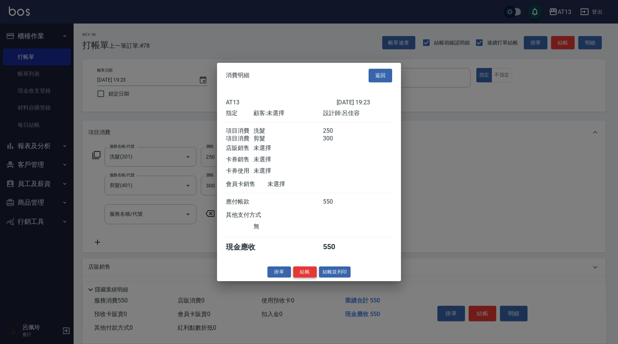
click at [310, 278] on button "結帳" at bounding box center [305, 271] width 24 height 11
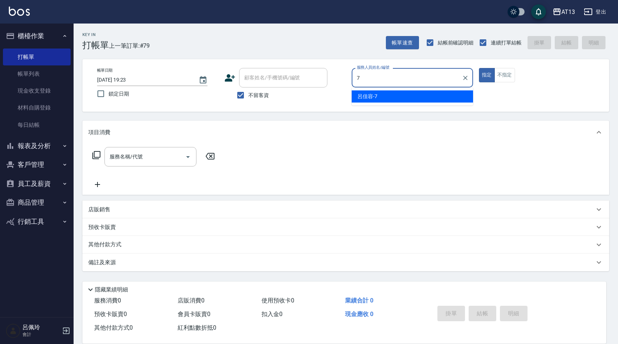
click at [400, 91] on div "[PERSON_NAME]-7" at bounding box center [412, 97] width 121 height 12
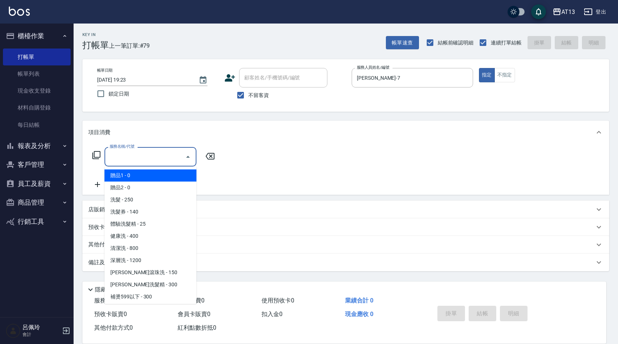
click at [155, 156] on input "服務名稱/代號" at bounding box center [145, 157] width 74 height 13
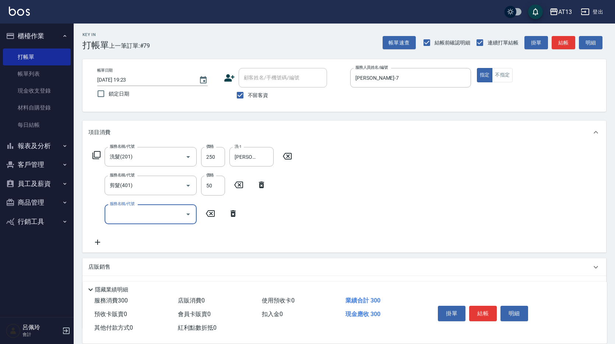
click at [384, 194] on div "服務名稱/代號 洗髮(201) 服務名稱/代號 價格 250 價格 洗-1 [PERSON_NAME]-24 洗-1 服務名稱/代號 剪髮(401) 服務名稱…" at bounding box center [343, 198] width 523 height 108
click at [482, 303] on div "掛單 結帳 明細" at bounding box center [483, 314] width 96 height 23
click at [482, 307] on button "結帳" at bounding box center [483, 313] width 28 height 15
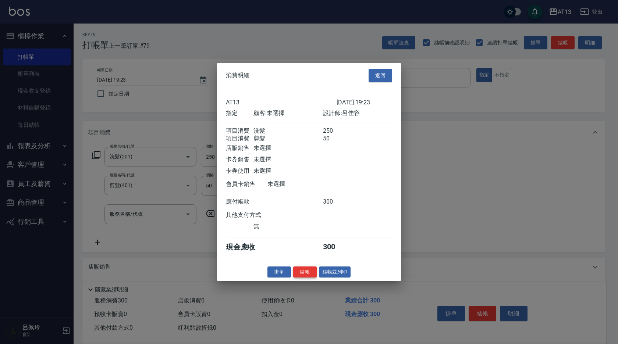
click at [307, 278] on button "結帳" at bounding box center [305, 271] width 24 height 11
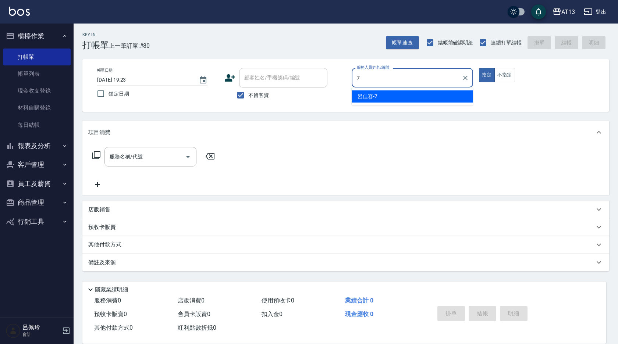
click at [431, 101] on div "[PERSON_NAME]-7" at bounding box center [412, 97] width 121 height 12
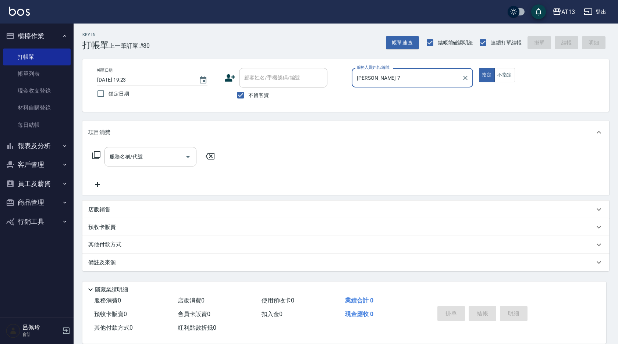
click at [167, 160] on input "服務名稱/代號" at bounding box center [145, 157] width 74 height 13
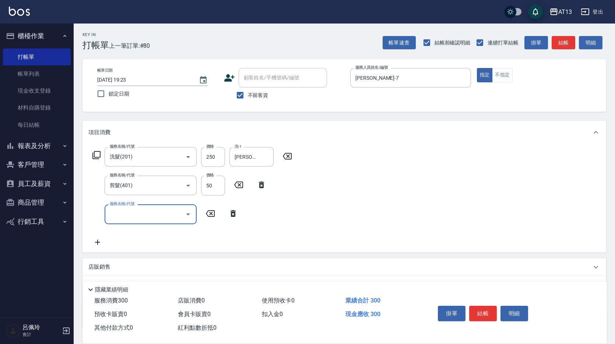
click at [406, 186] on div "服務名稱/代號 洗髮(201) 服務名稱/代號 價格 250 價格 洗-1 [PERSON_NAME]-29 洗-1 服務名稱/代號 剪髮(401) 服務名稱…" at bounding box center [343, 198] width 523 height 108
click at [479, 311] on button "結帳" at bounding box center [483, 313] width 28 height 15
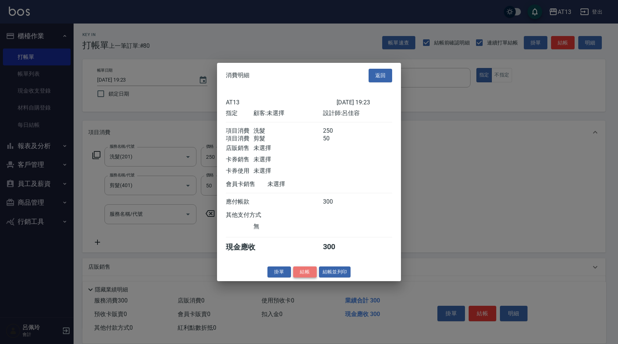
click at [307, 278] on button "結帳" at bounding box center [305, 271] width 24 height 11
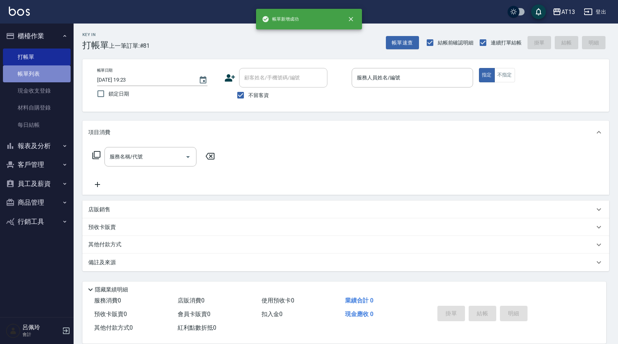
drag, startPoint x: 24, startPoint y: 72, endPoint x: 10, endPoint y: 77, distance: 14.2
click at [24, 72] on link "帳單列表" at bounding box center [37, 73] width 68 height 17
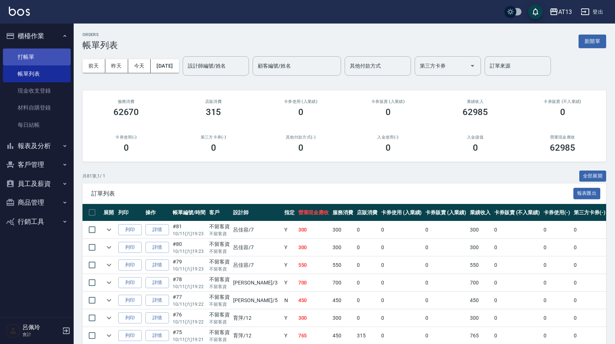
click at [40, 54] on link "打帳單" at bounding box center [37, 57] width 68 height 17
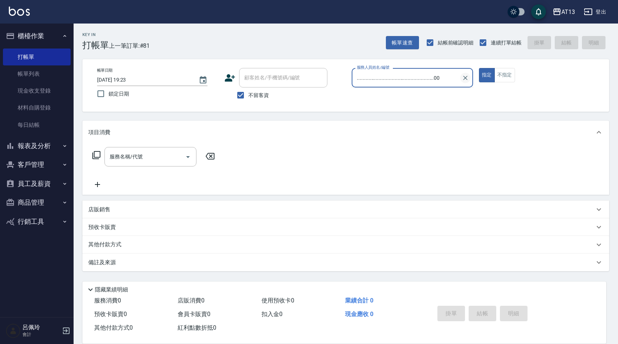
click at [465, 77] on icon "Clear" at bounding box center [465, 78] width 4 height 4
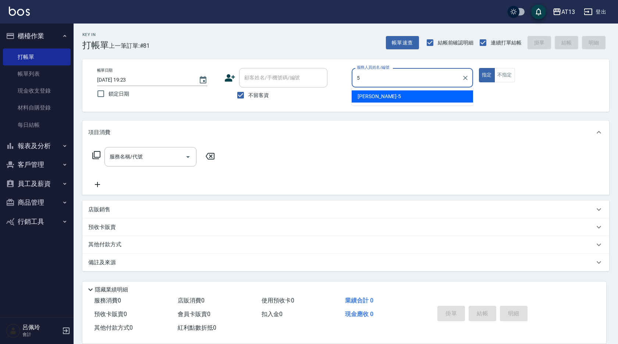
click at [399, 97] on div "[PERSON_NAME] -5" at bounding box center [412, 97] width 121 height 12
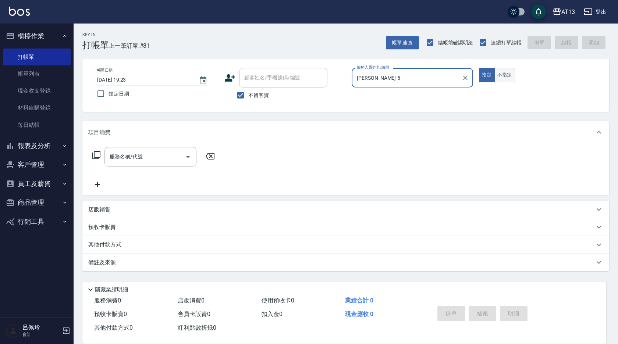
click at [511, 71] on button "不指定" at bounding box center [505, 75] width 21 height 14
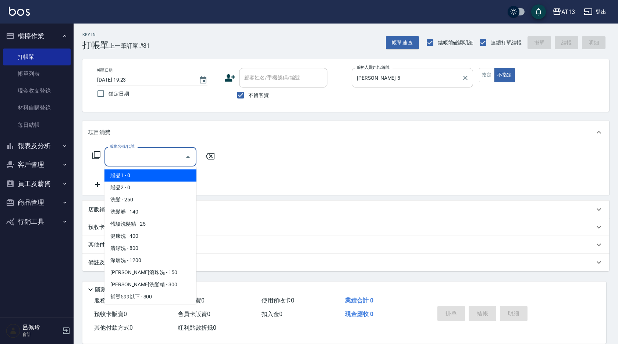
click at [139, 163] on input "服務名稱/代號" at bounding box center [145, 157] width 74 height 13
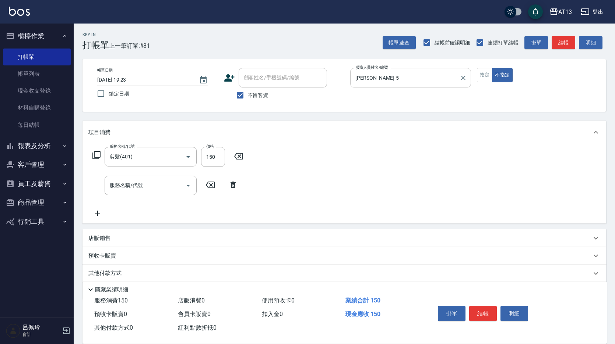
click at [349, 184] on div "服務名稱/代號 剪髮(401) 服務名稱/代號 價格 150 價格 服務名稱/代號 服務名稱/代號" at bounding box center [343, 183] width 523 height 79
click at [481, 307] on button "結帳" at bounding box center [483, 313] width 28 height 15
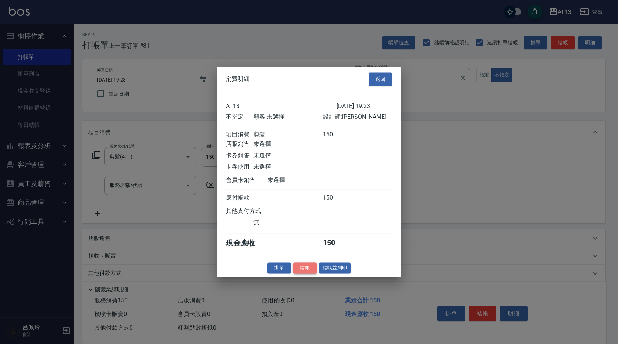
click at [301, 273] on button "結帳" at bounding box center [305, 268] width 24 height 11
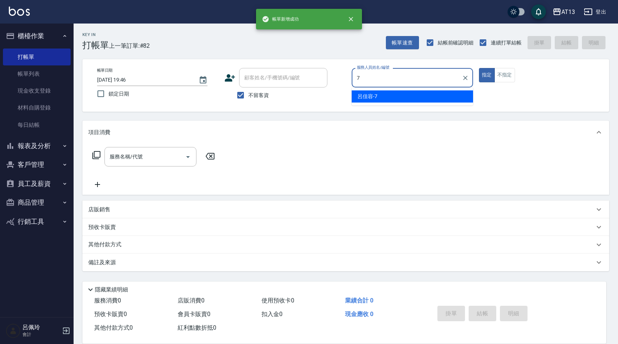
click at [379, 98] on div "[PERSON_NAME]-7" at bounding box center [412, 97] width 121 height 12
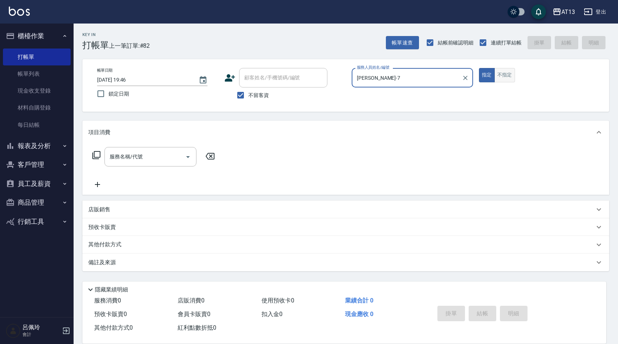
click at [508, 78] on button "不指定" at bounding box center [505, 75] width 21 height 14
click at [151, 157] on input "服務名稱/代號" at bounding box center [145, 157] width 74 height 13
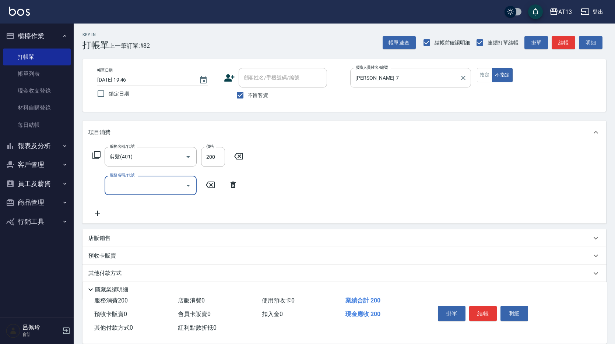
drag, startPoint x: 385, startPoint y: 206, endPoint x: 466, endPoint y: 279, distance: 108.6
click at [386, 206] on div "服務名稱/代號 剪髮(401) 服務名稱/代號 價格 200 價格 服務名稱/代號 服務名稱/代號" at bounding box center [343, 183] width 523 height 79
click at [479, 319] on div "掛單 結帳 明細" at bounding box center [483, 314] width 96 height 23
click at [475, 307] on button "結帳" at bounding box center [483, 313] width 28 height 15
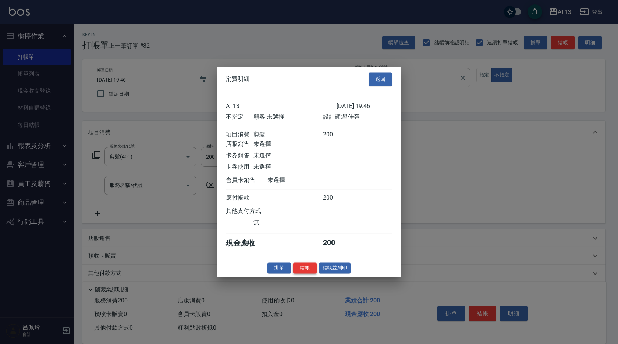
click at [302, 272] on button "結帳" at bounding box center [305, 268] width 24 height 11
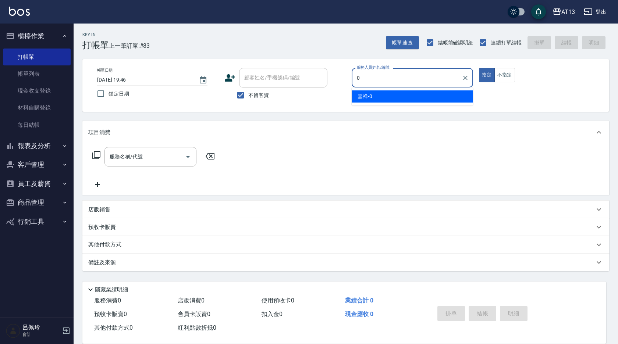
click at [411, 93] on div "嘉祥 -0" at bounding box center [412, 97] width 121 height 12
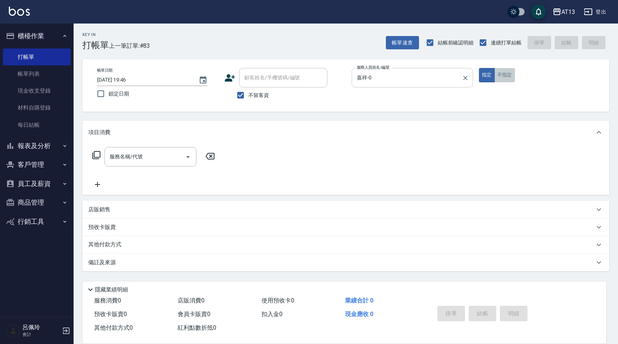
click at [510, 78] on button "不指定" at bounding box center [505, 75] width 21 height 14
click at [113, 157] on div "服務名稱/代號 服務名稱/代號" at bounding box center [151, 157] width 92 height 20
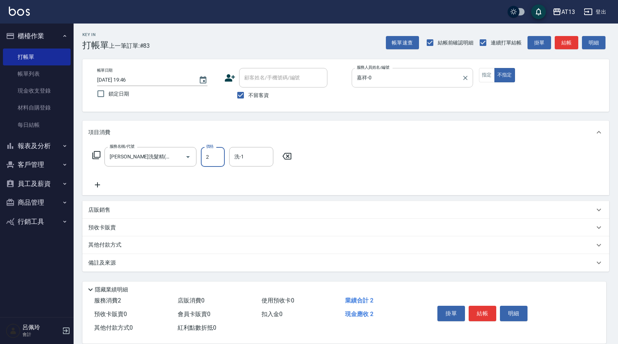
click at [217, 159] on input "2" at bounding box center [213, 157] width 24 height 20
click at [451, 164] on div "服務名稱/代號 [PERSON_NAME]洗髮精(210) 服務名稱/代號 價格 300 價格 洗-1 [PERSON_NAME]-24 洗-1" at bounding box center [345, 169] width 527 height 51
click at [470, 310] on button "結帳" at bounding box center [483, 313] width 28 height 15
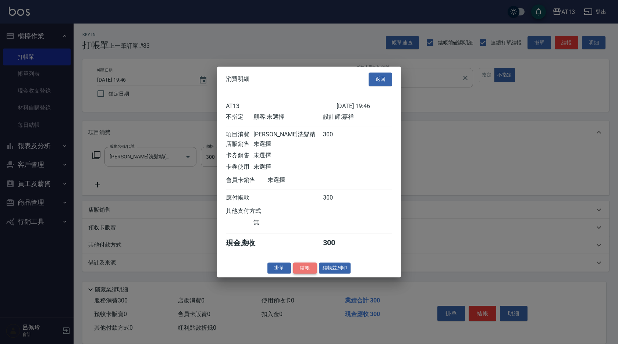
click at [304, 273] on button "結帳" at bounding box center [305, 268] width 24 height 11
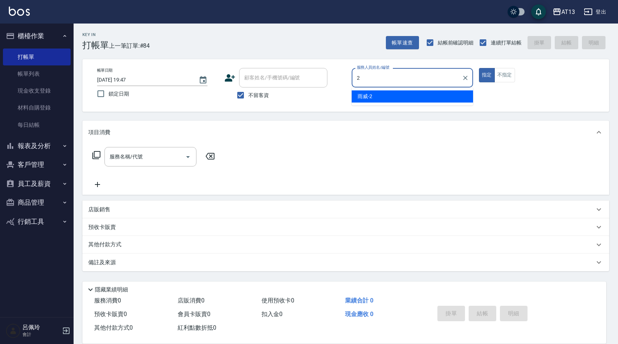
click at [394, 98] on div "雨威 -2" at bounding box center [412, 97] width 121 height 12
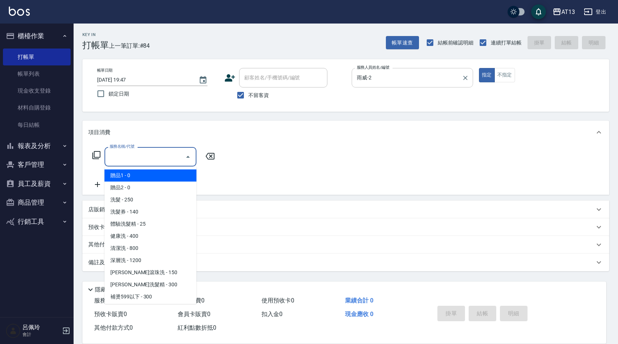
click at [127, 156] on div "服務名稱/代號 服務名稱/代號" at bounding box center [151, 157] width 92 height 20
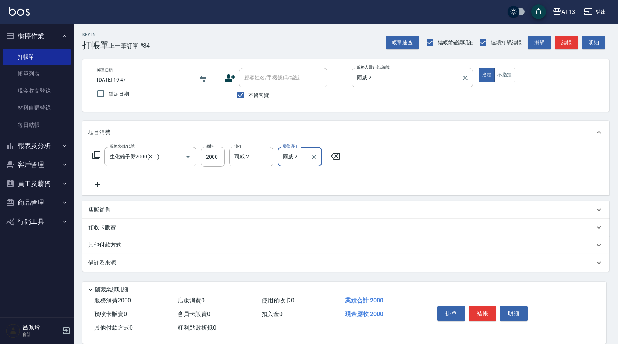
click at [439, 173] on div "服務名稱/代號 生化離子燙2000(311) 服務名稱/代號 價格 2000 價格 洗-1 雨威-2 洗-1 燙染護-1 雨威-2 燙染護-1" at bounding box center [345, 169] width 527 height 51
click at [482, 313] on button "結帳" at bounding box center [483, 313] width 28 height 15
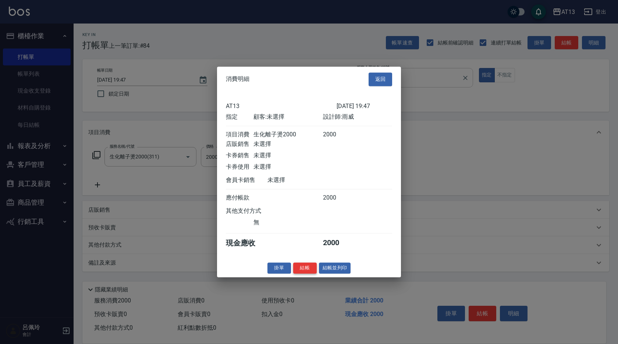
click at [314, 274] on button "結帳" at bounding box center [305, 268] width 24 height 11
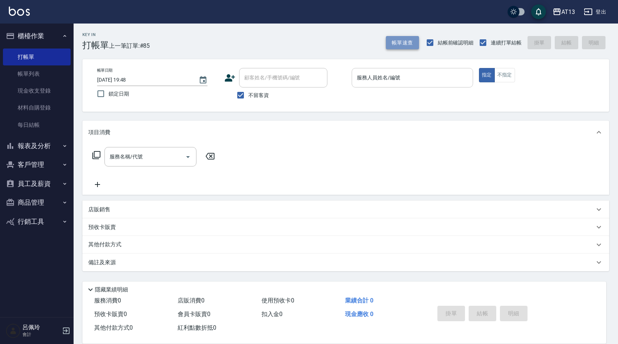
click at [406, 47] on button "帳單速查" at bounding box center [402, 43] width 33 height 14
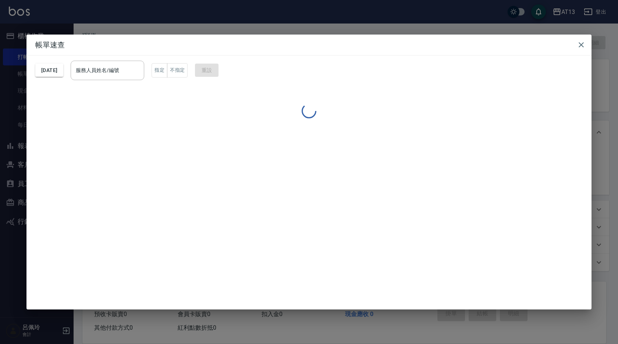
click at [101, 67] on div "服務人員姓名/編號 服務人員姓名/編號" at bounding box center [108, 71] width 74 height 20
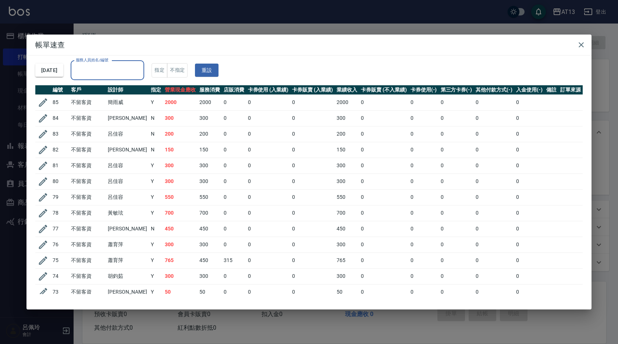
click at [101, 67] on input "服務人員姓名/編號" at bounding box center [107, 70] width 67 height 13
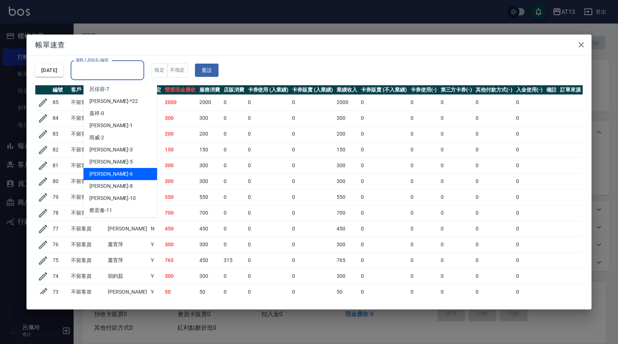
click at [112, 177] on div "亭妤 -6" at bounding box center [121, 174] width 74 height 12
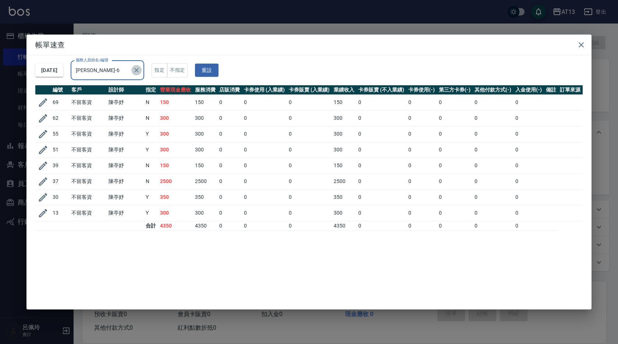
click at [140, 68] on icon "Clear" at bounding box center [136, 70] width 7 height 7
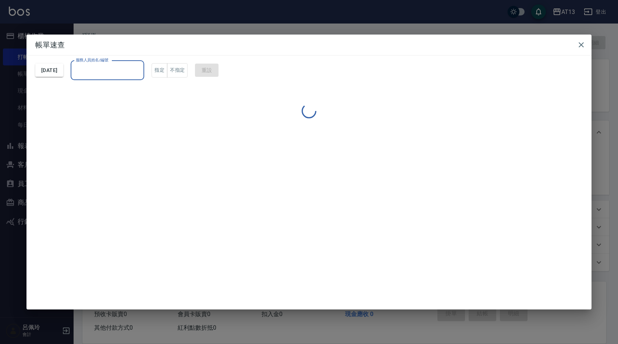
click at [125, 68] on input "服務人員姓名/編號" at bounding box center [107, 70] width 67 height 13
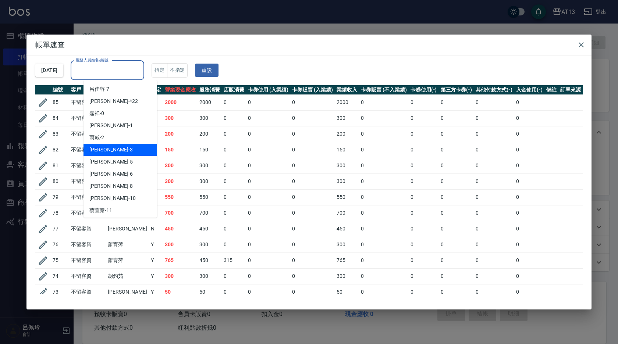
click at [121, 151] on div "[PERSON_NAME] -3" at bounding box center [121, 150] width 74 height 12
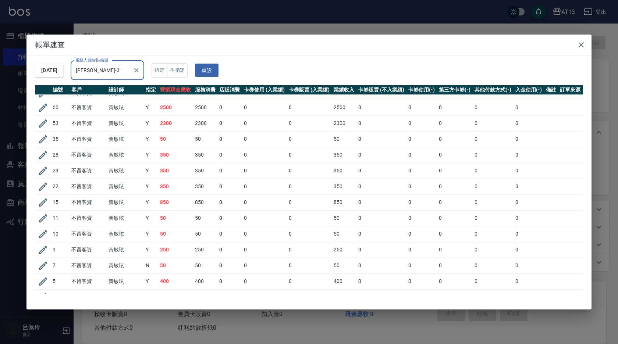
scroll to position [47, 0]
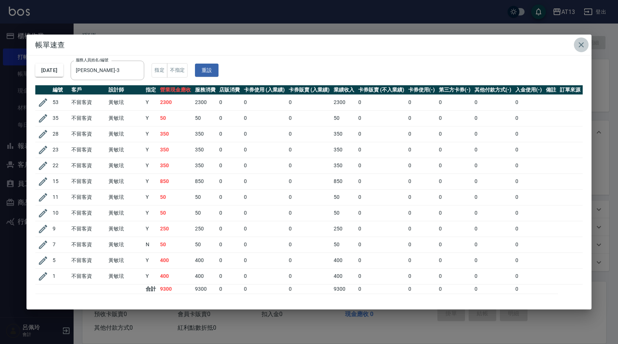
click at [580, 47] on icon "button" at bounding box center [581, 44] width 9 height 9
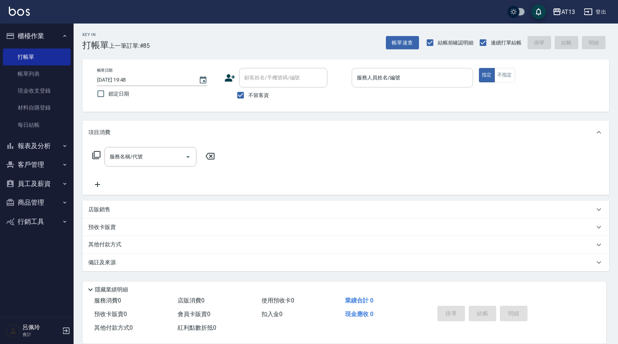
click at [397, 82] on input "服務人員姓名/編號" at bounding box center [412, 77] width 115 height 13
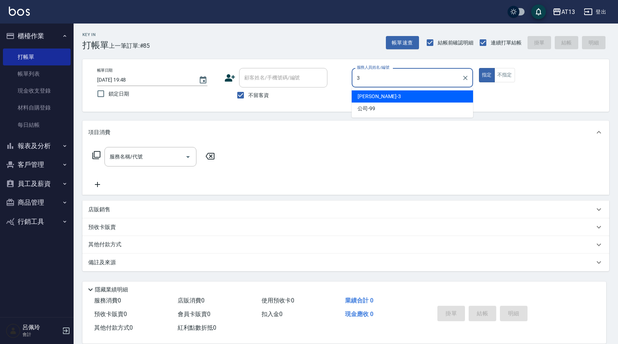
click at [423, 96] on div "[PERSON_NAME] -3" at bounding box center [412, 97] width 121 height 12
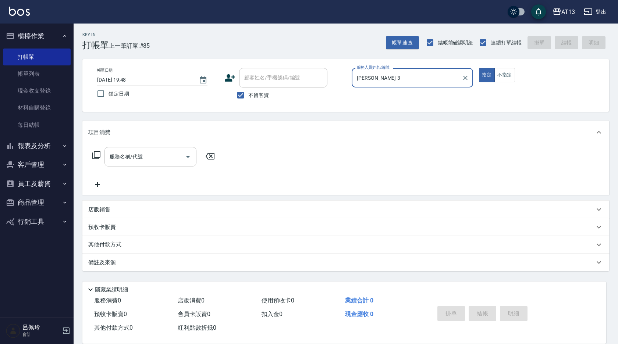
click at [161, 157] on input "服務名稱/代號" at bounding box center [145, 157] width 74 height 13
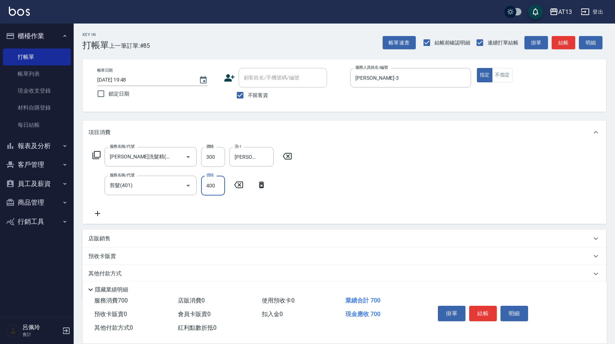
click at [357, 207] on div "服務名稱/代號 [PERSON_NAME]洗髮精(210) 服務名稱/代號 價格 300 價格 洗-1 [PERSON_NAME]-26 洗-1 服務名稱/代…" at bounding box center [343, 184] width 523 height 80
click at [482, 310] on button "結帳" at bounding box center [483, 313] width 28 height 15
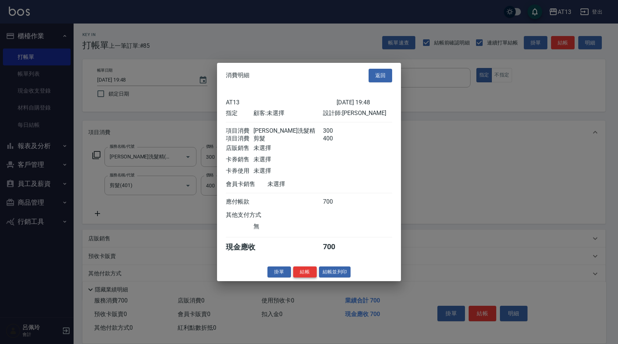
click at [300, 278] on button "結帳" at bounding box center [305, 271] width 24 height 11
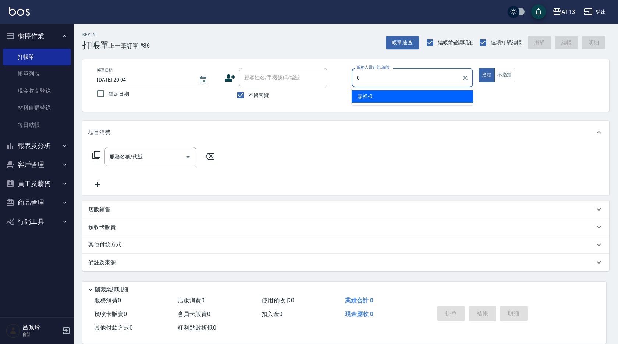
click at [418, 99] on div "嘉祥 -0" at bounding box center [412, 97] width 121 height 12
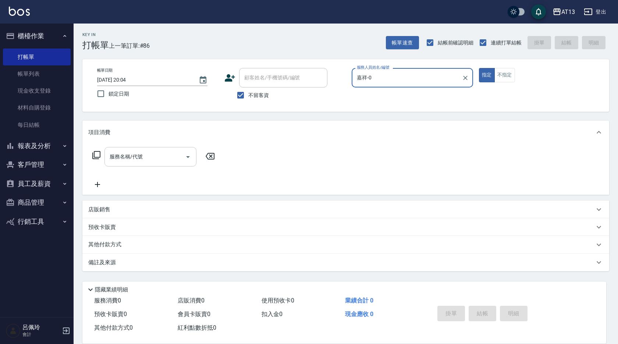
click at [164, 155] on input "服務名稱/代號" at bounding box center [145, 157] width 74 height 13
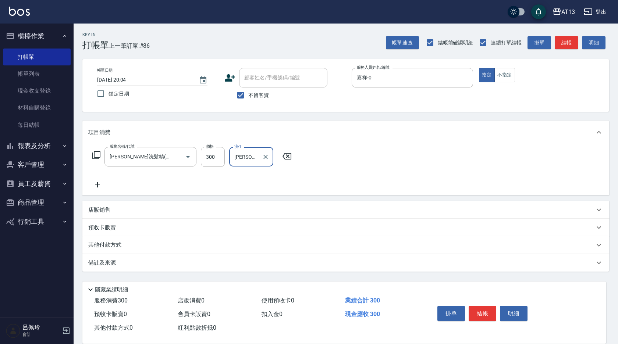
click at [331, 159] on div "服務名稱/代號 [PERSON_NAME]洗髮精(210) 服務名稱/代號 價格 300 價格 洗-1 [PERSON_NAME]-11 洗-1" at bounding box center [345, 169] width 527 height 51
click at [484, 312] on button "結帳" at bounding box center [483, 313] width 28 height 15
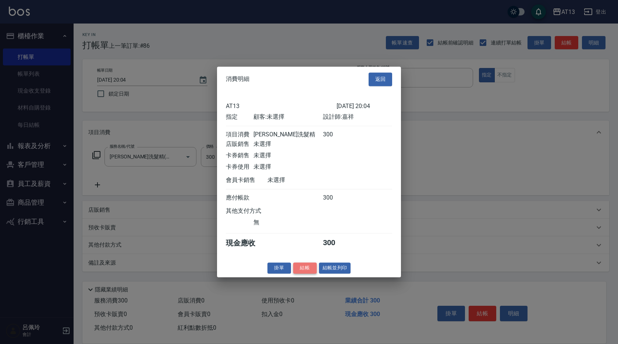
click at [301, 274] on button "結帳" at bounding box center [305, 268] width 24 height 11
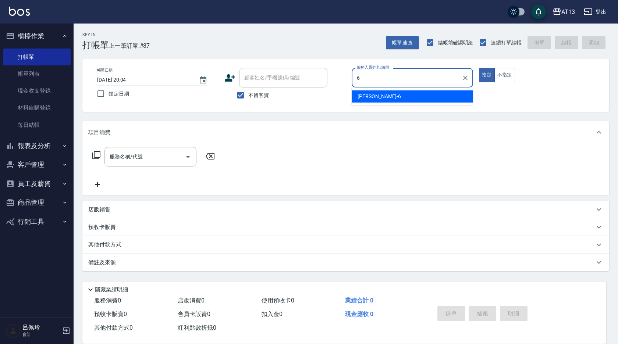
click at [372, 92] on div "亭妤 -6" at bounding box center [412, 97] width 121 height 12
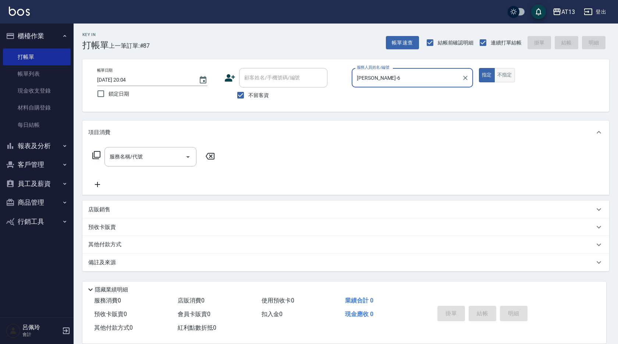
click at [506, 74] on button "不指定" at bounding box center [505, 75] width 21 height 14
click at [137, 152] on div "服務名稱/代號 服務名稱/代號" at bounding box center [151, 157] width 92 height 20
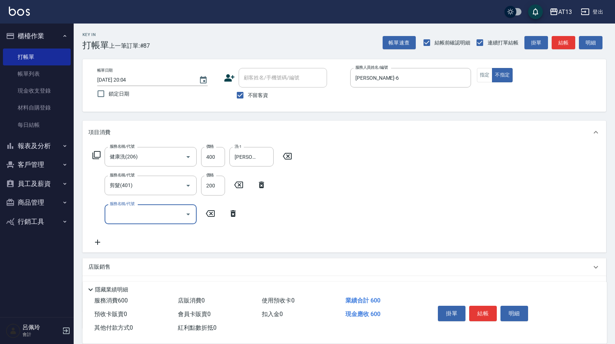
click at [429, 222] on div "服務名稱/代號 健康洗(206) 服務名稱/代號 價格 400 價格 洗-1 [PERSON_NAME]-29 洗-1 服務名稱/代號 剪髮(401) 服務名…" at bounding box center [343, 198] width 523 height 108
click at [495, 315] on button "結帳" at bounding box center [483, 313] width 28 height 15
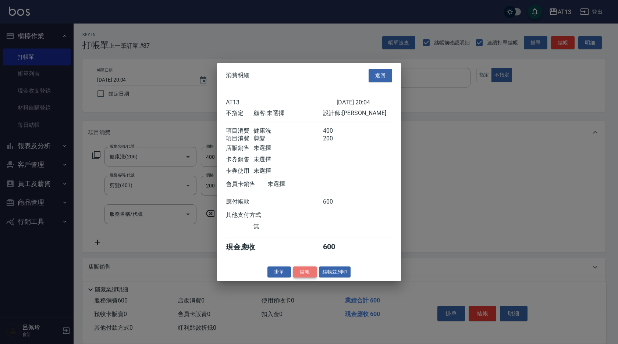
click at [311, 277] on button "結帳" at bounding box center [305, 271] width 24 height 11
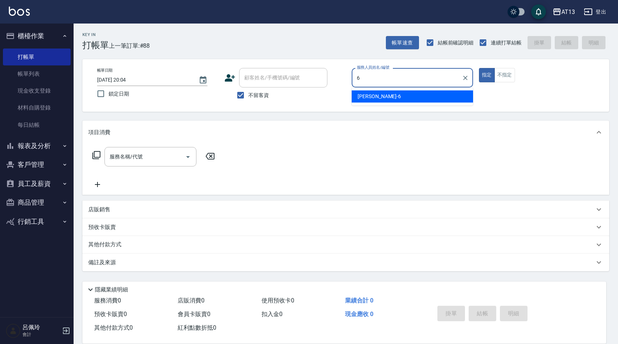
click at [386, 99] on div "亭妤 -6" at bounding box center [412, 97] width 121 height 12
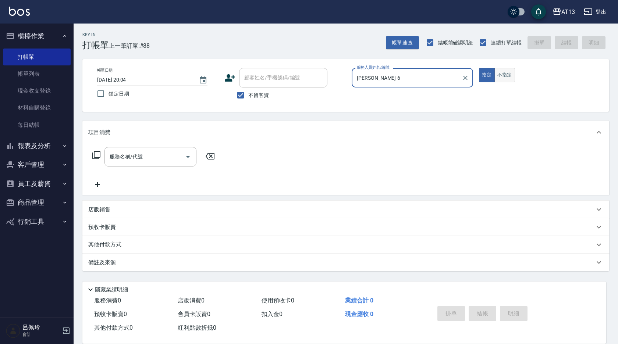
click at [511, 77] on button "不指定" at bounding box center [505, 75] width 21 height 14
click at [115, 160] on input "服務名稱/代號" at bounding box center [145, 157] width 74 height 13
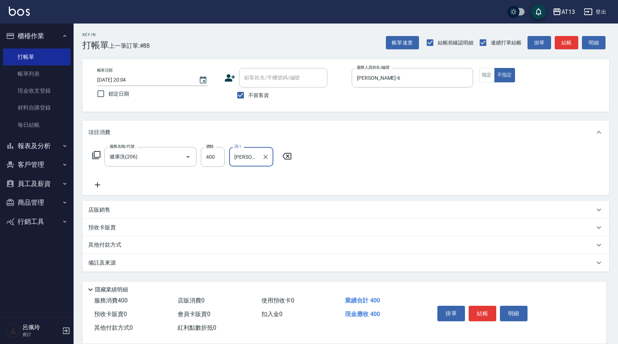
click at [368, 191] on div "服務名稱/代號 健康洗(206) 服務名稱/代號 價格 400 價格 洗-1 [PERSON_NAME]-31 洗-1" at bounding box center [345, 169] width 527 height 51
click at [483, 309] on button "結帳" at bounding box center [483, 313] width 28 height 15
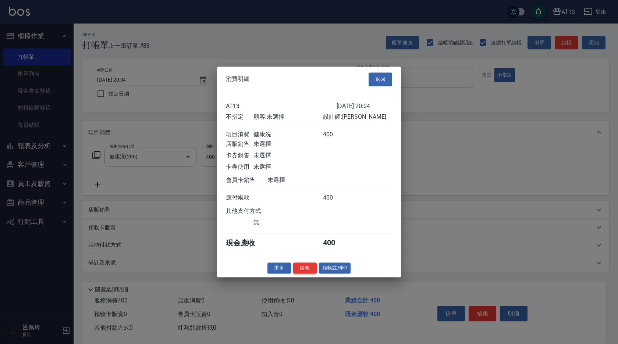
click at [300, 271] on button "結帳" at bounding box center [305, 268] width 24 height 11
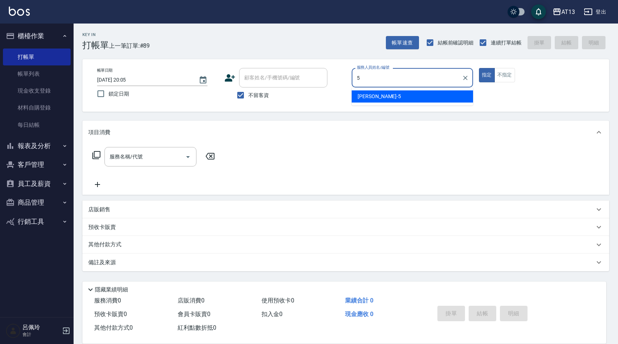
drag, startPoint x: 440, startPoint y: 95, endPoint x: 481, endPoint y: 100, distance: 40.4
click at [440, 97] on div "[PERSON_NAME] -5" at bounding box center [412, 97] width 121 height 12
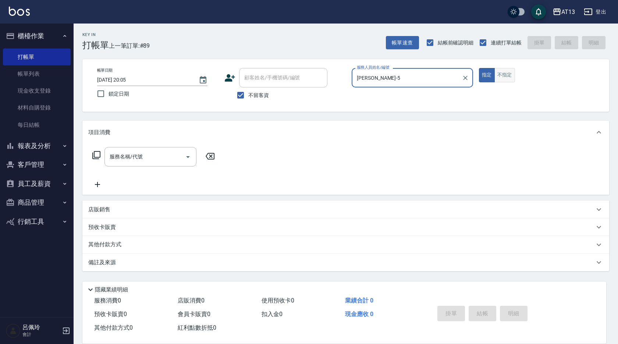
click at [504, 80] on button "不指定" at bounding box center [505, 75] width 21 height 14
drag, startPoint x: 147, startPoint y: 150, endPoint x: 144, endPoint y: 152, distance: 3.8
click at [146, 151] on div "服務名稱/代號" at bounding box center [151, 157] width 92 height 20
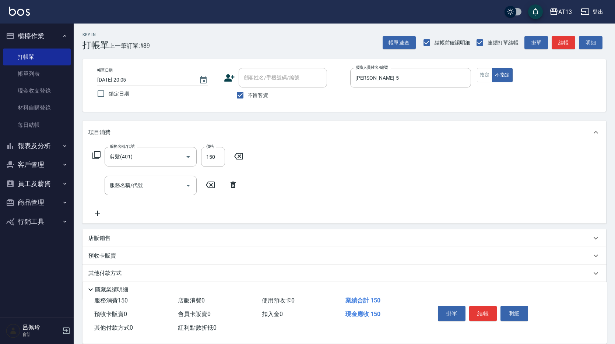
drag, startPoint x: 355, startPoint y: 158, endPoint x: 366, endPoint y: 167, distance: 14.9
click at [355, 159] on div "服務名稱/代號 剪髮(401) 服務名稱/代號 價格 150 價格 服務名稱/代號 服務名稱/代號" at bounding box center [343, 183] width 523 height 79
click at [467, 308] on div "掛單 結帳 明細" at bounding box center [483, 314] width 96 height 23
click at [484, 312] on button "結帳" at bounding box center [483, 313] width 28 height 15
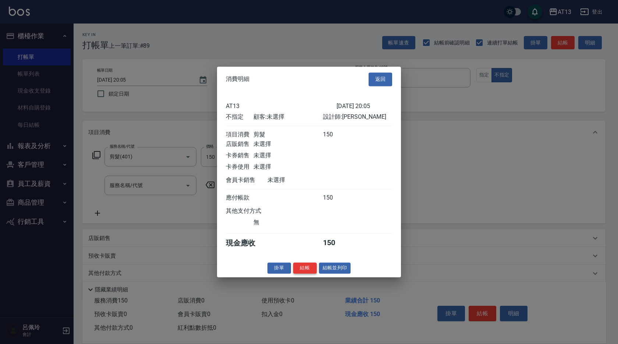
click at [302, 268] on button "結帳" at bounding box center [305, 268] width 24 height 11
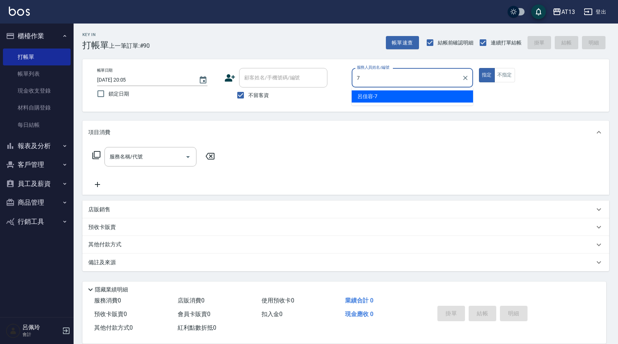
click at [379, 100] on div "[PERSON_NAME]-7" at bounding box center [412, 97] width 121 height 12
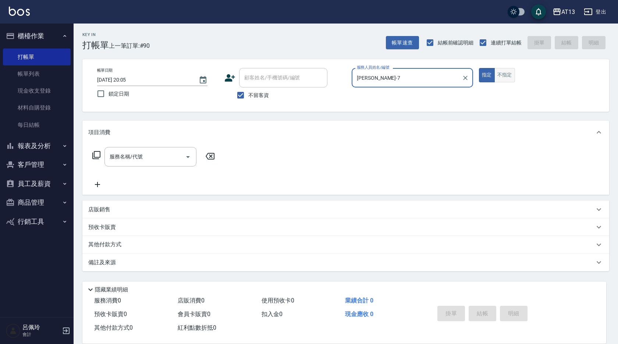
click at [497, 79] on button "不指定" at bounding box center [505, 75] width 21 height 14
drag, startPoint x: 149, startPoint y: 159, endPoint x: 141, endPoint y: 166, distance: 10.2
click at [148, 159] on input "服務名稱/代號" at bounding box center [145, 157] width 74 height 13
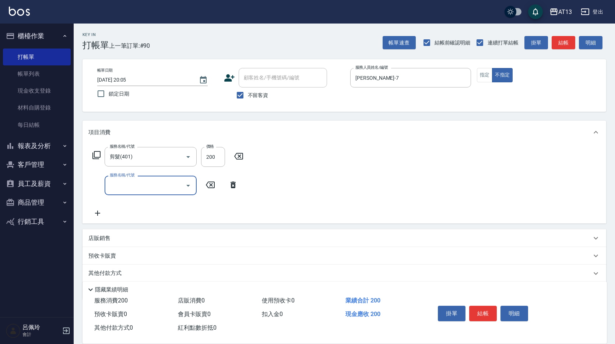
click at [461, 208] on div "服務名稱/代號 剪髮(401) 服務名稱/代號 價格 200 價格 服務名稱/代號 服務名稱/代號" at bounding box center [343, 183] width 523 height 79
click at [484, 306] on button "結帳" at bounding box center [483, 313] width 28 height 15
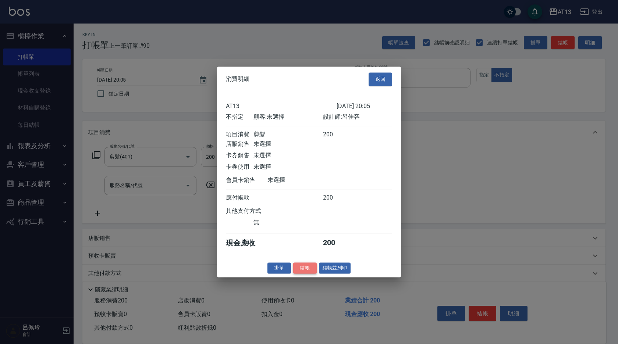
click at [304, 269] on button "結帳" at bounding box center [305, 268] width 24 height 11
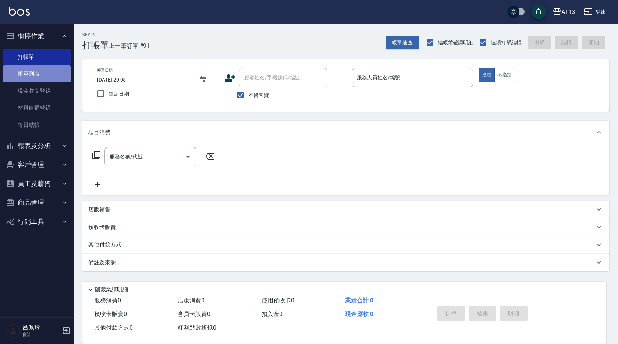
click at [38, 73] on link "帳單列表" at bounding box center [37, 73] width 68 height 17
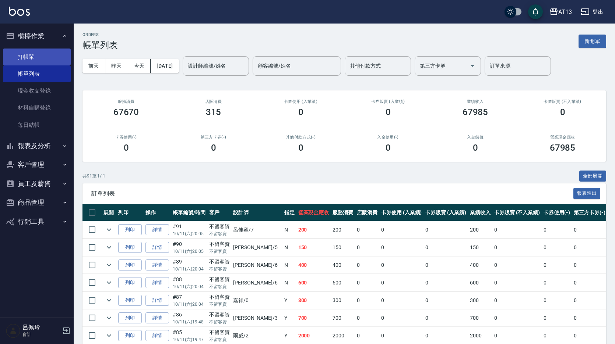
click at [27, 58] on link "打帳單" at bounding box center [37, 57] width 68 height 17
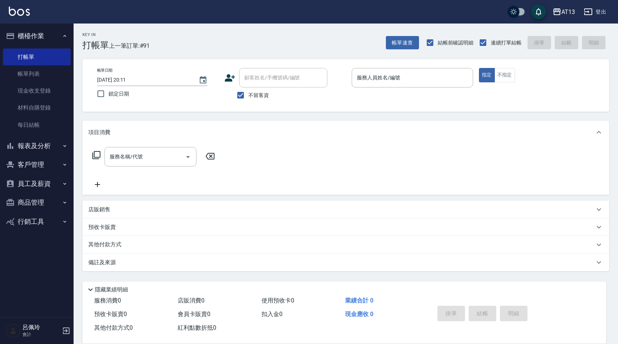
click at [259, 211] on div "店販銷售" at bounding box center [341, 210] width 506 height 8
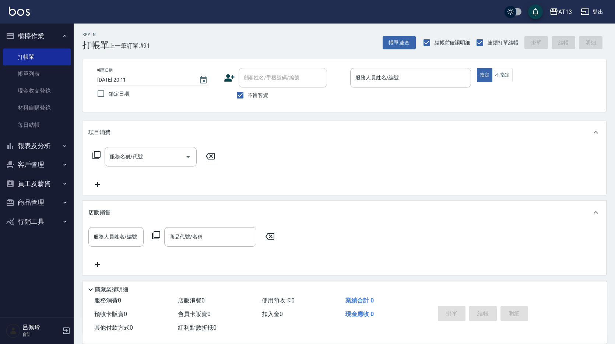
click at [277, 162] on div "服務名稱/代號 服務名稱/代號" at bounding box center [343, 169] width 523 height 51
drag, startPoint x: 195, startPoint y: 306, endPoint x: 184, endPoint y: 306, distance: 11.8
drag, startPoint x: 184, startPoint y: 306, endPoint x: 40, endPoint y: 78, distance: 269.5
click at [40, 78] on link "帳單列表" at bounding box center [37, 73] width 68 height 17
click at [34, 75] on link "帳單列表" at bounding box center [37, 73] width 68 height 17
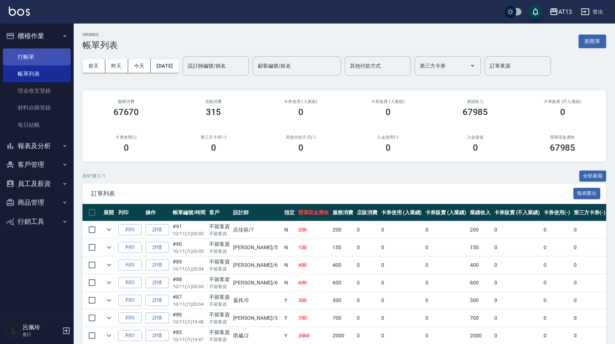
drag, startPoint x: 0, startPoint y: 55, endPoint x: 16, endPoint y: 56, distance: 15.9
click at [0, 55] on nav "櫃檯作業 打帳單 帳單列表 現金收支登錄 材料自購登錄 每日結帳 報表及分析 報表目錄 店家區間累計表 店家日報表 互助日報表 互助月報表 互助點數明細 互助…" at bounding box center [37, 171] width 74 height 294
click at [33, 56] on link "打帳單" at bounding box center [37, 57] width 68 height 17
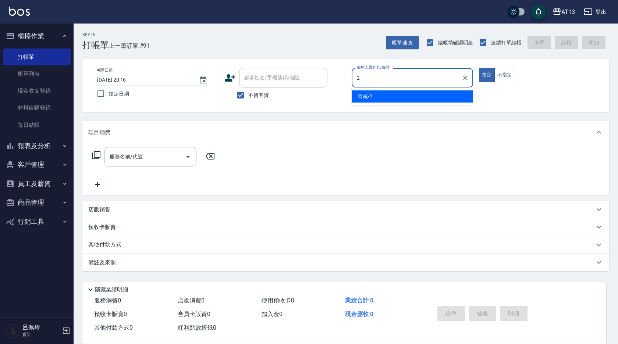
click at [445, 98] on div "雨威 -2" at bounding box center [412, 97] width 121 height 12
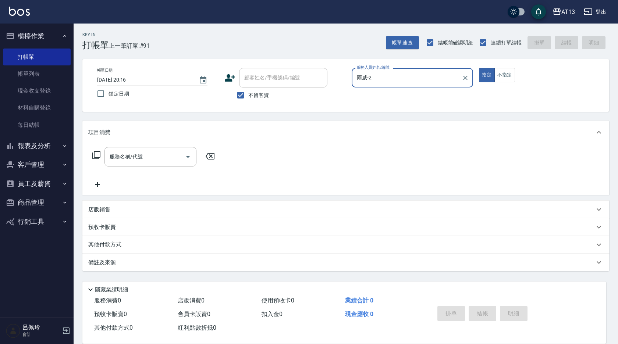
click at [506, 82] on div "帳單日期 [DATE] 20:16 鎖定日期 顧客姓名/手機號碼/編號 顧客姓名/手機號碼/編號 不留客資 服務人員姓名/編號 [PERSON_NAME]-2…" at bounding box center [345, 85] width 509 height 35
click at [508, 81] on button "不指定" at bounding box center [505, 75] width 21 height 14
drag, startPoint x: 162, startPoint y: 159, endPoint x: 157, endPoint y: 166, distance: 8.4
click at [160, 160] on input "服務名稱/代號" at bounding box center [145, 157] width 74 height 13
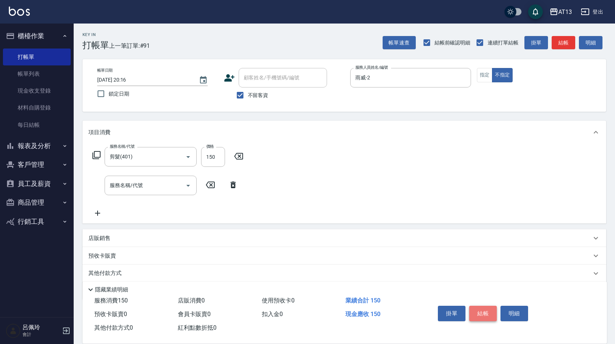
click at [488, 310] on button "結帳" at bounding box center [483, 313] width 28 height 15
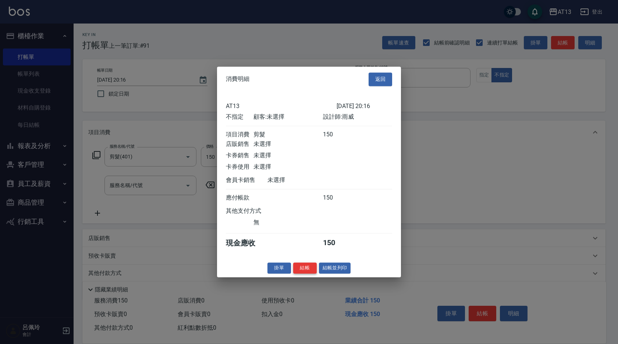
click at [305, 269] on button "結帳" at bounding box center [305, 268] width 24 height 11
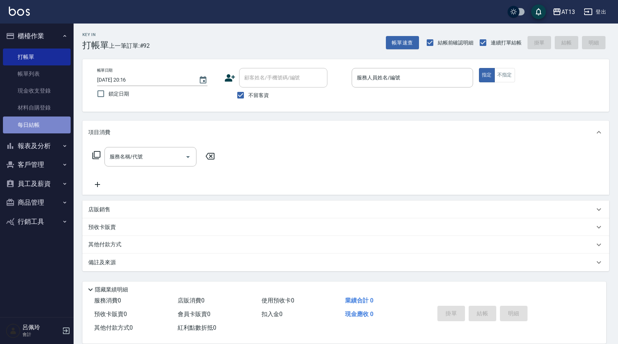
click at [34, 122] on link "每日結帳" at bounding box center [37, 125] width 68 height 17
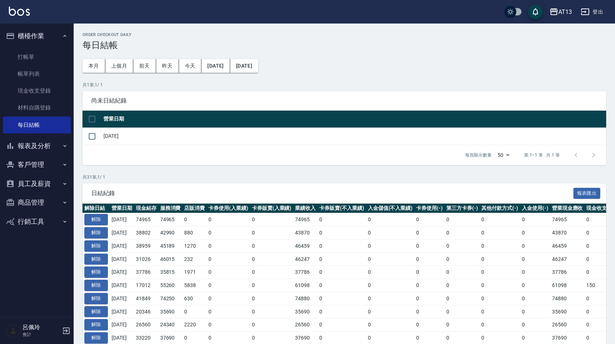
click at [92, 113] on input "checkbox" at bounding box center [91, 118] width 15 height 15
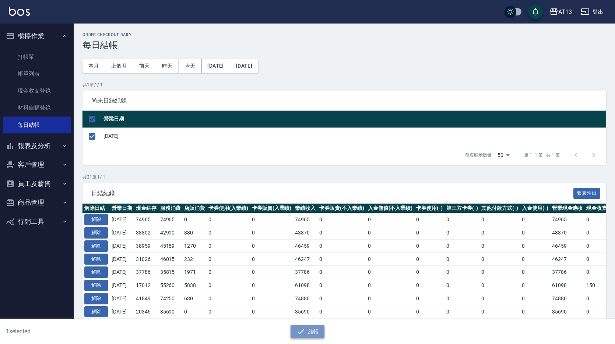
click at [306, 329] on button "結帳" at bounding box center [307, 332] width 34 height 14
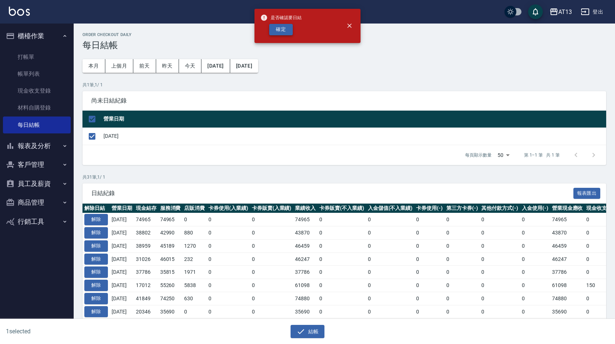
click at [273, 32] on button "確定" at bounding box center [281, 29] width 24 height 11
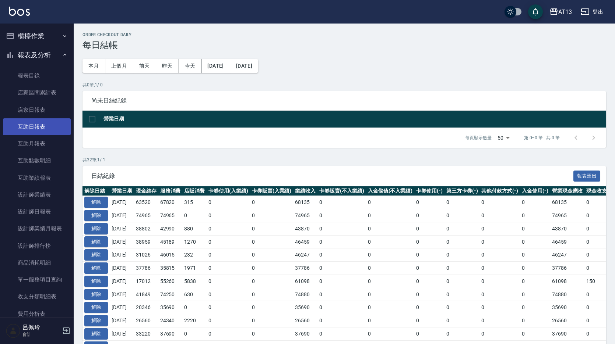
click at [35, 128] on link "互助日報表" at bounding box center [37, 126] width 68 height 17
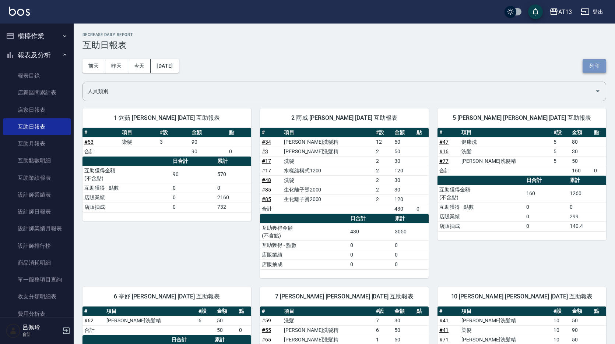
click at [594, 67] on button "列印" at bounding box center [594, 66] width 24 height 14
click at [44, 211] on link "設計師日報表" at bounding box center [37, 211] width 68 height 17
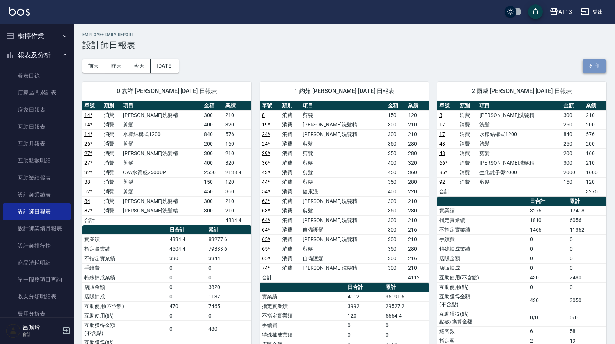
click at [591, 67] on button "列印" at bounding box center [594, 66] width 24 height 14
click at [29, 106] on link "店家日報表" at bounding box center [37, 110] width 68 height 17
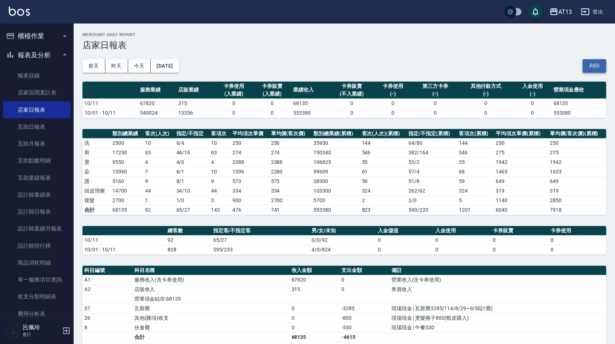
click at [592, 72] on button "列印" at bounding box center [594, 66] width 24 height 14
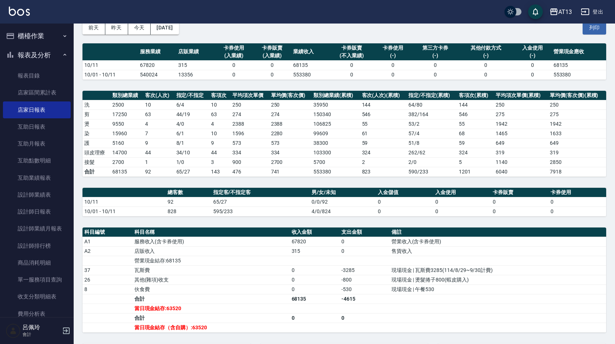
scroll to position [74, 0]
